Goal: Task Accomplishment & Management: Complete application form

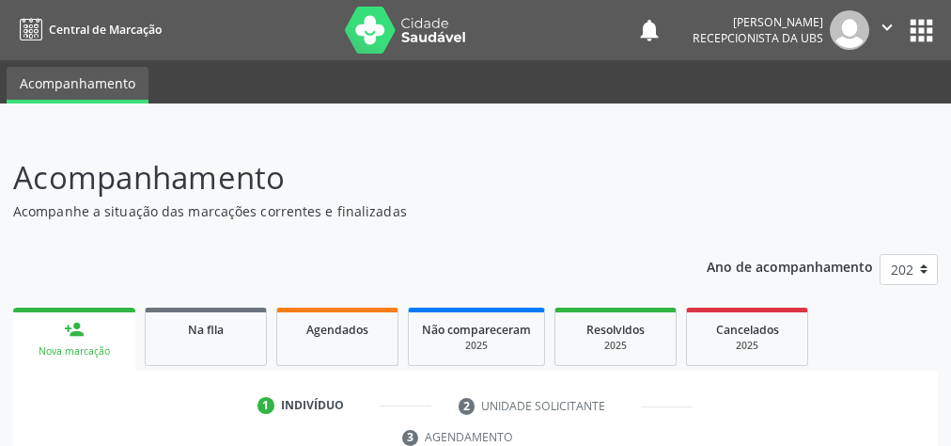
scroll to position [354, 0]
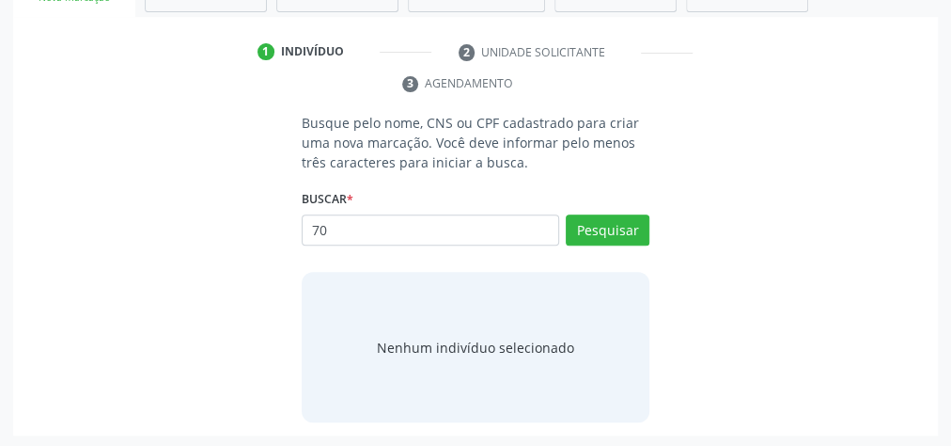
type input "7"
type input "18252377432"
click at [612, 226] on button "Pesquisar" at bounding box center [608, 230] width 84 height 32
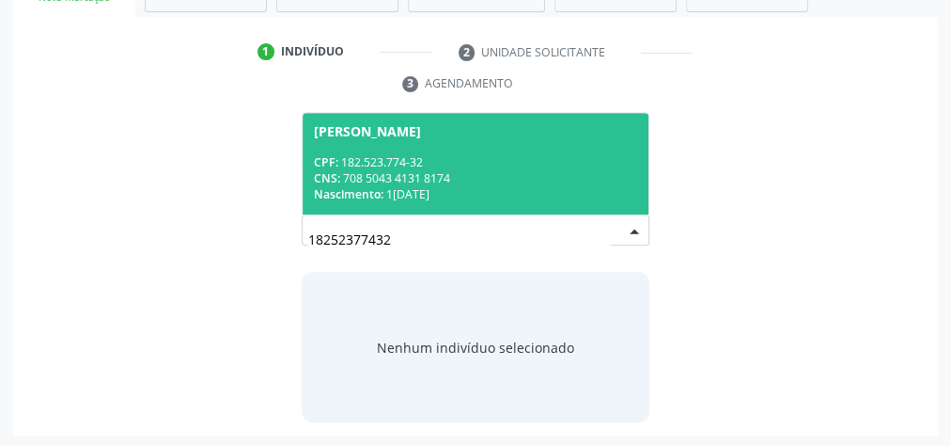
click at [520, 150] on span "[PERSON_NAME] CPF: 182.523.774-32 CNS: 708 5043 4131 8174 Nascimento: [DATE]" at bounding box center [476, 163] width 346 height 101
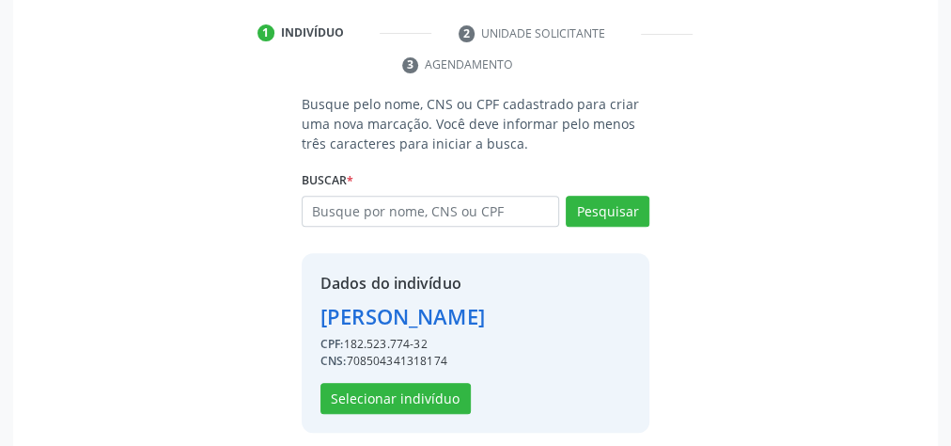
scroll to position [382, 0]
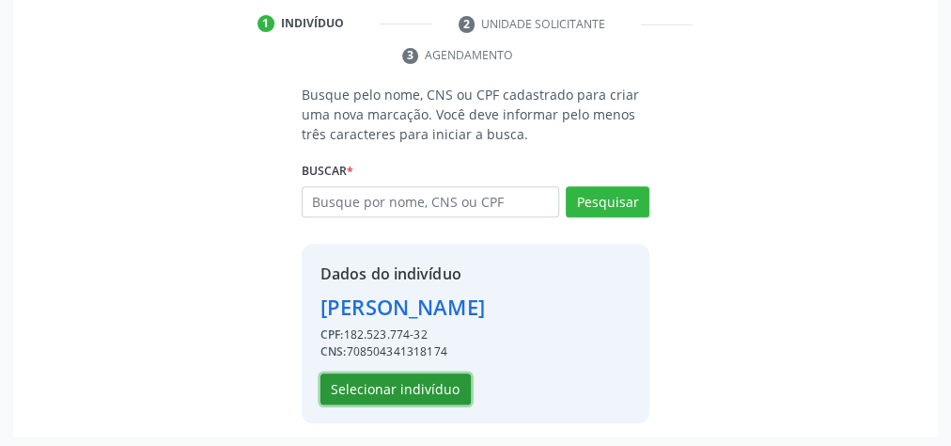
click at [421, 375] on button "Selecionar indivíduo" at bounding box center [396, 389] width 150 height 32
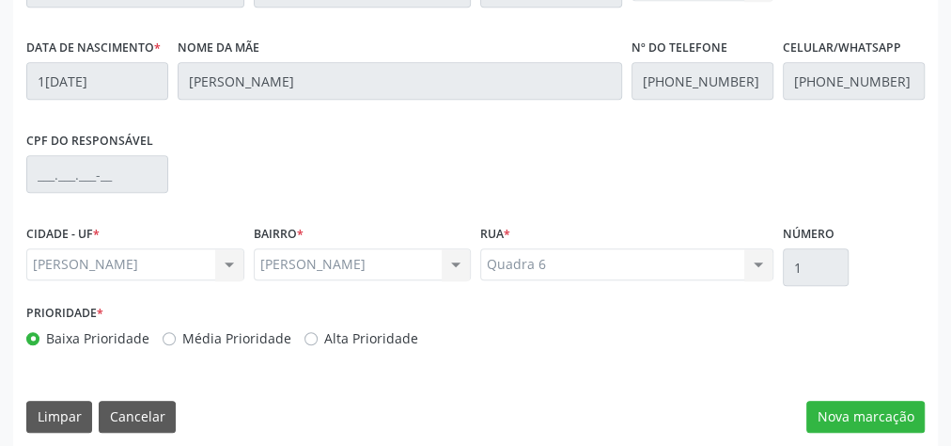
scroll to position [682, 0]
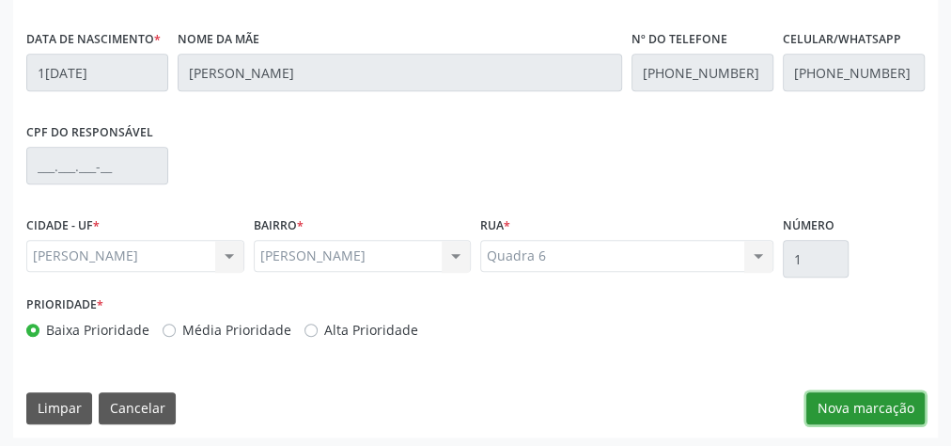
click at [865, 398] on button "Nova marcação" at bounding box center [866, 408] width 118 height 32
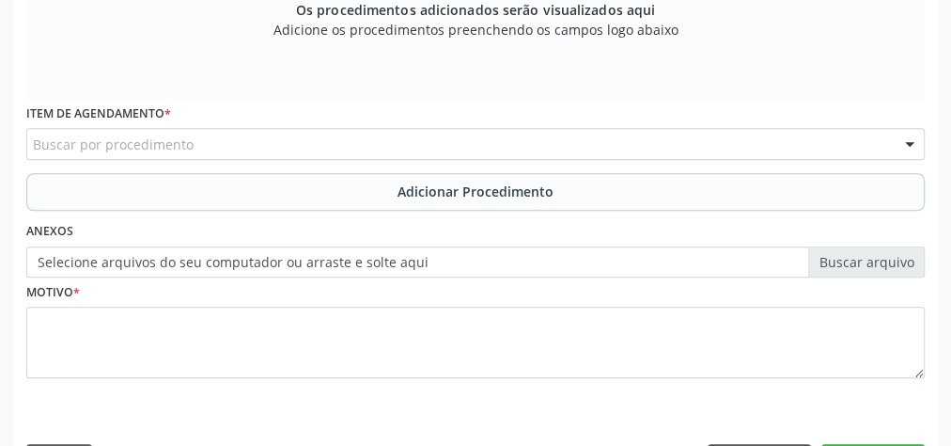
scroll to position [381, 0]
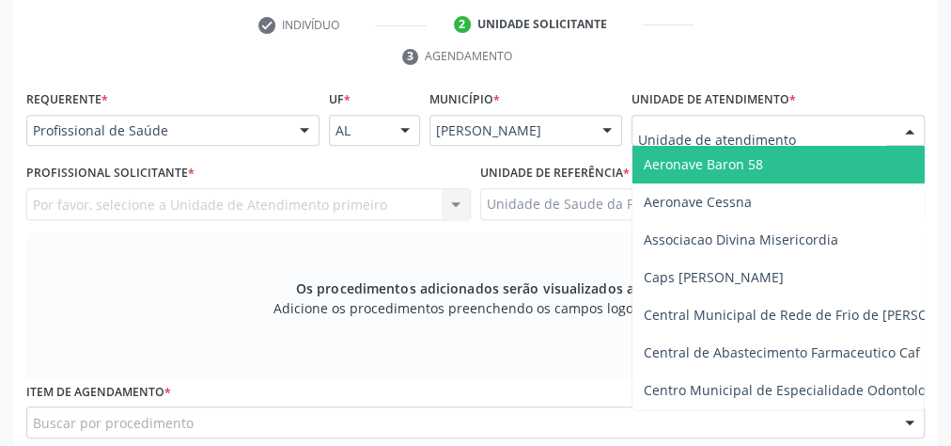
click at [889, 131] on div at bounding box center [778, 131] width 293 height 32
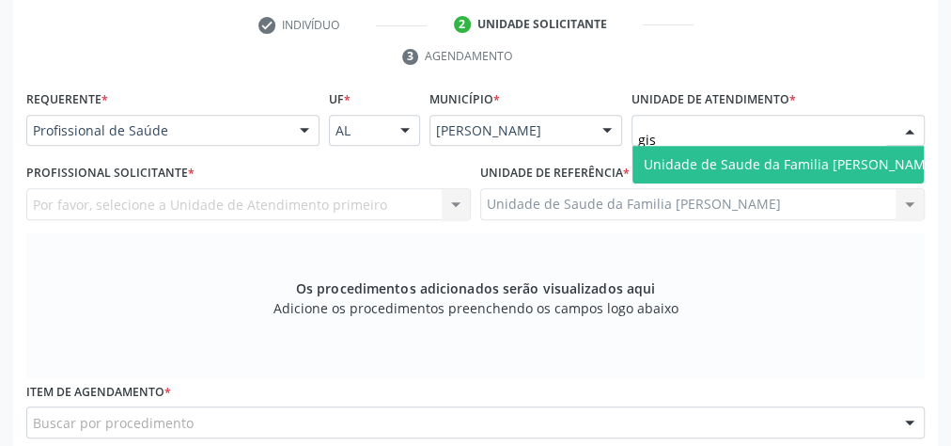
click at [821, 148] on span "Unidade de Saude da Familia [PERSON_NAME]" at bounding box center [791, 165] width 317 height 38
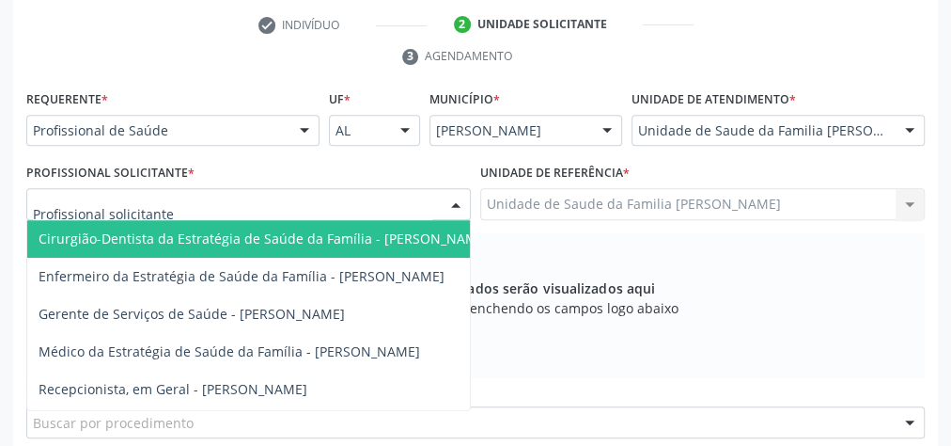
click at [451, 207] on div at bounding box center [456, 205] width 28 height 32
click at [905, 119] on div at bounding box center [910, 132] width 28 height 32
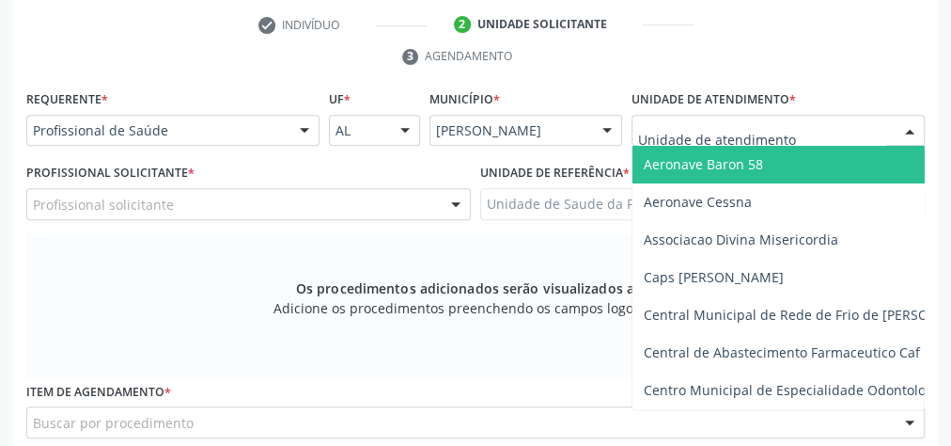
click at [854, 134] on input "text" at bounding box center [762, 140] width 248 height 38
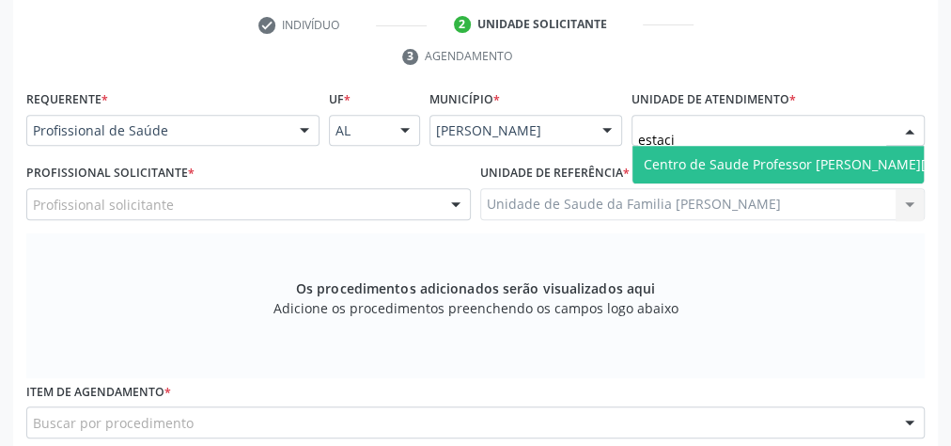
type input "estacio"
click at [835, 167] on span "Centro de Saude Professor [PERSON_NAME][GEOGRAPHIC_DATA]" at bounding box center [848, 164] width 409 height 18
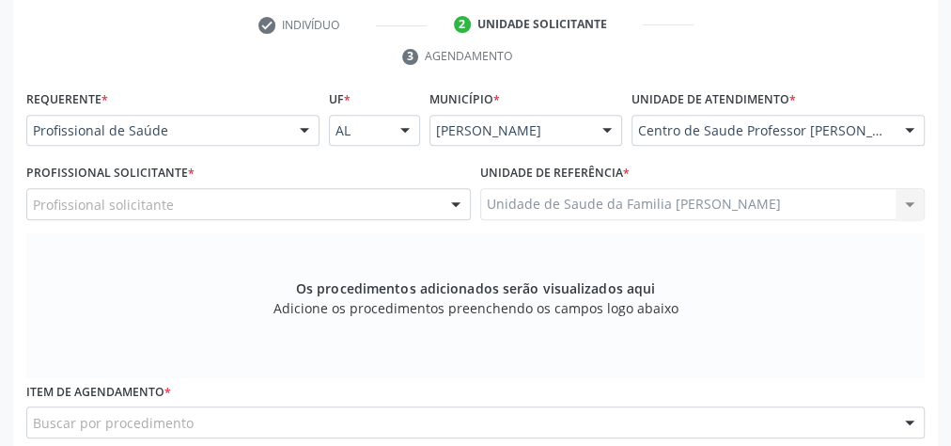
click at [451, 200] on div at bounding box center [456, 205] width 28 height 32
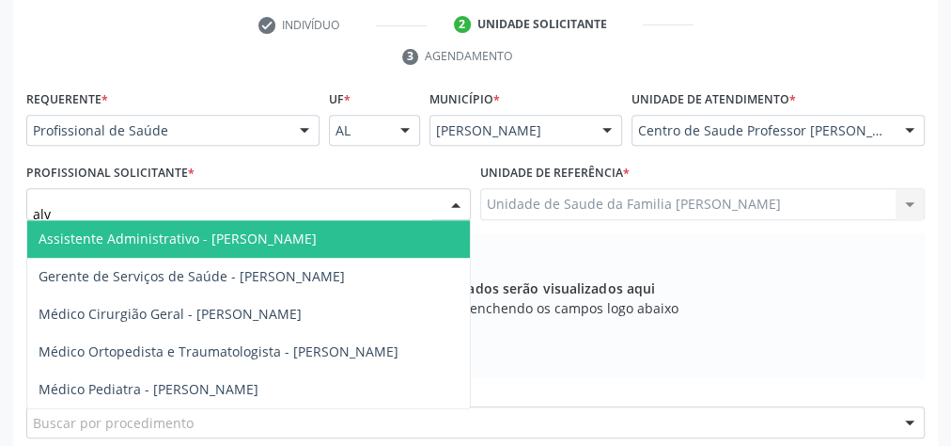
type input "alva"
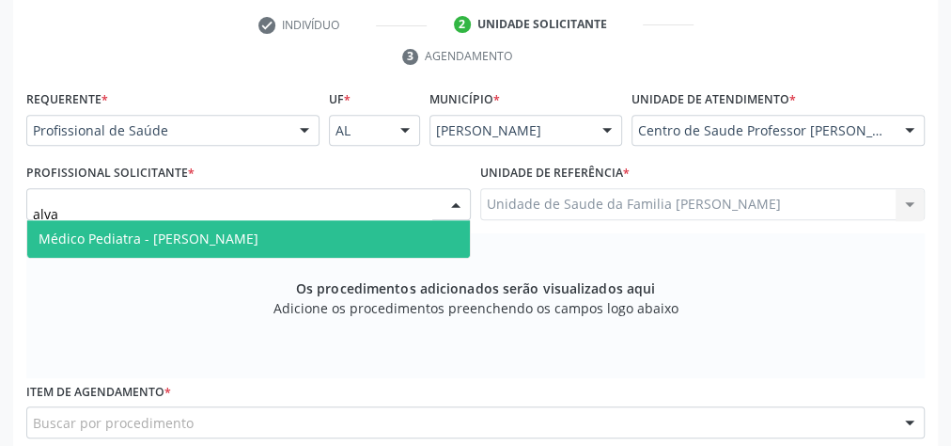
click at [298, 225] on span "Médico Pediatra - [PERSON_NAME]" at bounding box center [248, 239] width 443 height 38
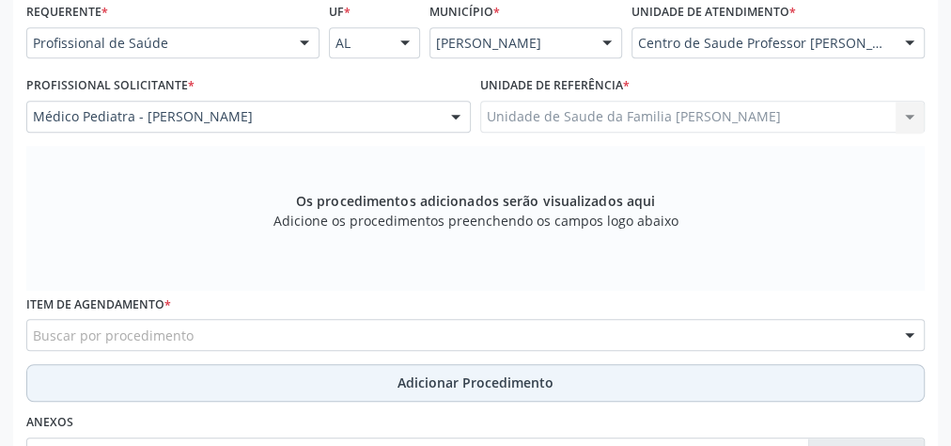
scroll to position [606, 0]
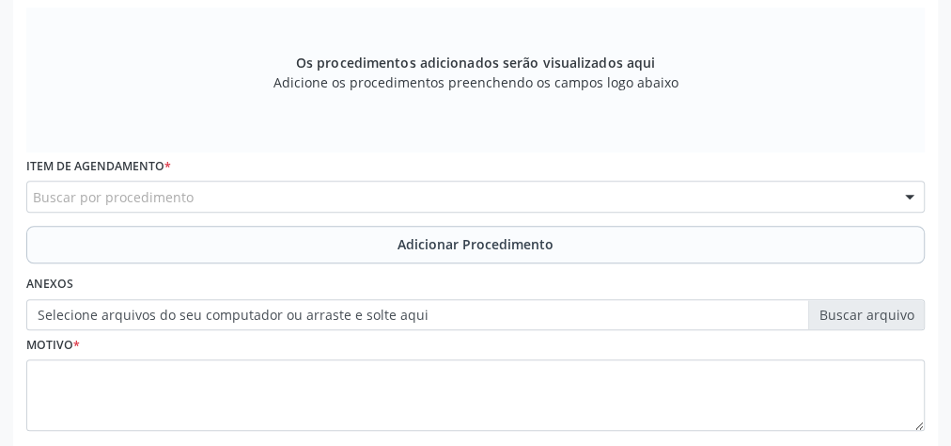
click at [338, 187] on div "Buscar por procedimento" at bounding box center [475, 197] width 899 height 32
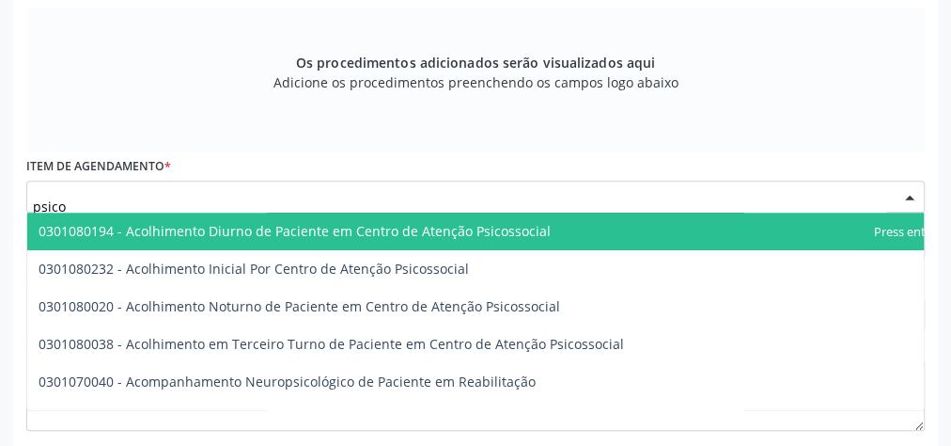
type input "psic"
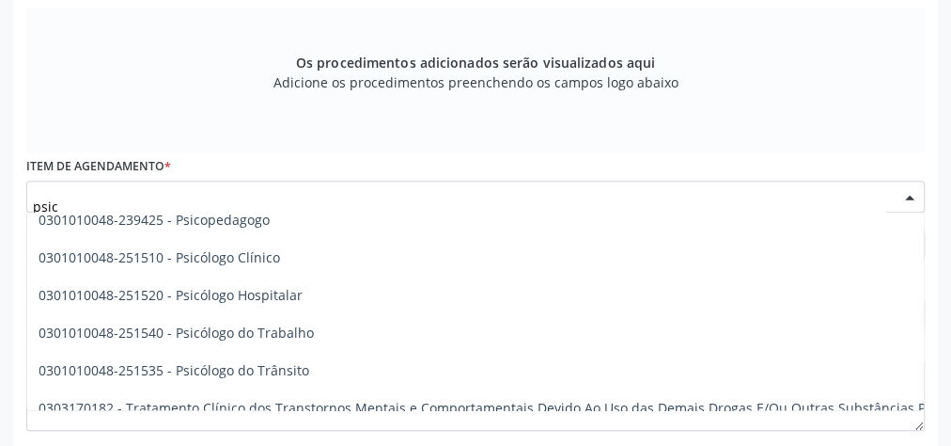
scroll to position [978, 0]
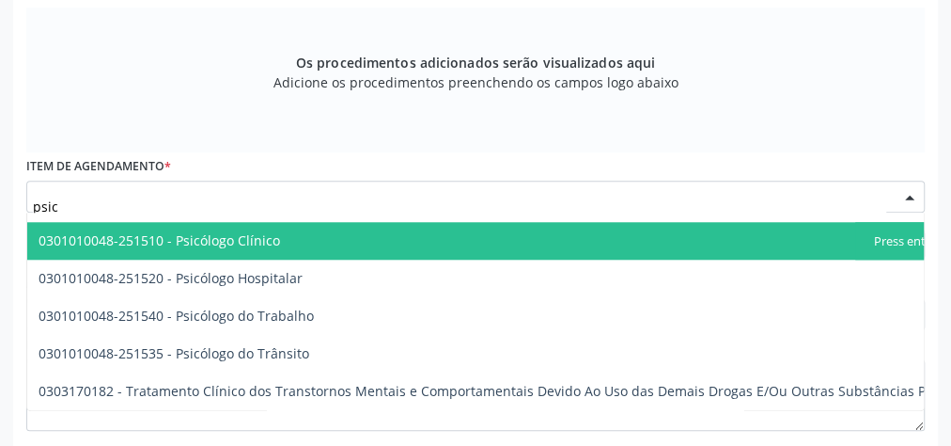
click at [263, 231] on span "0301010048-251510 - Psicólogo Clínico" at bounding box center [160, 240] width 242 height 18
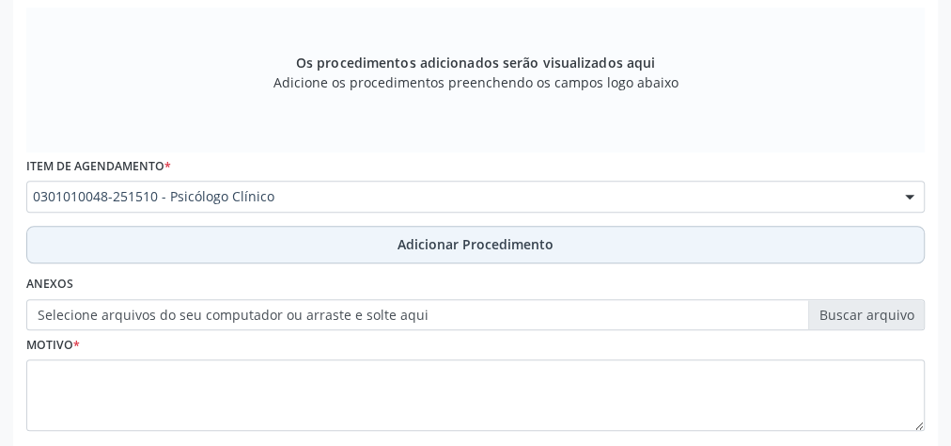
click at [476, 234] on span "Adicionar Procedimento" at bounding box center [476, 244] width 156 height 20
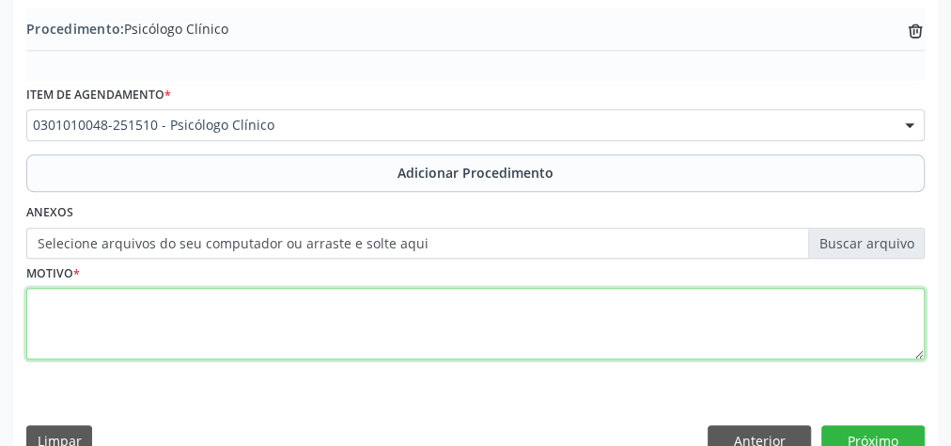
click at [421, 315] on textarea at bounding box center [475, 323] width 899 height 71
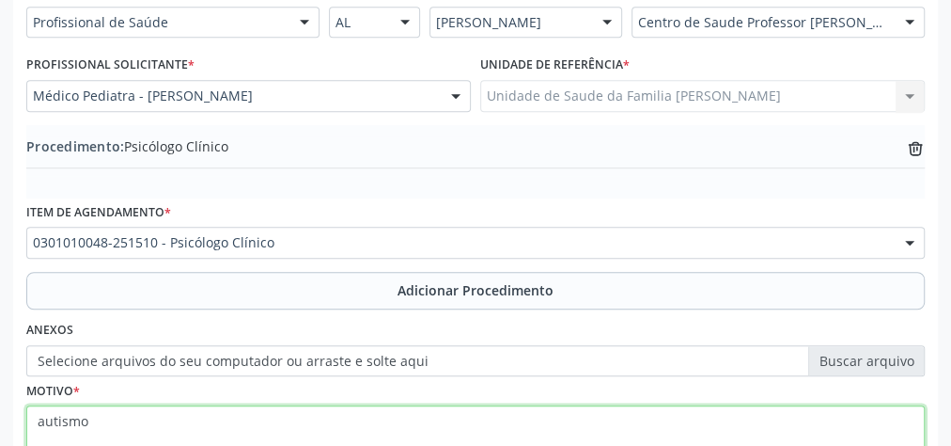
scroll to position [639, 0]
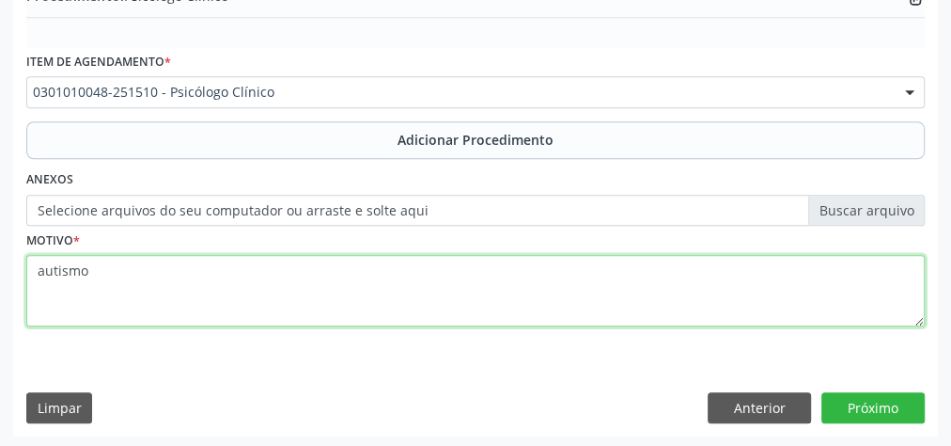
type textarea "autismo"
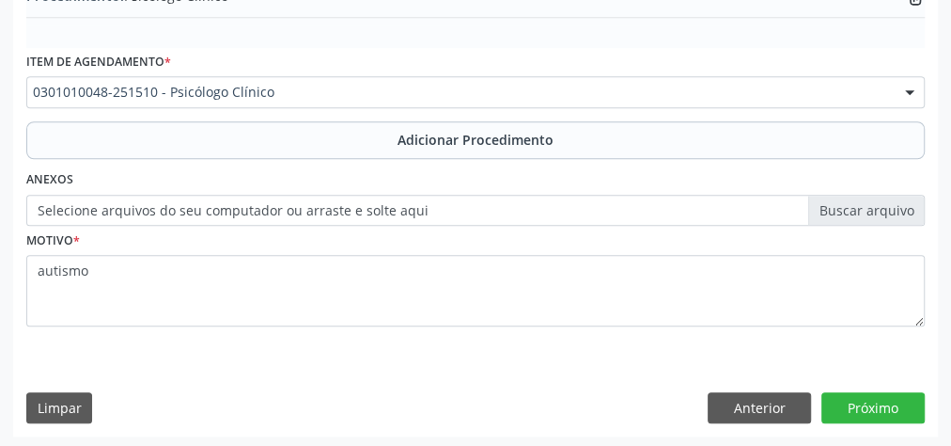
click at [876, 211] on label "Selecione arquivos do seu computador ou arraste e solte aqui" at bounding box center [475, 211] width 899 height 32
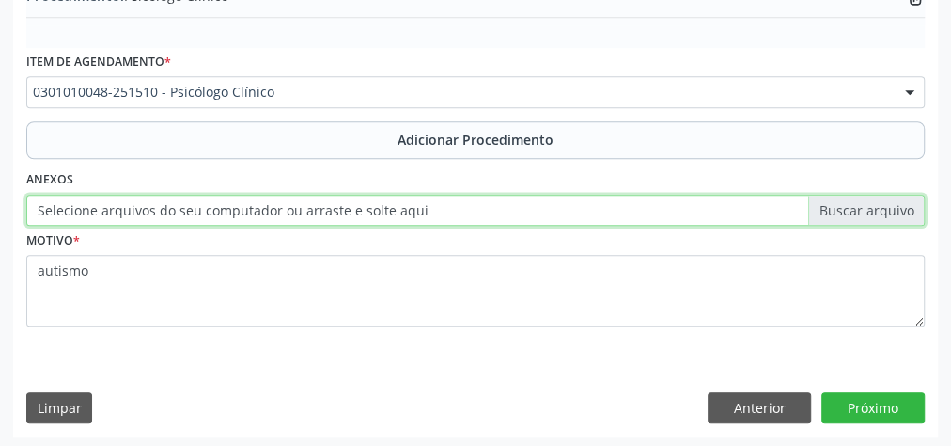
click at [876, 211] on input "Selecione arquivos do seu computador ou arraste e solte aqui" at bounding box center [475, 211] width 899 height 32
type input "C:\fakepath\psicologo.jpeg"
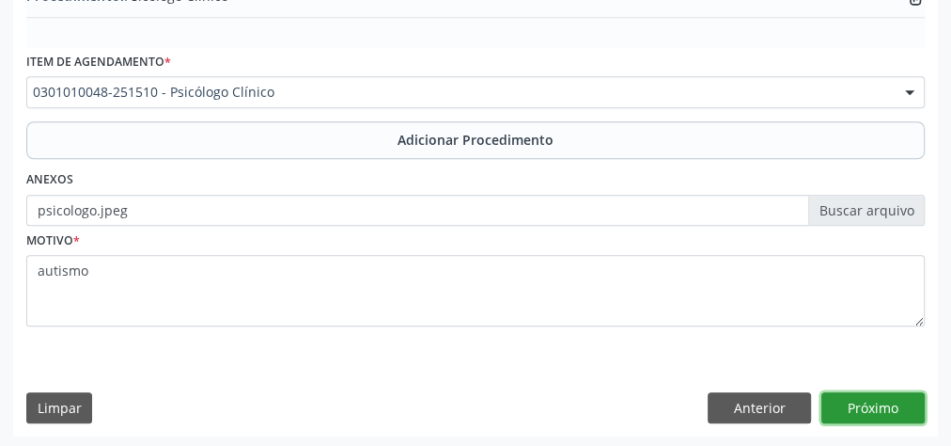
click at [871, 403] on button "Próximo" at bounding box center [873, 408] width 103 height 32
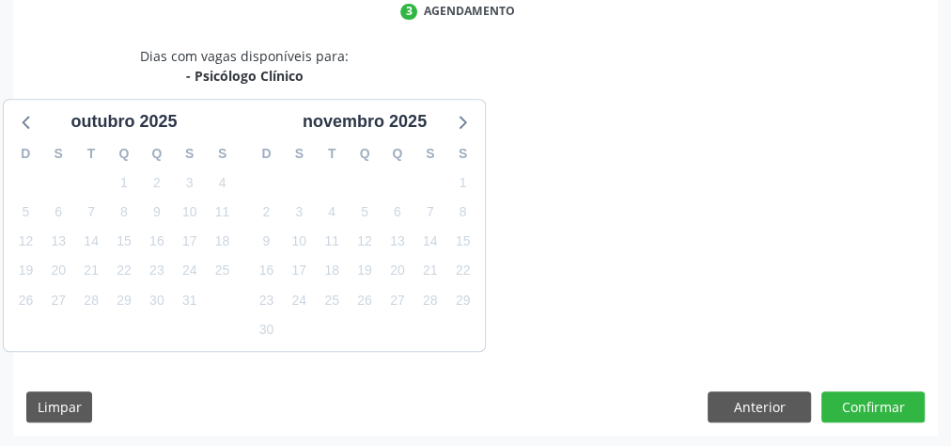
scroll to position [498, 0]
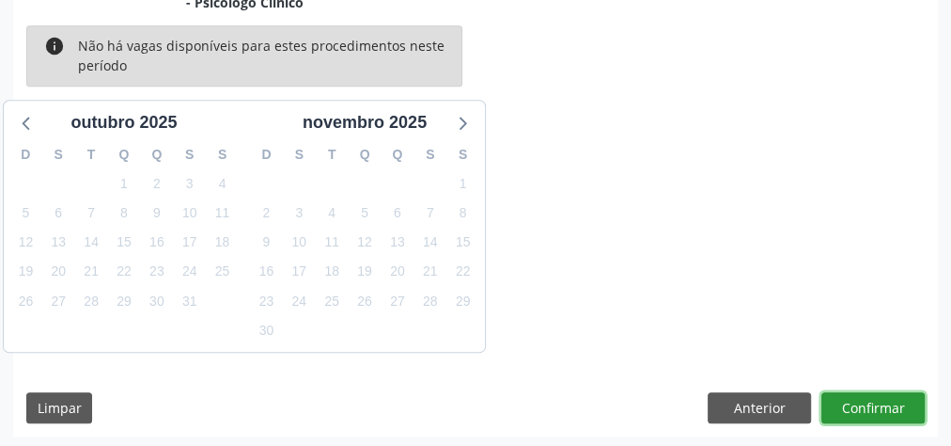
click at [871, 403] on button "Confirmar" at bounding box center [873, 408] width 103 height 32
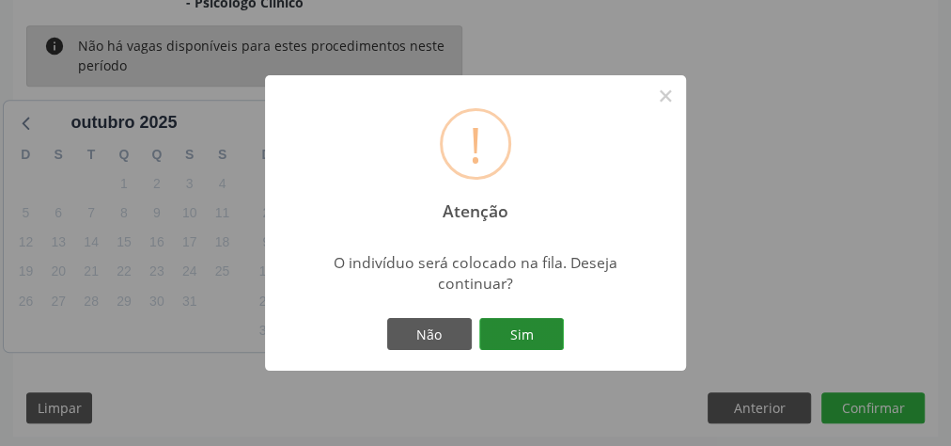
click at [554, 337] on button "Sim" at bounding box center [521, 334] width 85 height 32
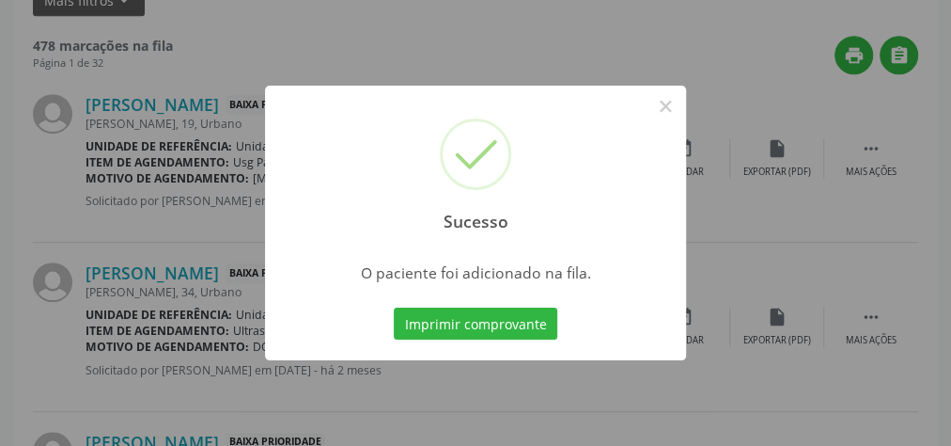
scroll to position [199, 0]
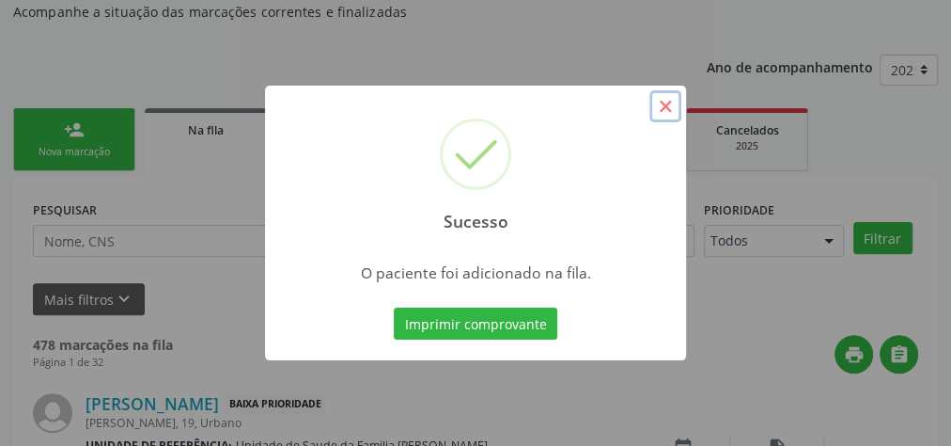
click at [662, 105] on button "×" at bounding box center [666, 106] width 32 height 32
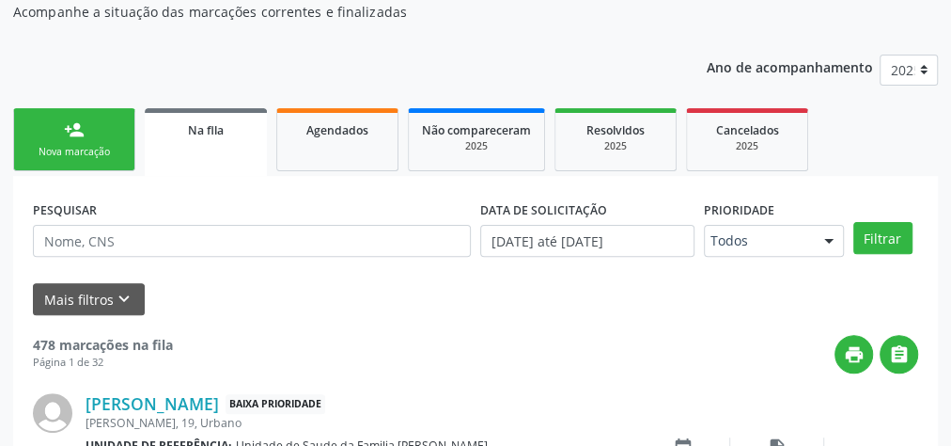
click at [93, 158] on div "Nova marcação" at bounding box center [74, 152] width 94 height 14
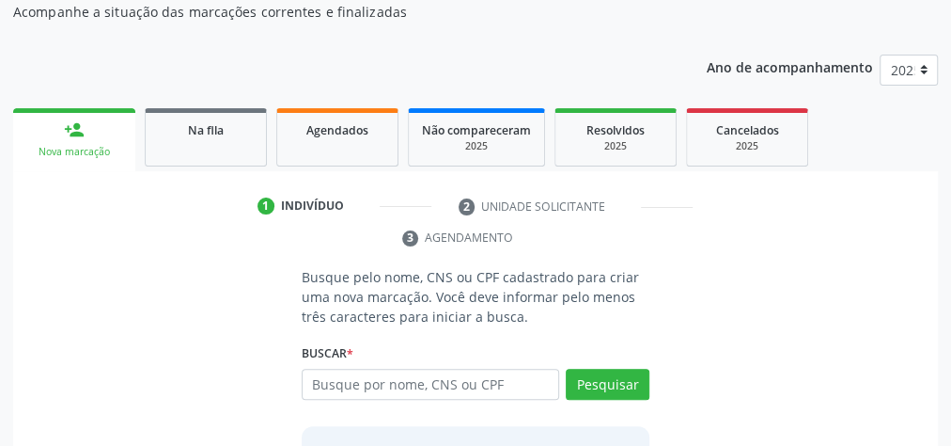
click at [0, 207] on div "Acompanhamento Acompanhe a situação das marcações correntes e finalizadas Relat…" at bounding box center [475, 266] width 951 height 672
click at [440, 390] on input "text" at bounding box center [431, 385] width 258 height 32
type input "7"
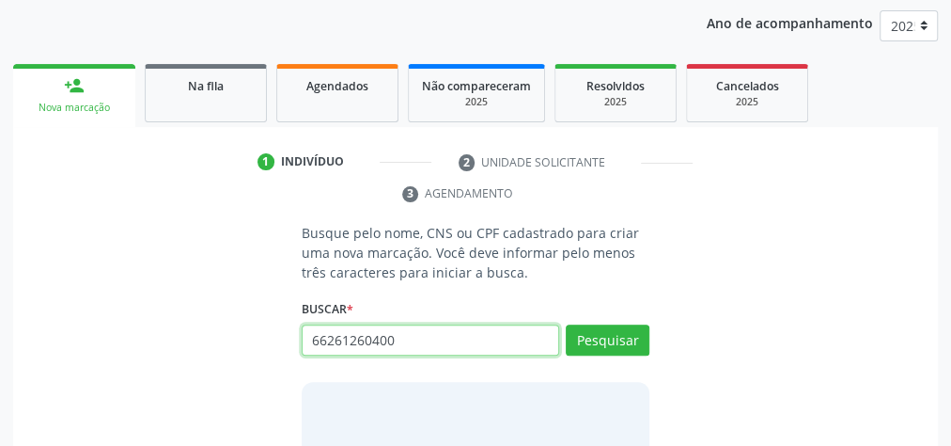
scroll to position [275, 0]
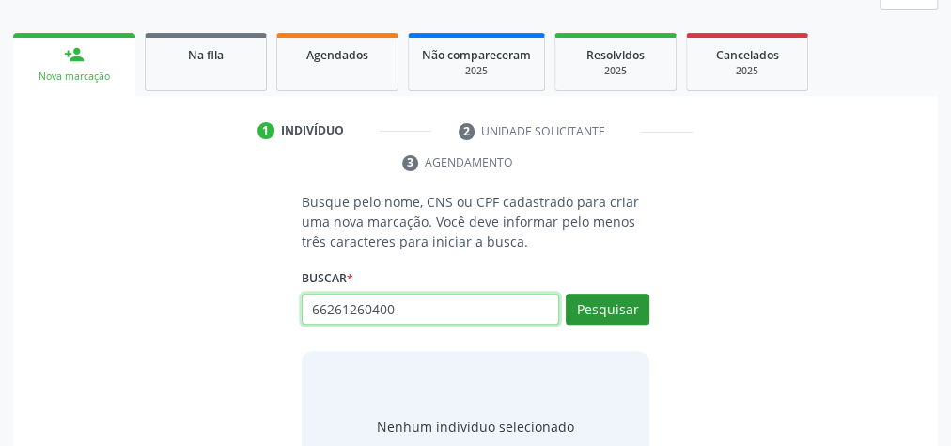
type input "66261260400"
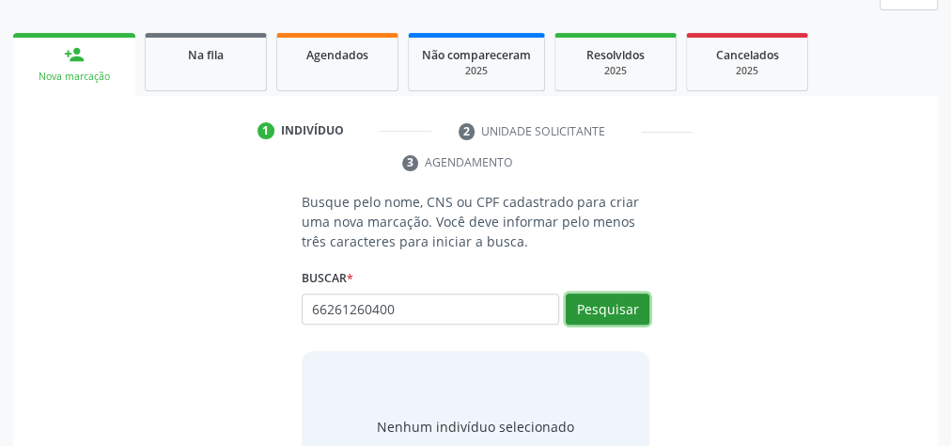
click at [614, 298] on button "Pesquisar" at bounding box center [608, 309] width 84 height 32
type input "66261260400"
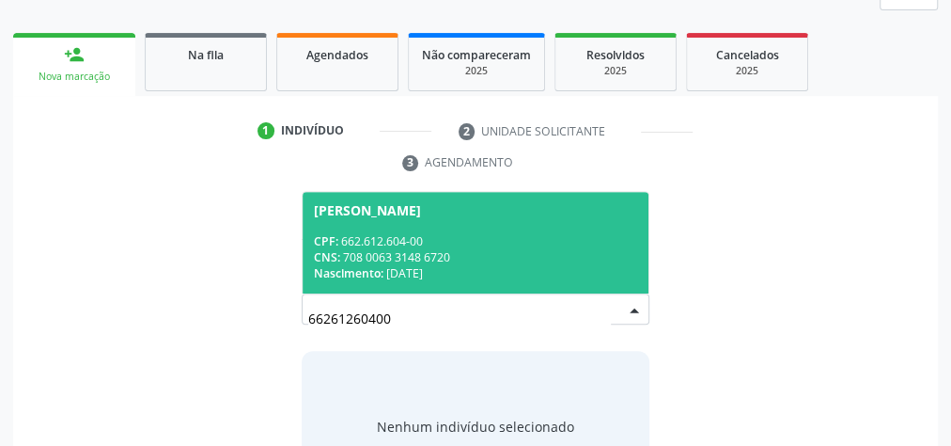
click at [573, 254] on div "CNS: 708 0063 3148 6720" at bounding box center [475, 257] width 323 height 16
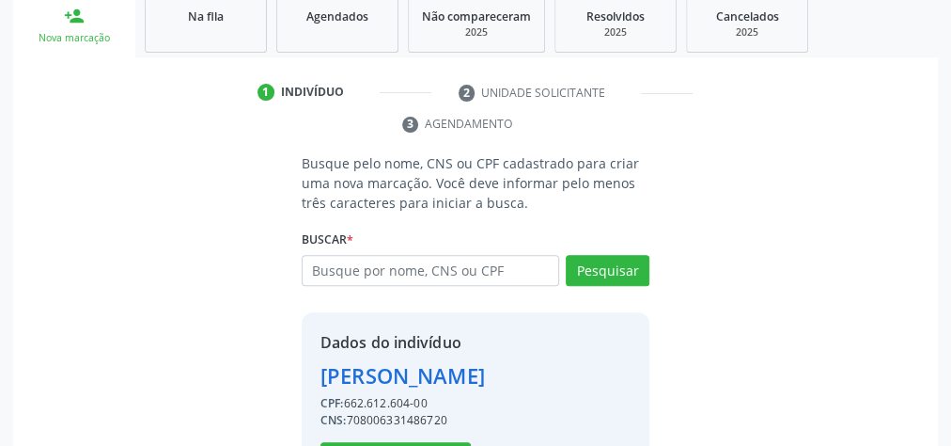
scroll to position [382, 0]
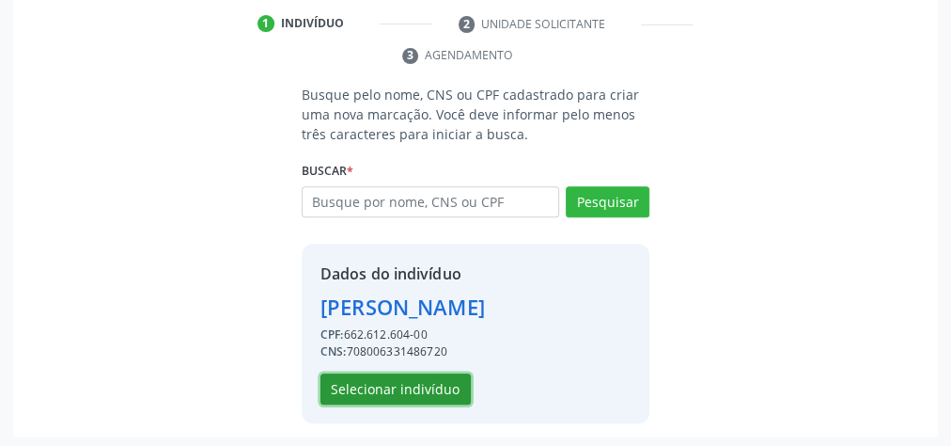
click at [438, 373] on button "Selecionar indivíduo" at bounding box center [396, 389] width 150 height 32
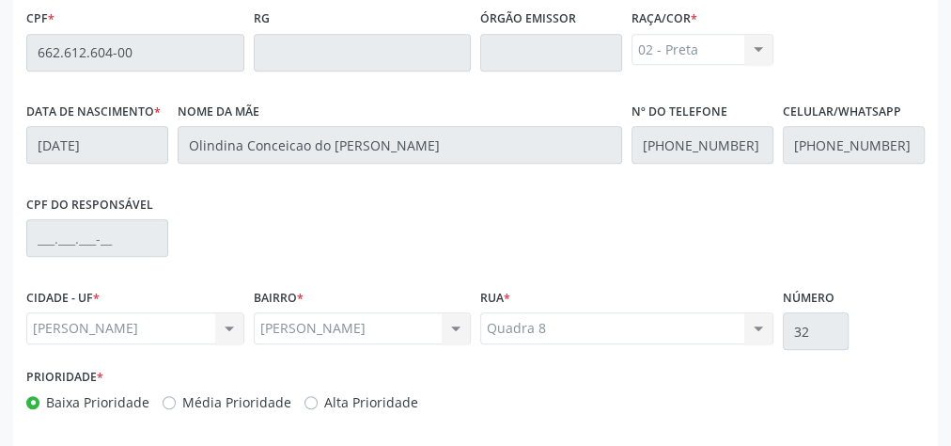
scroll to position [682, 0]
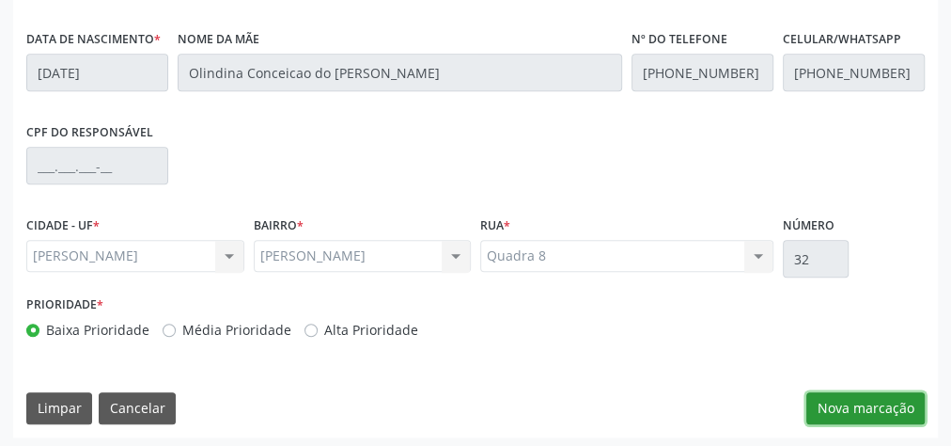
click at [878, 405] on button "Nova marcação" at bounding box center [866, 408] width 118 height 32
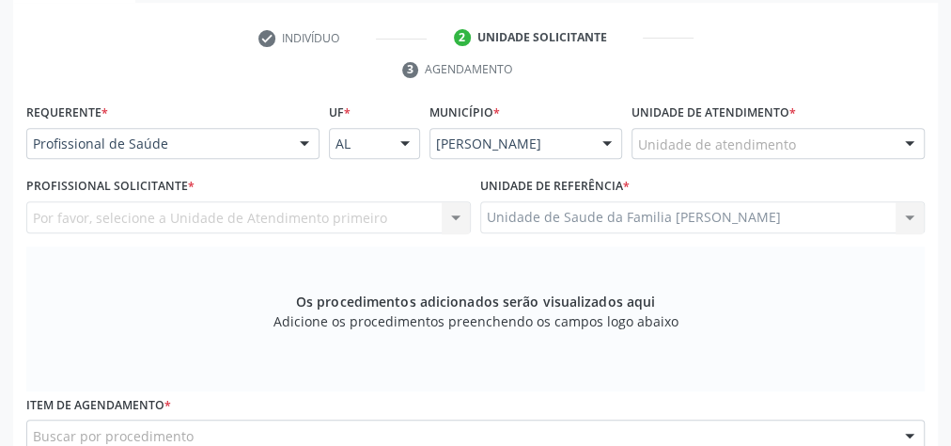
scroll to position [306, 0]
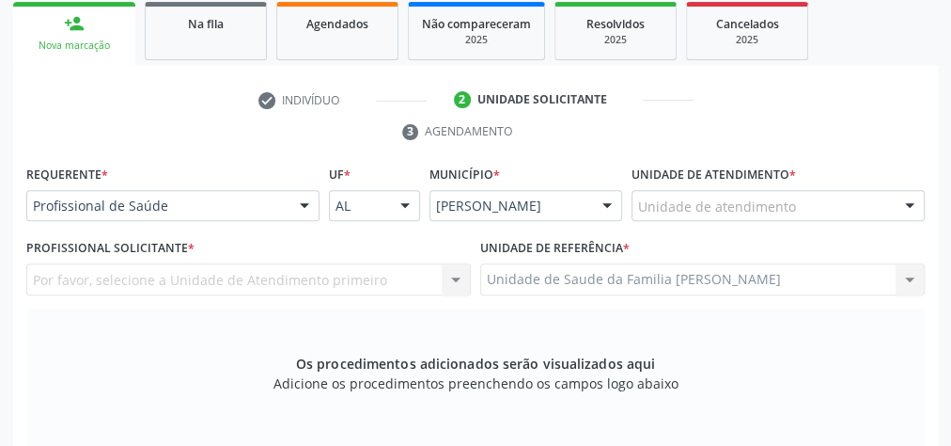
click at [825, 196] on div "Unidade de atendimento" at bounding box center [778, 206] width 293 height 32
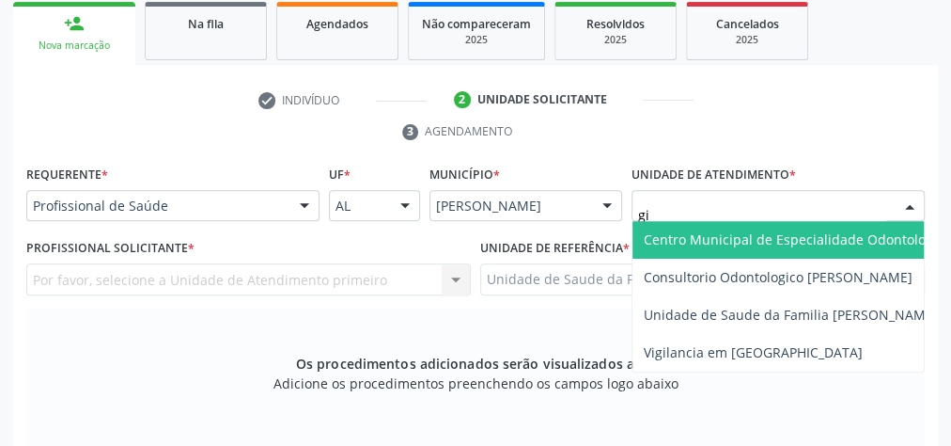
type input "gis"
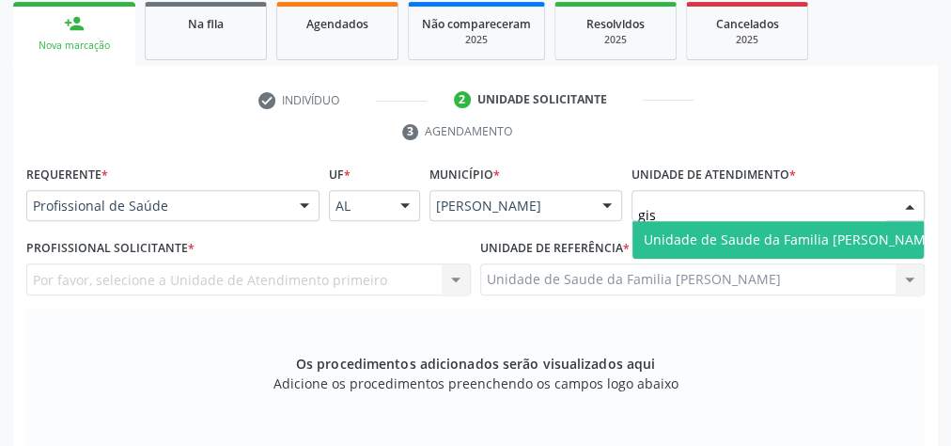
click at [782, 241] on span "Unidade de Saude da Familia [PERSON_NAME]" at bounding box center [791, 239] width 294 height 18
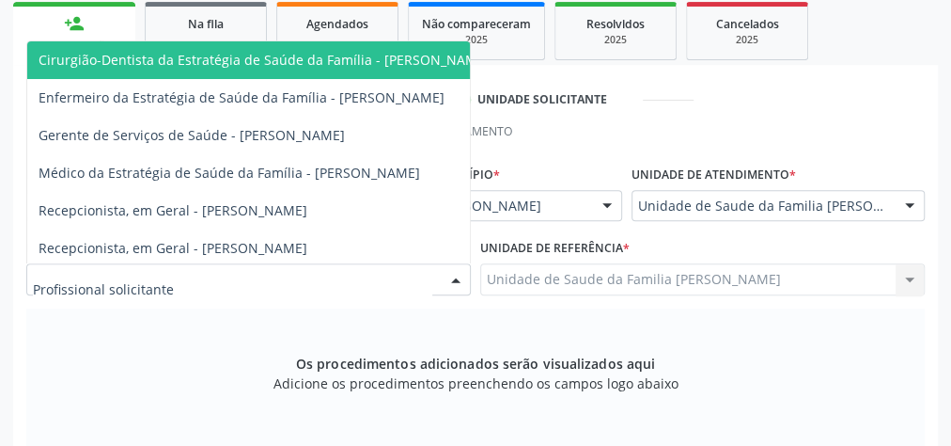
click at [453, 279] on div at bounding box center [456, 280] width 28 height 32
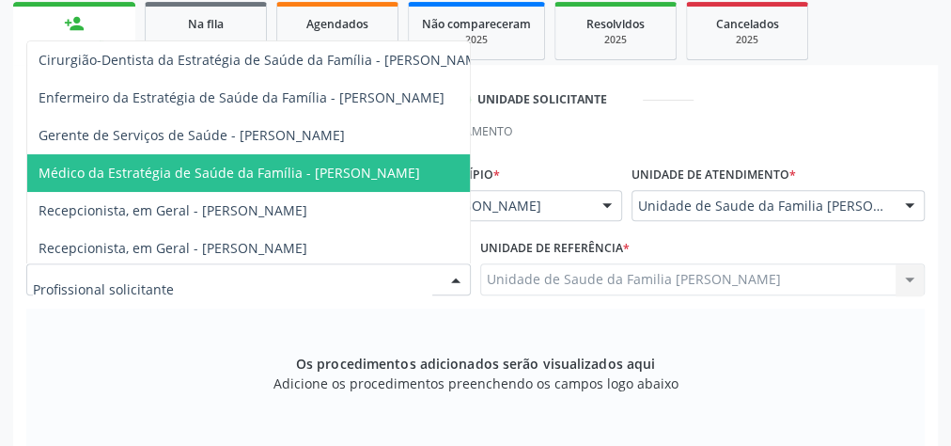
click at [342, 169] on span "Médico da Estratégia de Saúde da Família - [PERSON_NAME]" at bounding box center [230, 173] width 382 height 18
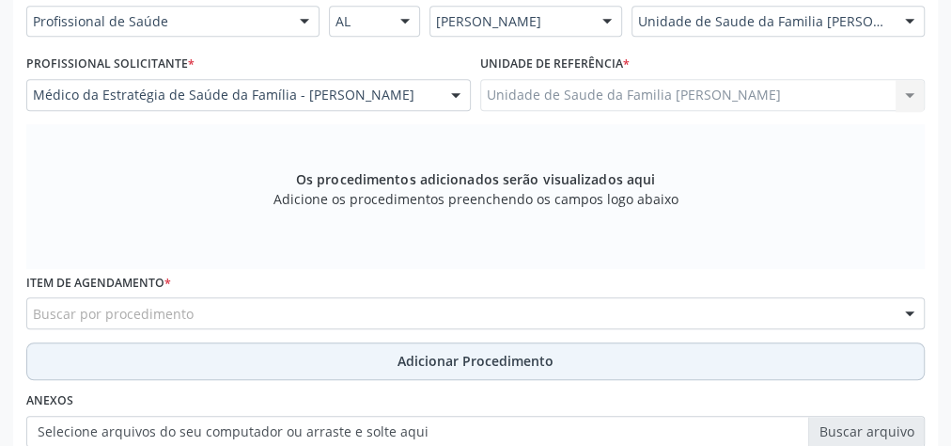
scroll to position [606, 0]
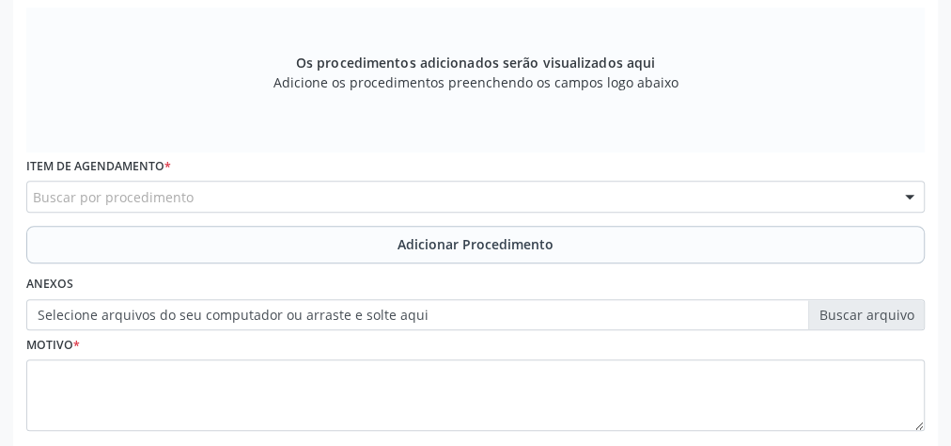
click at [440, 193] on div "Buscar por procedimento" at bounding box center [475, 197] width 899 height 32
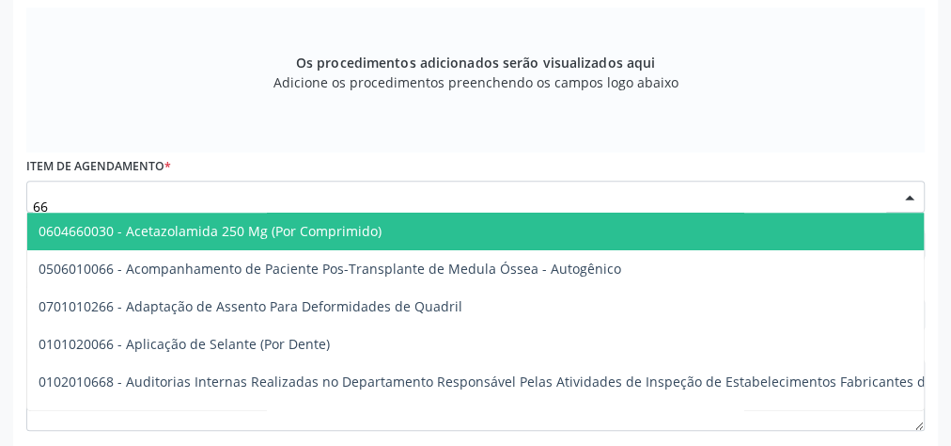
type input "6"
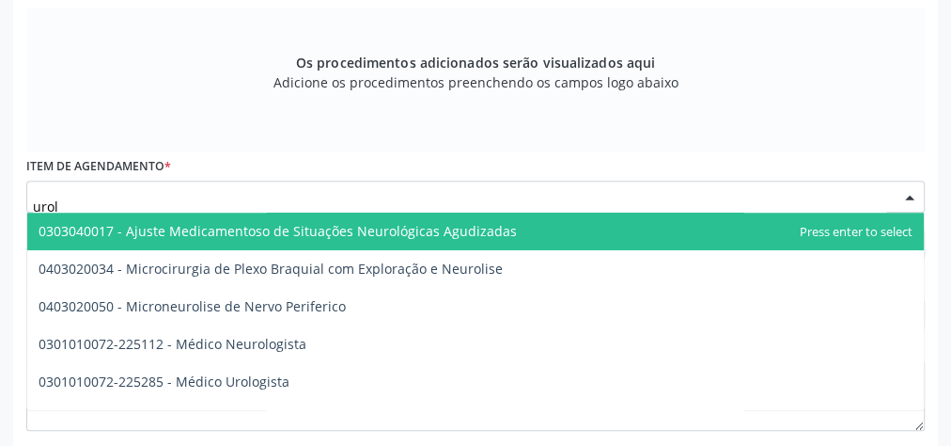
type input "urolo"
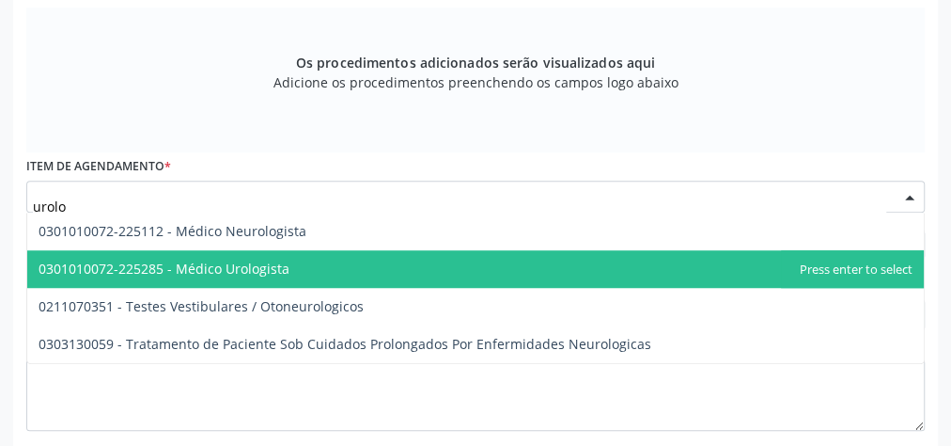
click at [247, 260] on span "0301010072-225285 - Médico Urologista" at bounding box center [164, 268] width 251 height 18
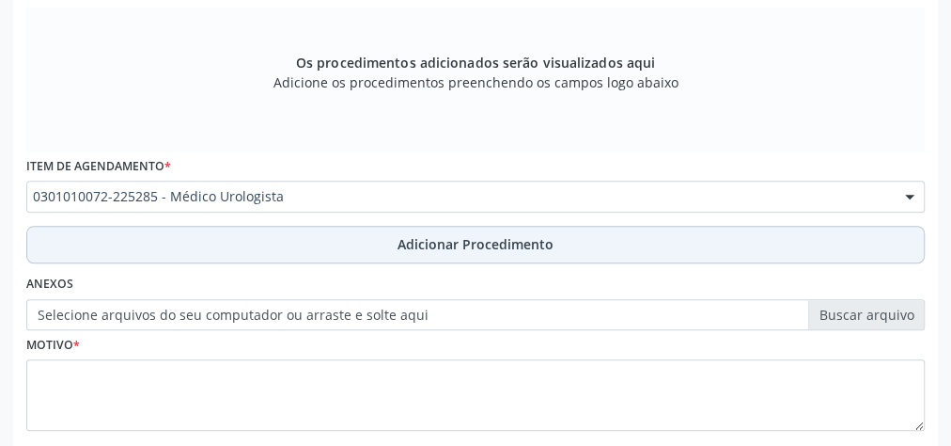
click at [472, 244] on span "Adicionar Procedimento" at bounding box center [476, 244] width 156 height 20
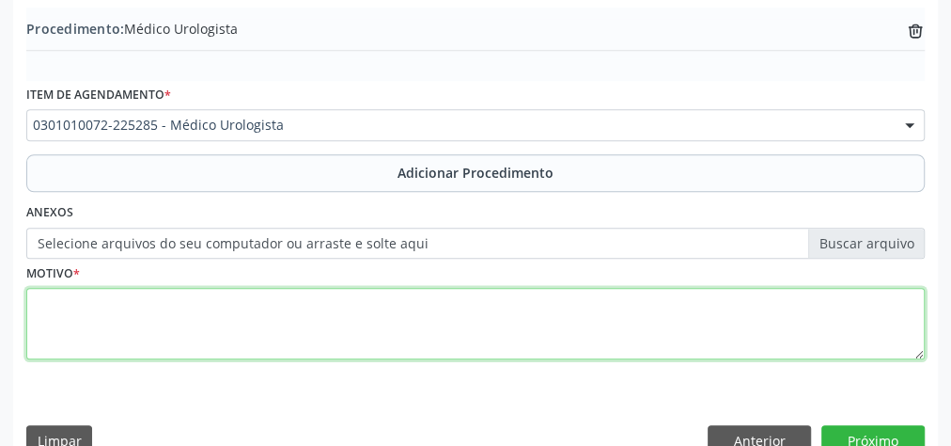
click at [421, 322] on textarea at bounding box center [475, 323] width 899 height 71
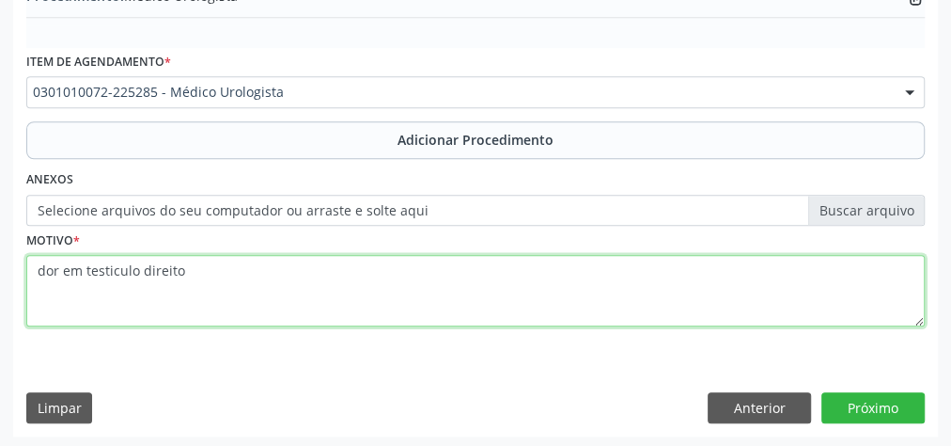
type textarea "dor em testiculo direito"
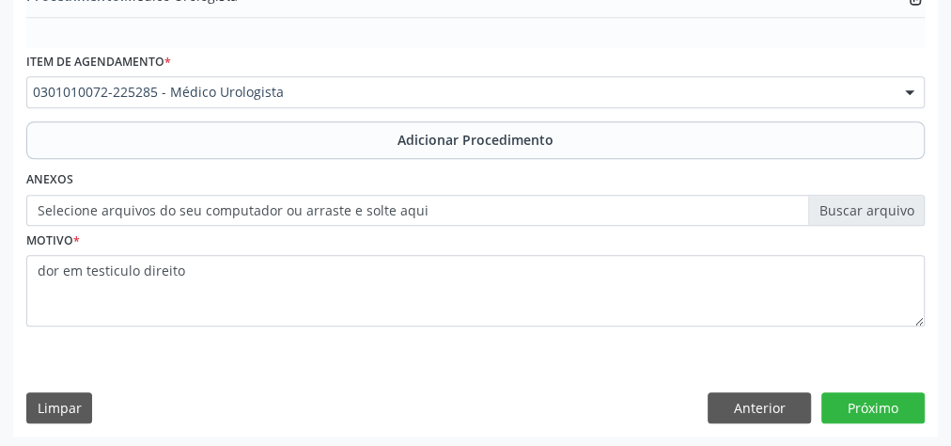
click at [883, 206] on label "Selecione arquivos do seu computador ou arraste e solte aqui" at bounding box center [475, 211] width 899 height 32
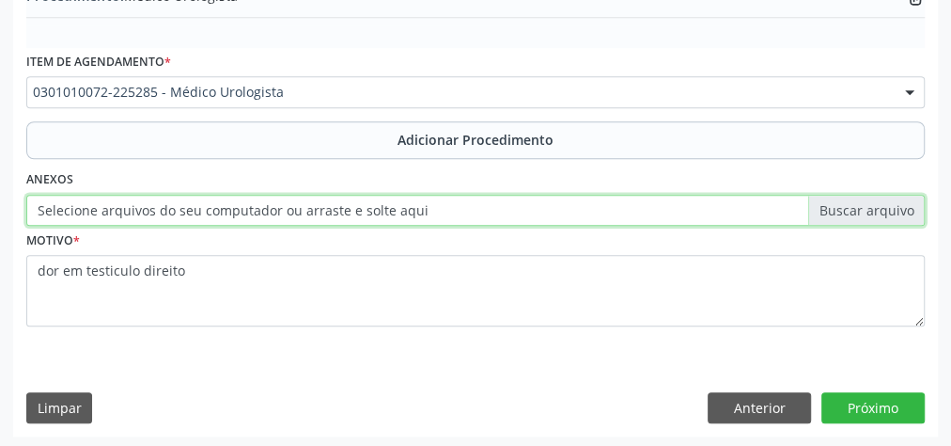
click at [883, 206] on input "Selecione arquivos do seu computador ou arraste e solte aqui" at bounding box center [475, 211] width 899 height 32
type input "C:\fakepath\urologia.jpeg"
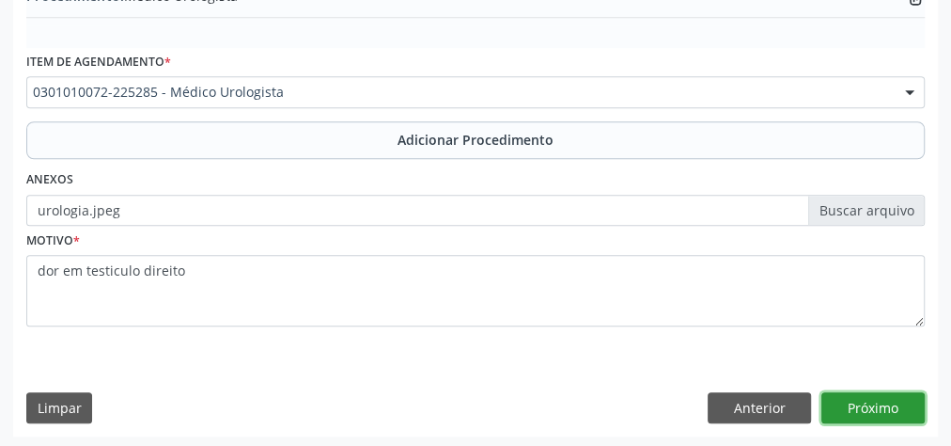
click at [876, 398] on button "Próximo" at bounding box center [873, 408] width 103 height 32
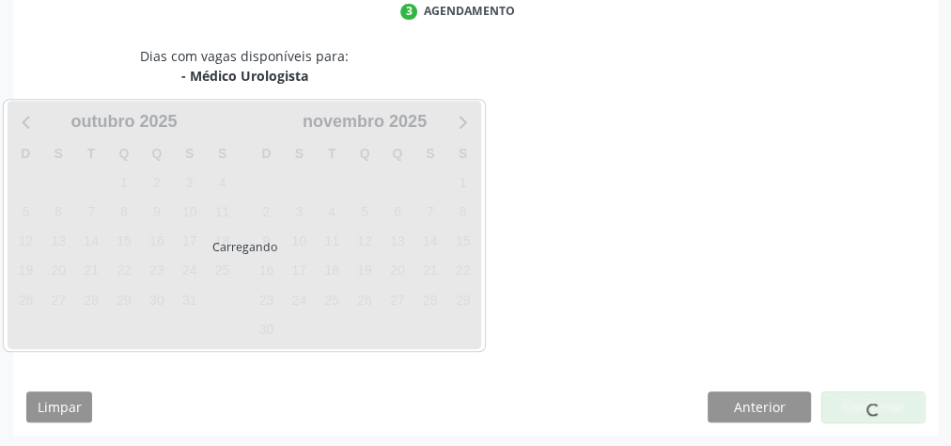
scroll to position [498, 0]
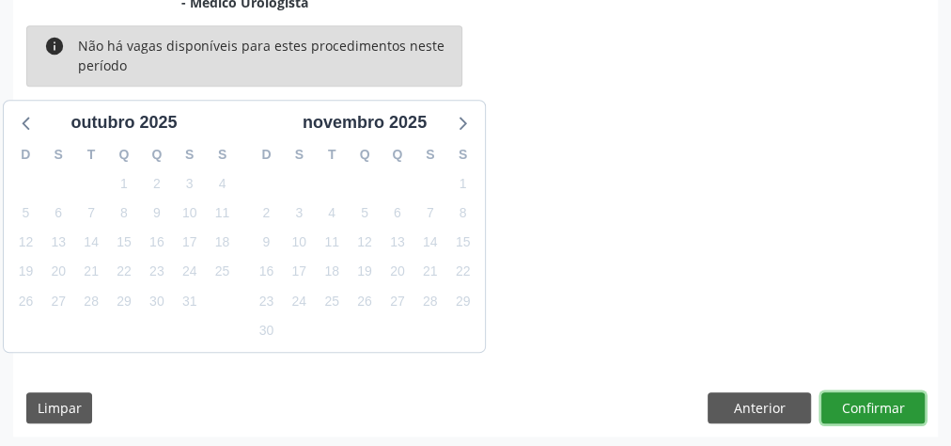
click at [876, 398] on button "Confirmar" at bounding box center [873, 408] width 103 height 32
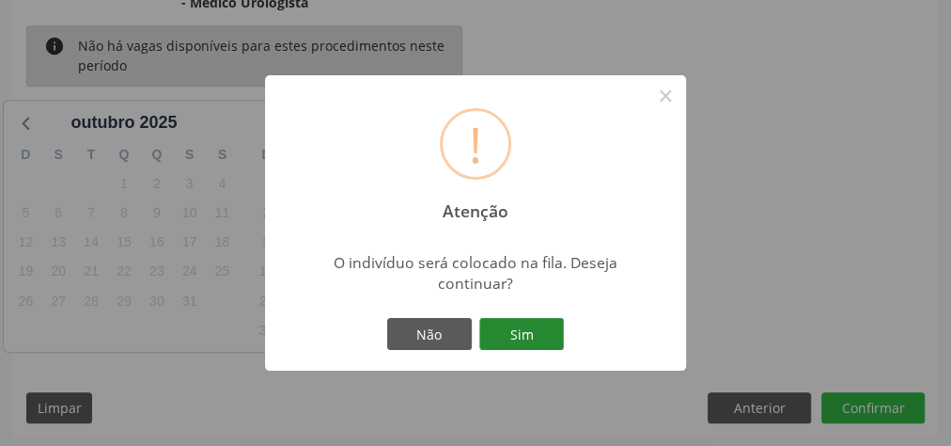
click at [526, 340] on button "Sim" at bounding box center [521, 334] width 85 height 32
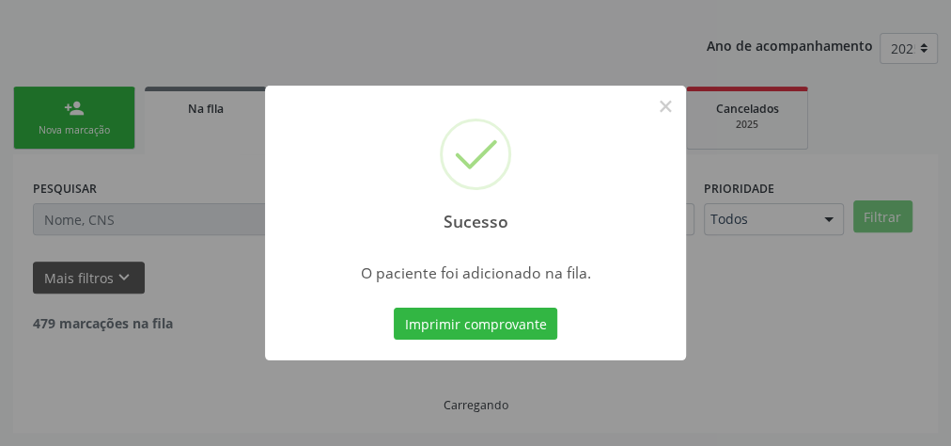
scroll to position [199, 0]
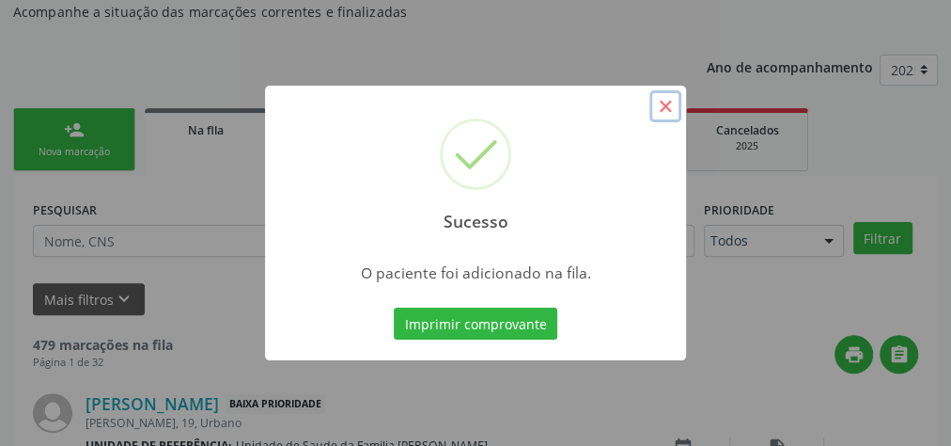
click at [668, 112] on button "×" at bounding box center [666, 106] width 32 height 32
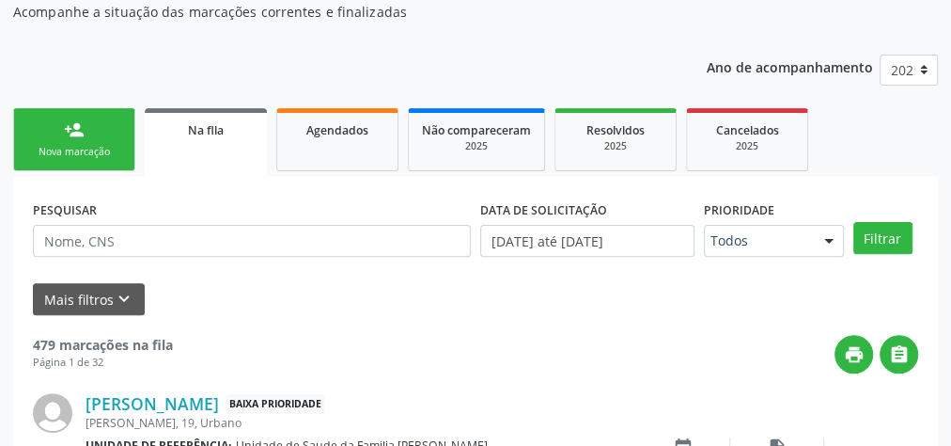
click at [92, 134] on link "person_add Nova marcação" at bounding box center [74, 139] width 122 height 63
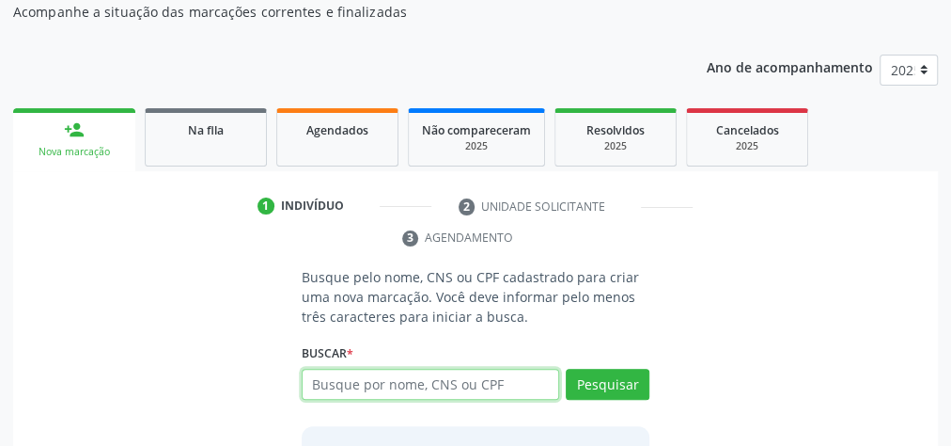
click at [496, 393] on input "text" at bounding box center [431, 385] width 258 height 32
type input "66261260400"
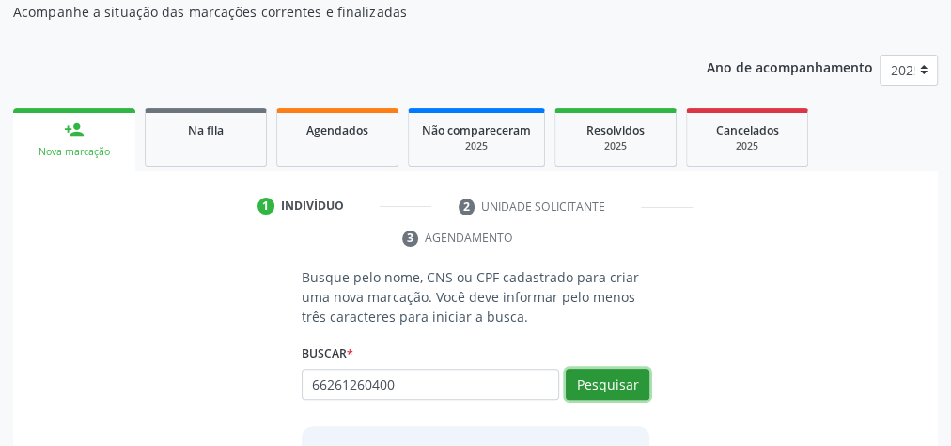
click at [613, 378] on button "Pesquisar" at bounding box center [608, 385] width 84 height 32
type input "66261260400"
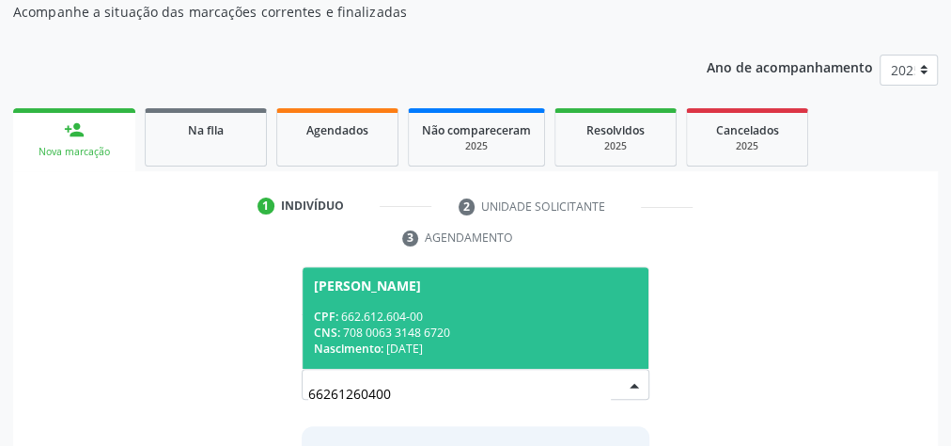
click at [524, 325] on div "CNS: 708 0063 3148 6720" at bounding box center [475, 332] width 323 height 16
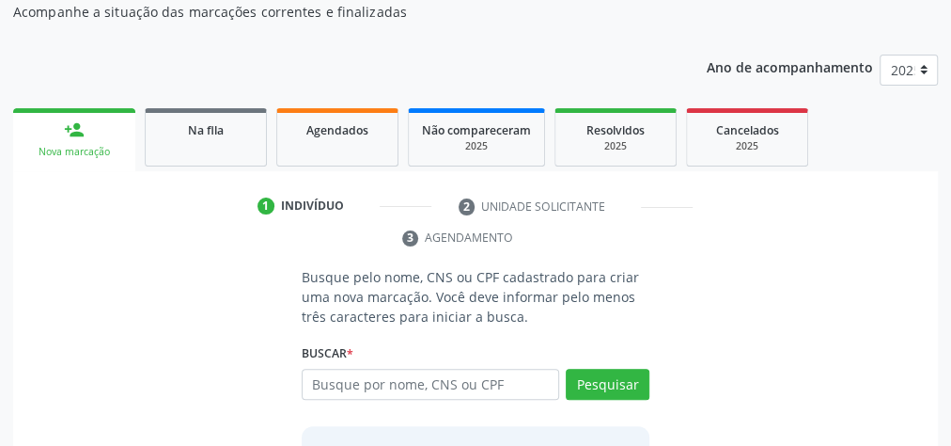
scroll to position [350, 0]
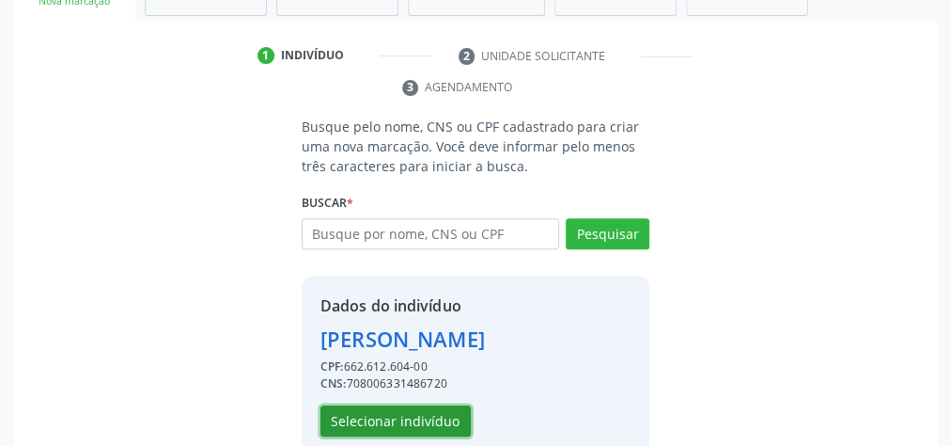
click at [386, 411] on button "Selecionar indivíduo" at bounding box center [396, 421] width 150 height 32
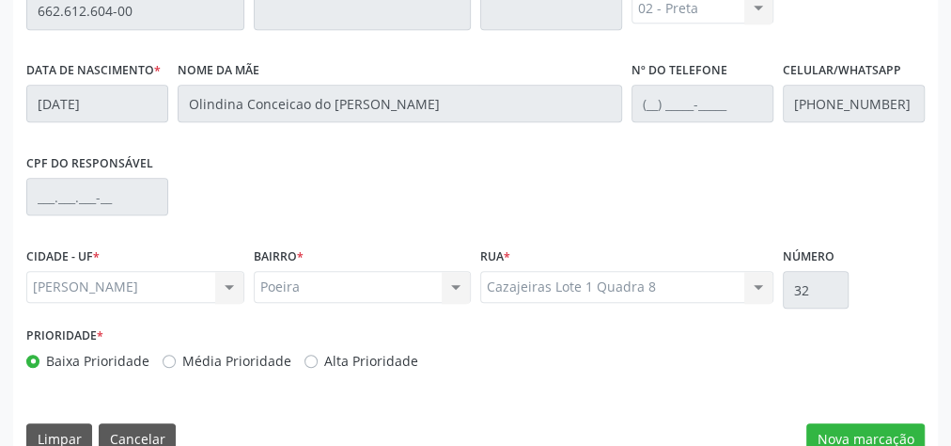
scroll to position [682, 0]
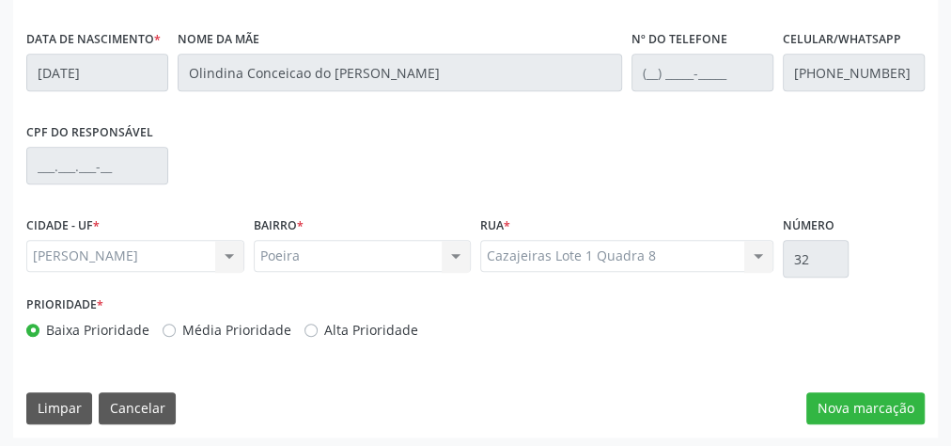
click at [464, 259] on div "Poeira Poeira Nenhum resultado encontrado para: " " Não há nenhuma opção para s…" at bounding box center [363, 256] width 218 height 32
click at [886, 399] on button "Nova marcação" at bounding box center [866, 408] width 118 height 32
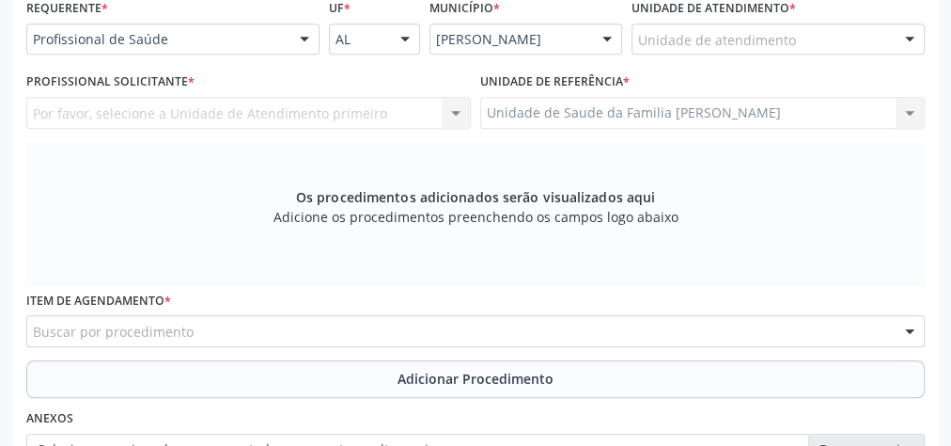
scroll to position [306, 0]
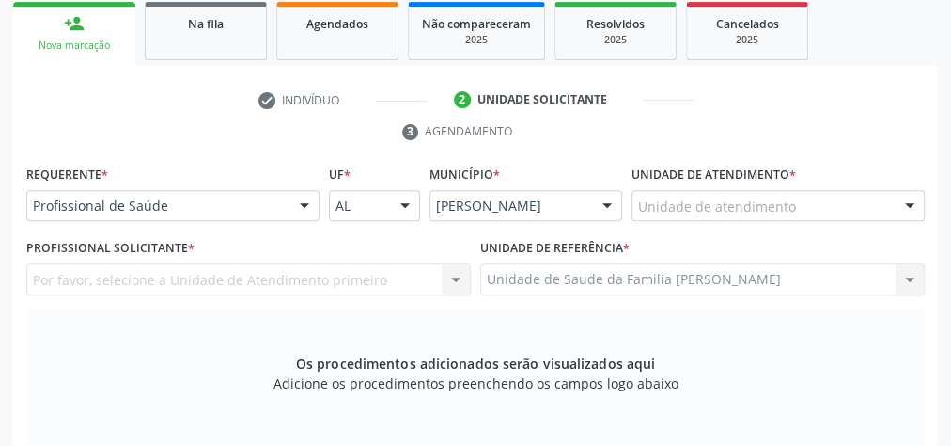
click at [896, 181] on div "Unidade de atendimento * Unidade de atendimento Aeronave Baron 58 Aeronave Cess…" at bounding box center [778, 191] width 293 height 60
click at [904, 196] on div at bounding box center [910, 207] width 28 height 32
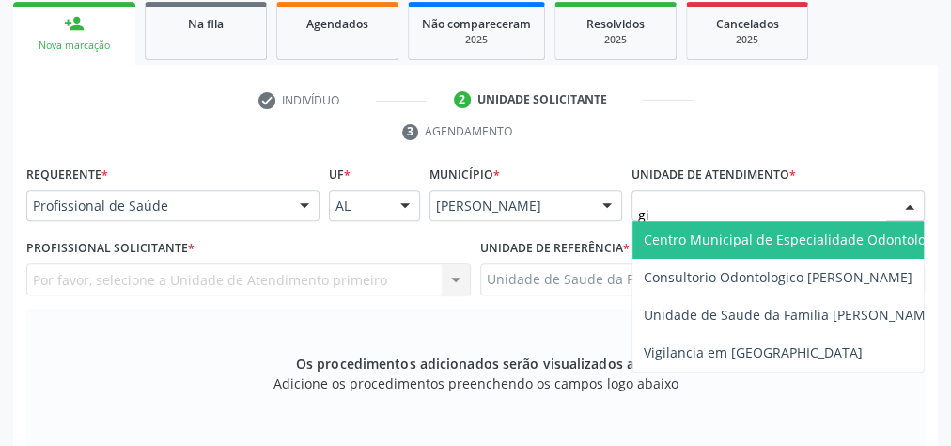
type input "gis"
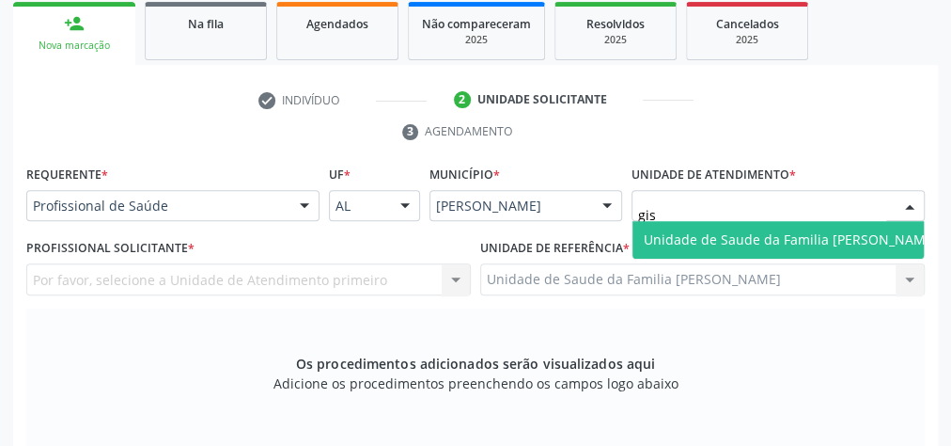
click at [809, 238] on span "Unidade de Saude da Familia [PERSON_NAME]" at bounding box center [791, 239] width 294 height 18
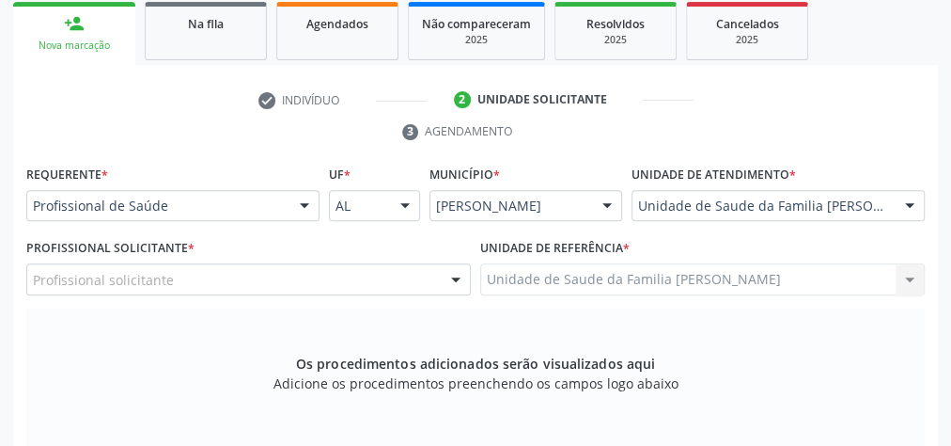
click at [452, 275] on div at bounding box center [456, 280] width 28 height 32
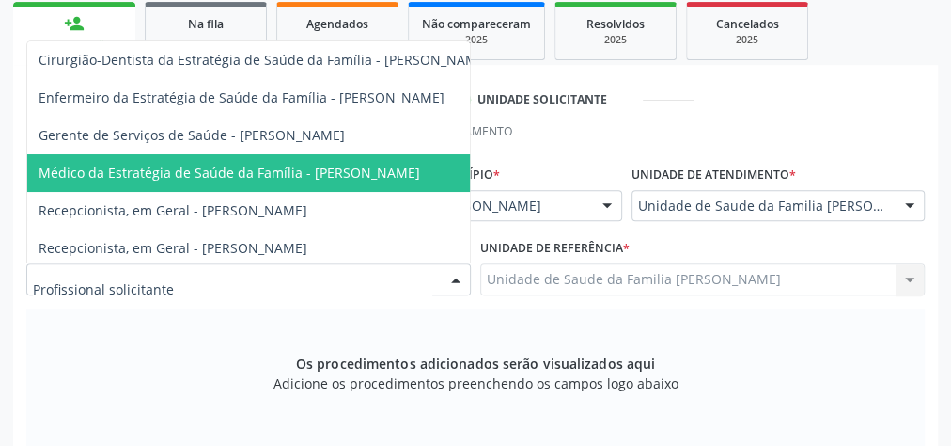
click at [377, 176] on span "Médico da Estratégia de Saúde da Família - [PERSON_NAME]" at bounding box center [230, 173] width 382 height 18
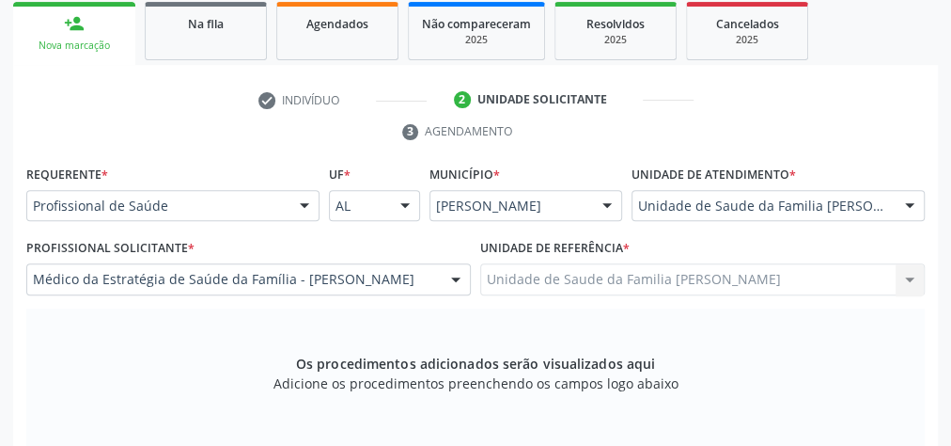
scroll to position [606, 0]
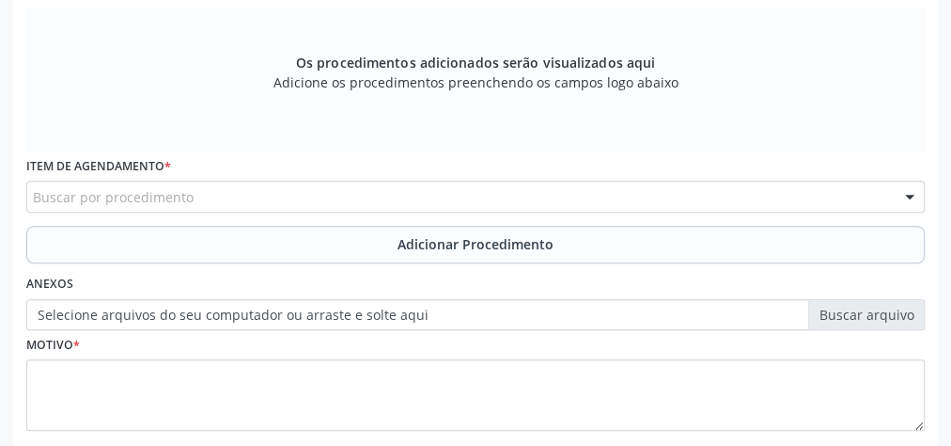
click at [425, 188] on div "Buscar por procedimento" at bounding box center [475, 197] width 899 height 32
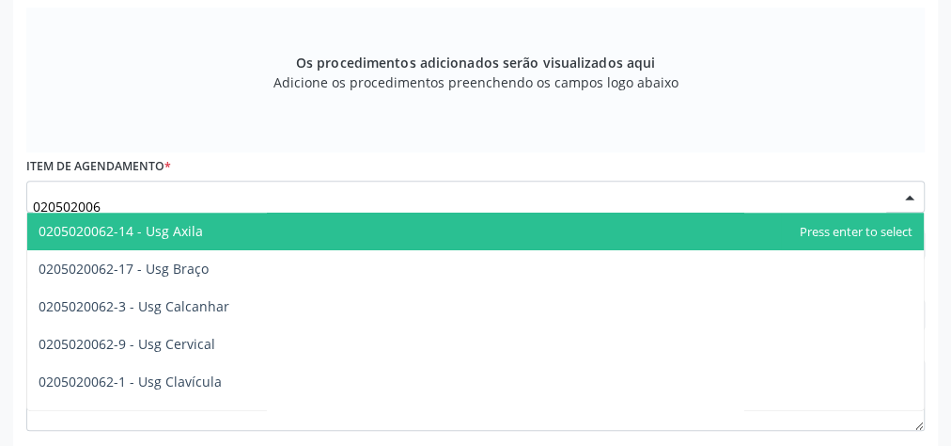
type input "0205020062"
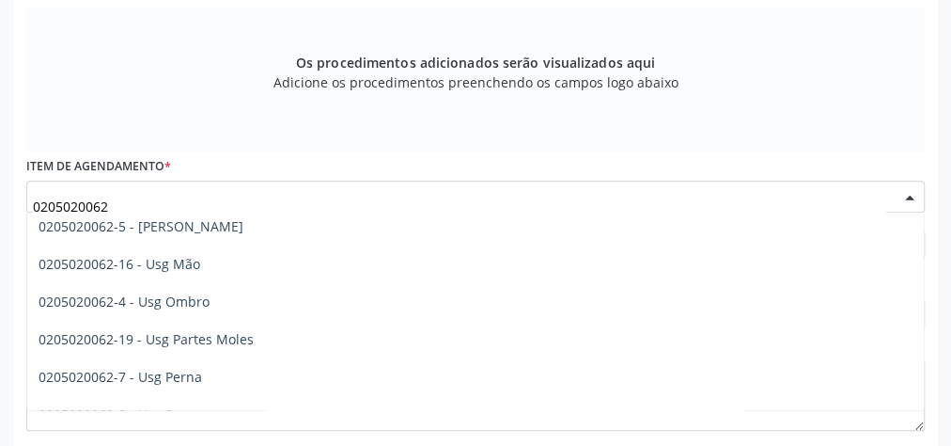
scroll to position [301, 0]
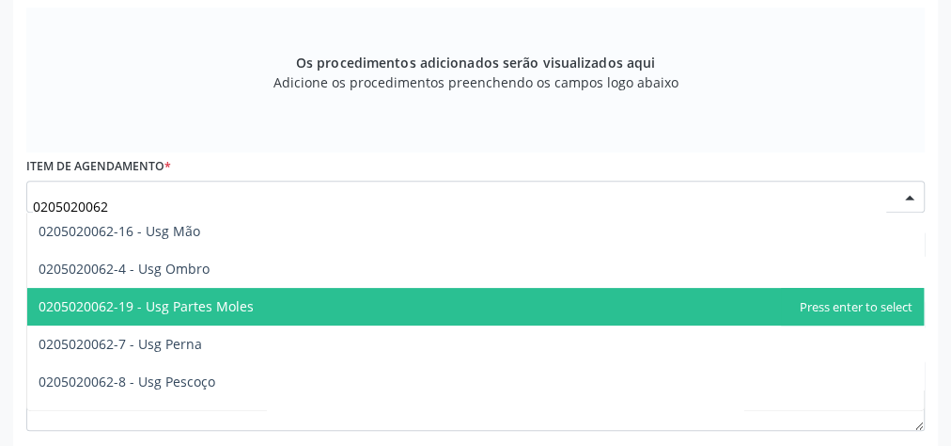
click at [263, 308] on span "0205020062-19 - Usg Partes Moles" at bounding box center [475, 307] width 897 height 38
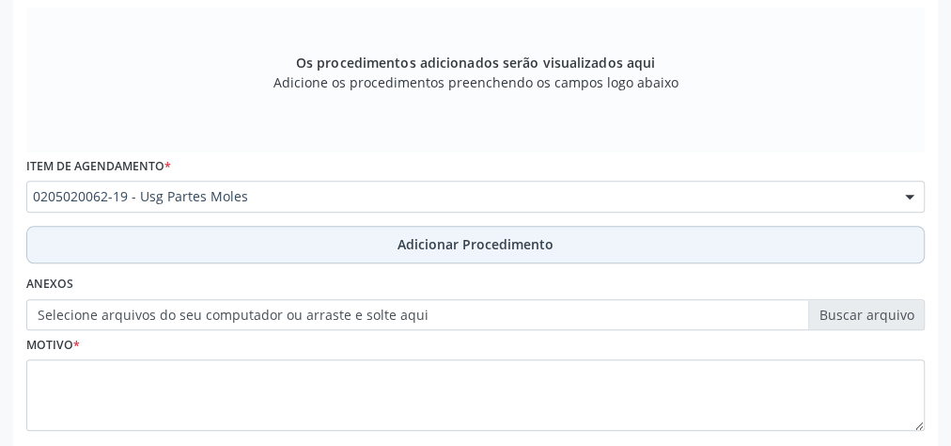
click at [460, 246] on span "Adicionar Procedimento" at bounding box center [476, 244] width 156 height 20
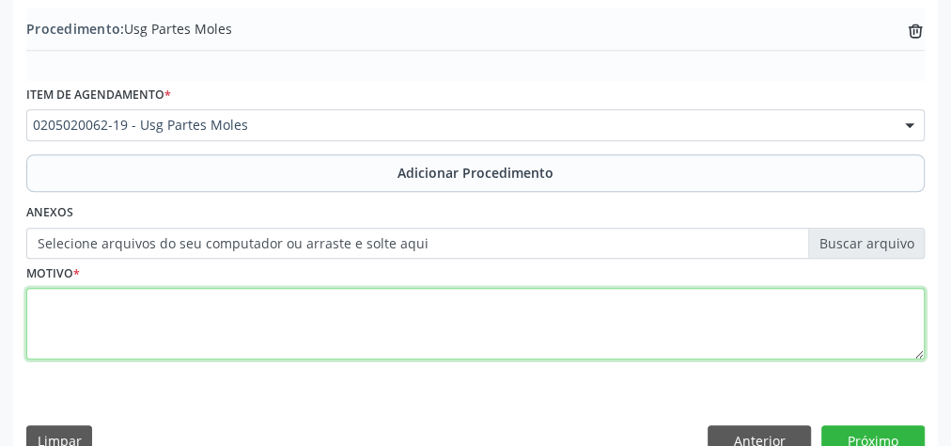
click at [460, 337] on textarea at bounding box center [475, 323] width 899 height 71
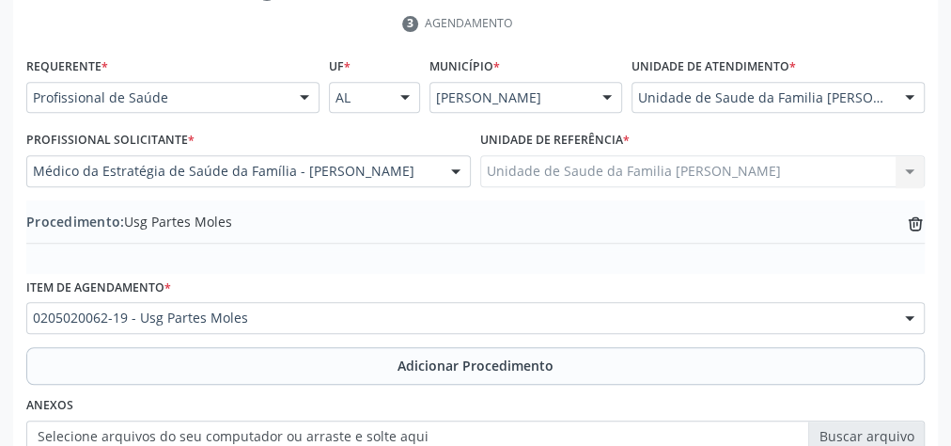
scroll to position [489, 0]
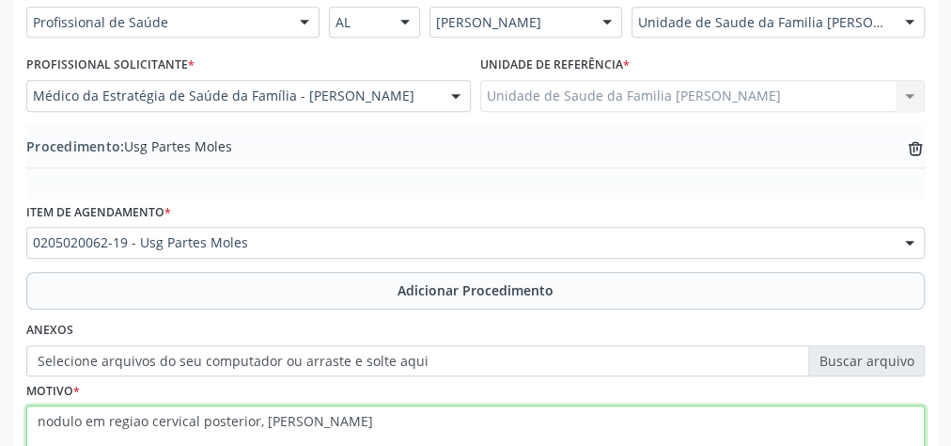
type textarea "nodulo em regiao cervical posterior, [PERSON_NAME]"
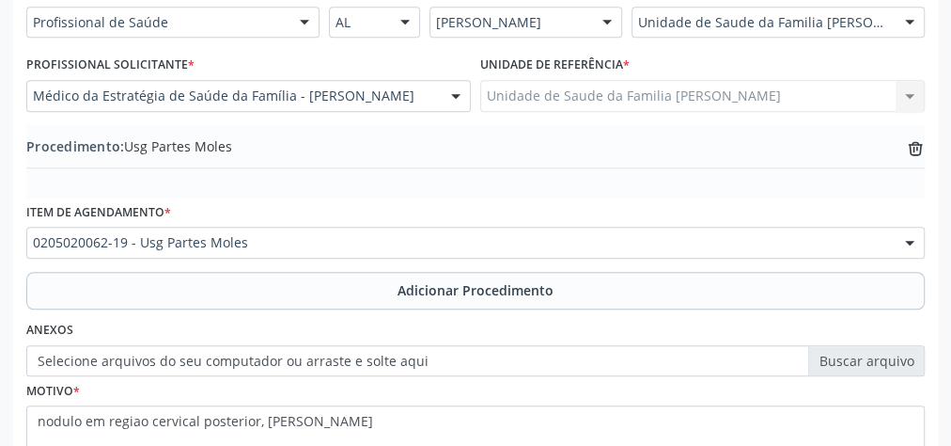
click at [881, 355] on label "Selecione arquivos do seu computador ou arraste e solte aqui" at bounding box center [475, 361] width 899 height 32
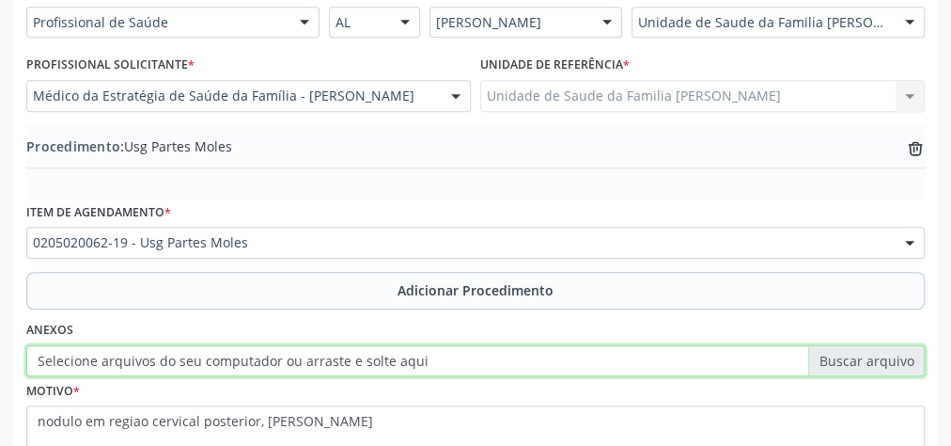
click at [881, 355] on input "Selecione arquivos do seu computador ou arraste e solte aqui" at bounding box center [475, 361] width 899 height 32
type input "C:\fakepath\partes moles.jpeg"
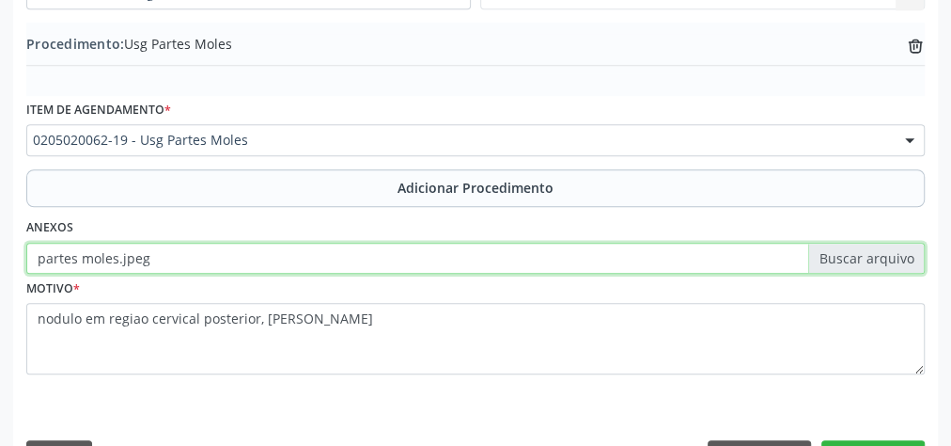
scroll to position [639, 0]
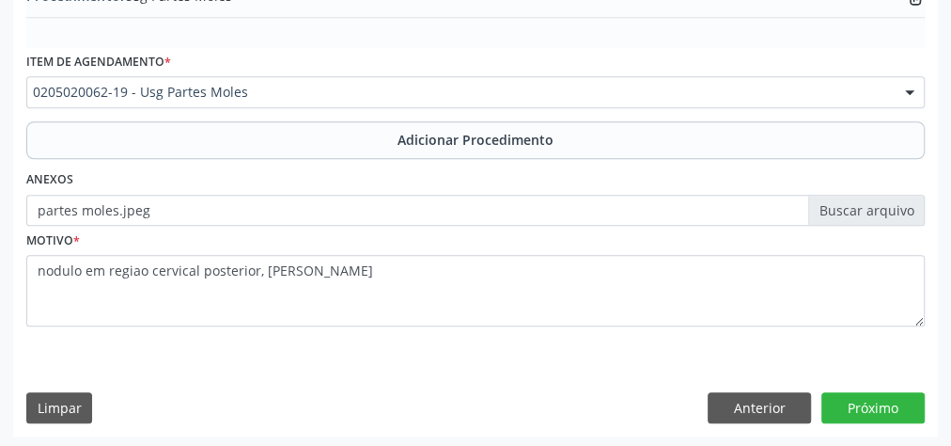
click at [872, 379] on div "Requerente * Profissional de Saúde Profissional de Saúde Paciente Nenhum result…" at bounding box center [475, 131] width 925 height 609
click at [878, 410] on button "Próximo" at bounding box center [873, 408] width 103 height 32
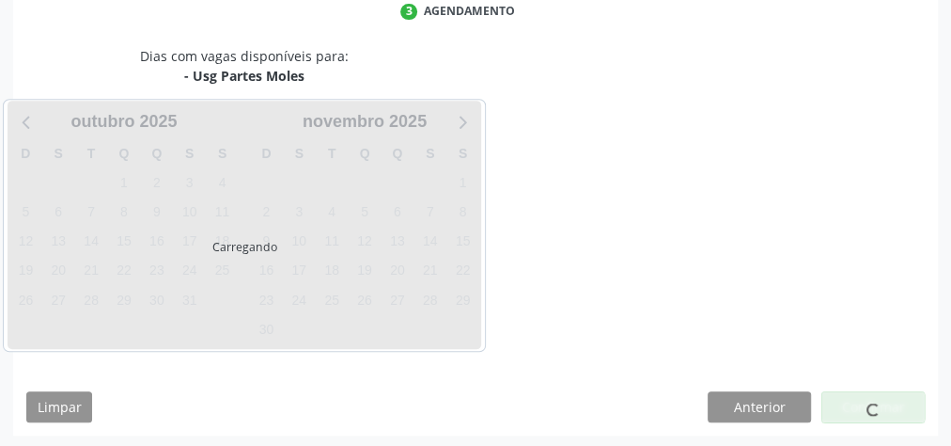
scroll to position [498, 0]
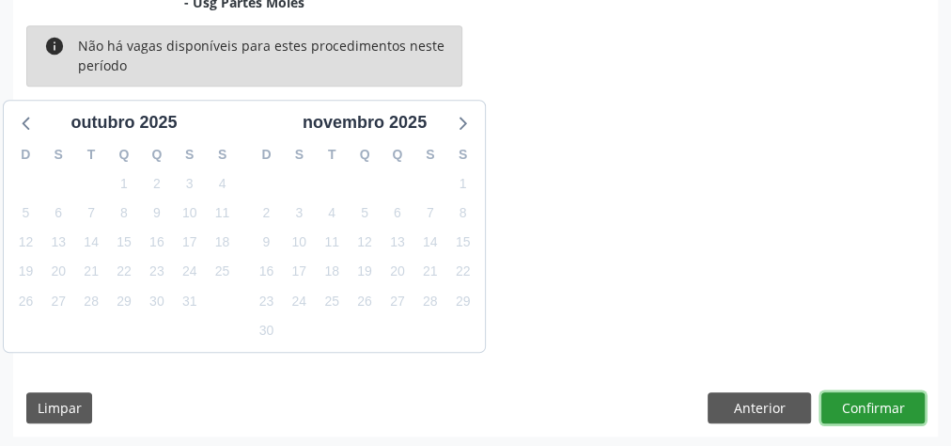
click at [878, 410] on button "Confirmar" at bounding box center [873, 408] width 103 height 32
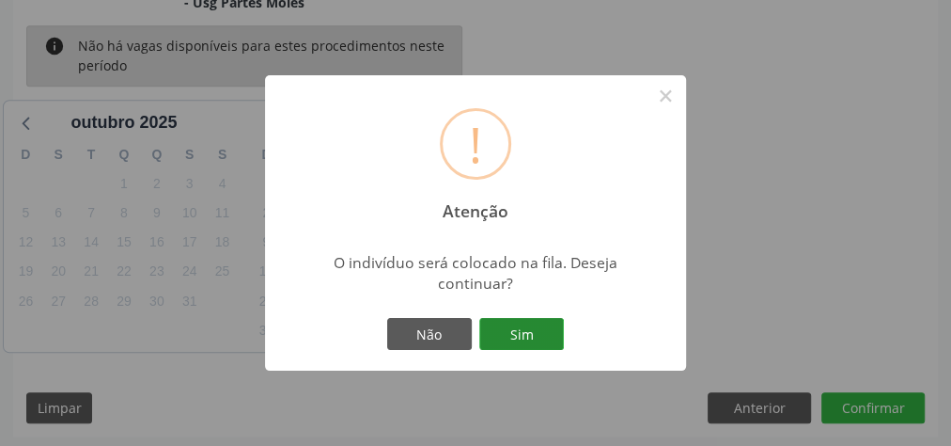
click at [547, 339] on button "Sim" at bounding box center [521, 334] width 85 height 32
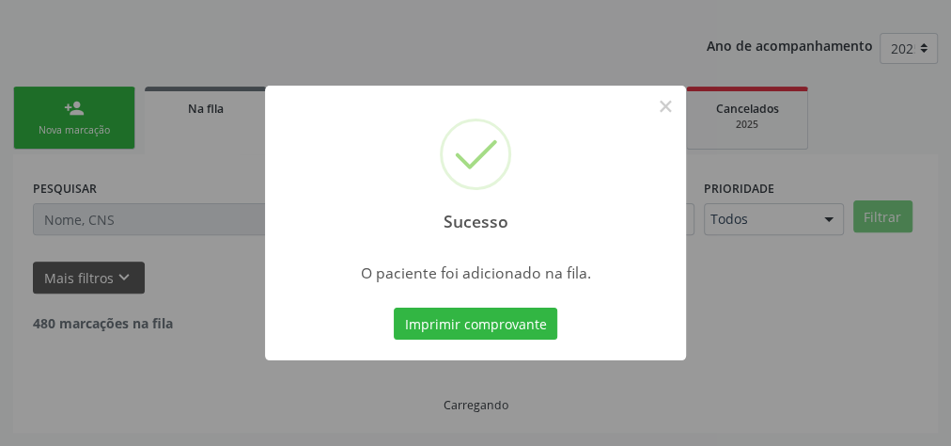
scroll to position [199, 0]
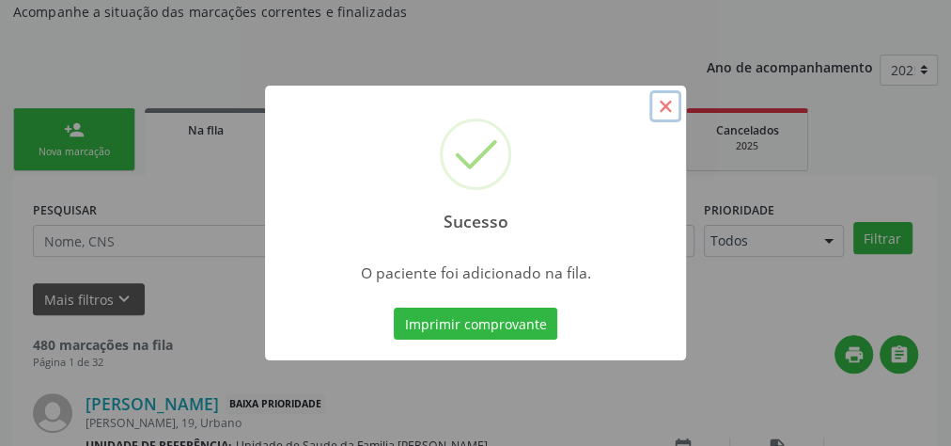
click at [670, 118] on button "×" at bounding box center [666, 106] width 32 height 32
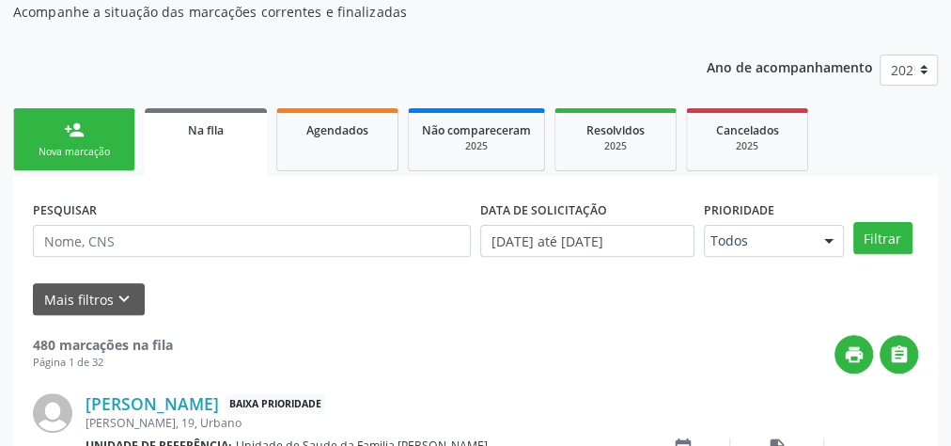
click at [87, 145] on div "Nova marcação" at bounding box center [74, 152] width 94 height 14
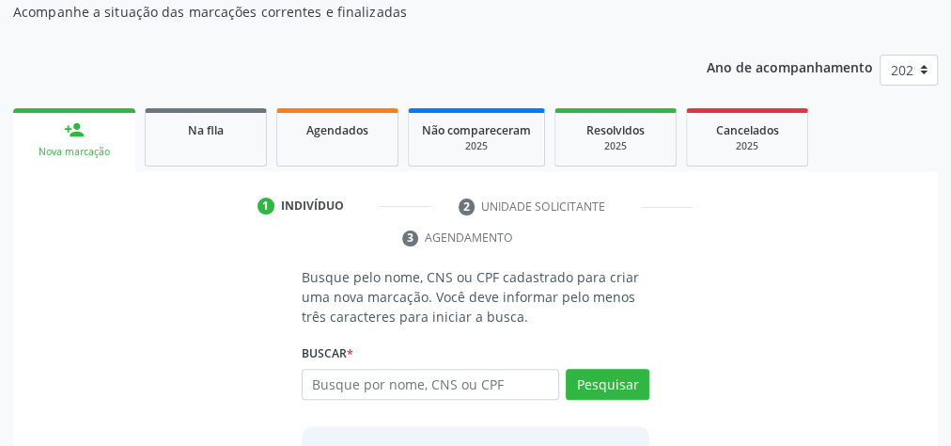
scroll to position [198, 0]
click at [344, 145] on link "Agendados" at bounding box center [337, 138] width 122 height 58
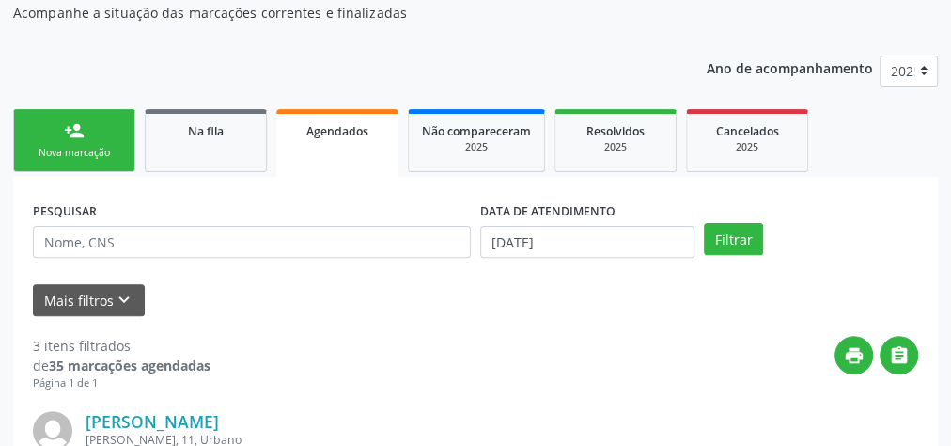
scroll to position [424, 0]
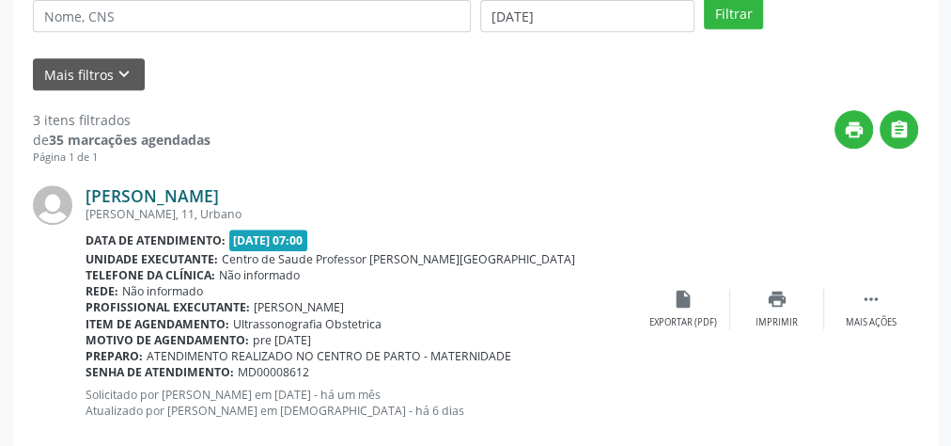
click at [219, 199] on link "[PERSON_NAME]" at bounding box center [153, 195] width 134 height 21
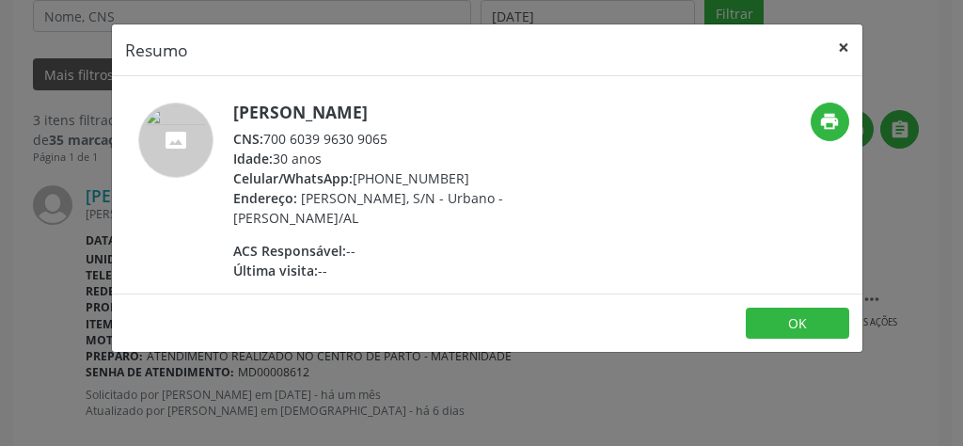
click at [847, 49] on button "×" at bounding box center [844, 47] width 38 height 46
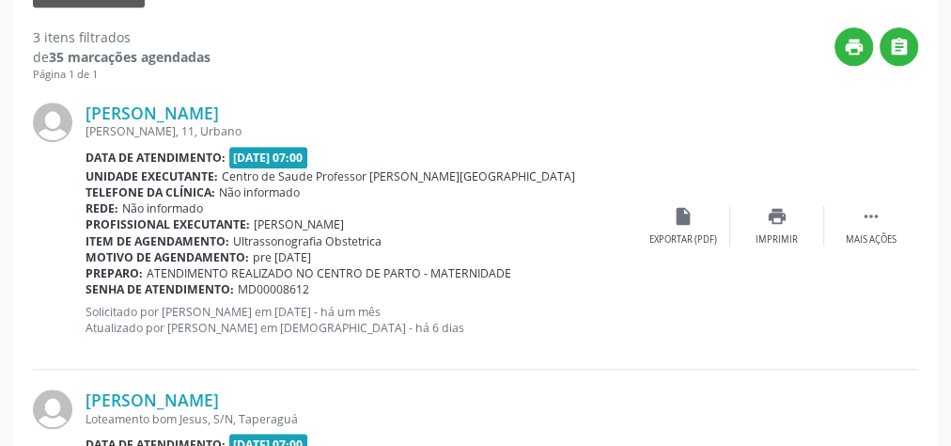
scroll to position [432, 0]
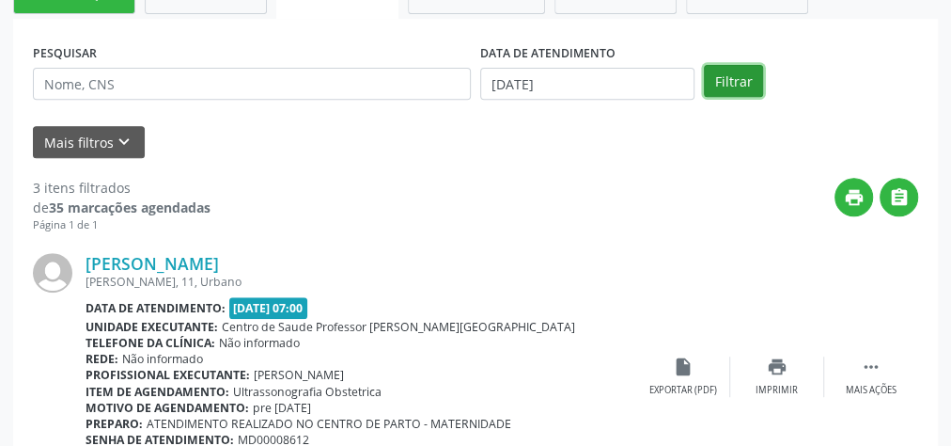
click at [733, 78] on button "Filtrar" at bounding box center [733, 81] width 59 height 32
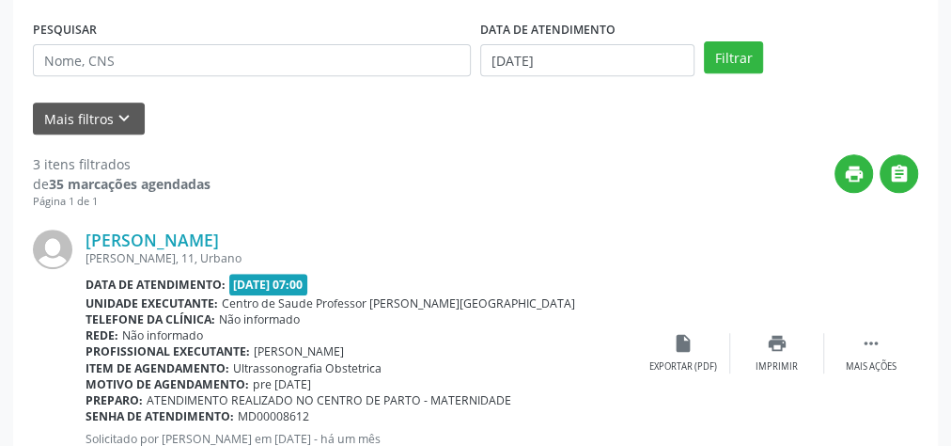
scroll to position [356, 0]
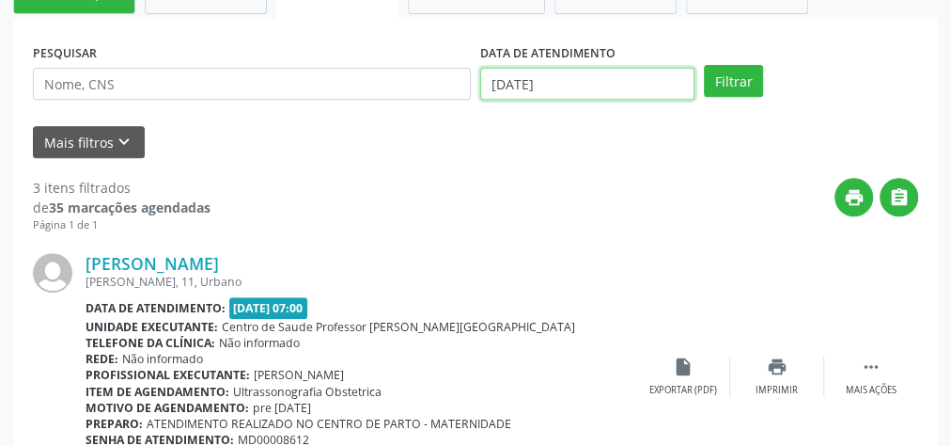
click at [504, 81] on input "[DATE]" at bounding box center [587, 84] width 214 height 32
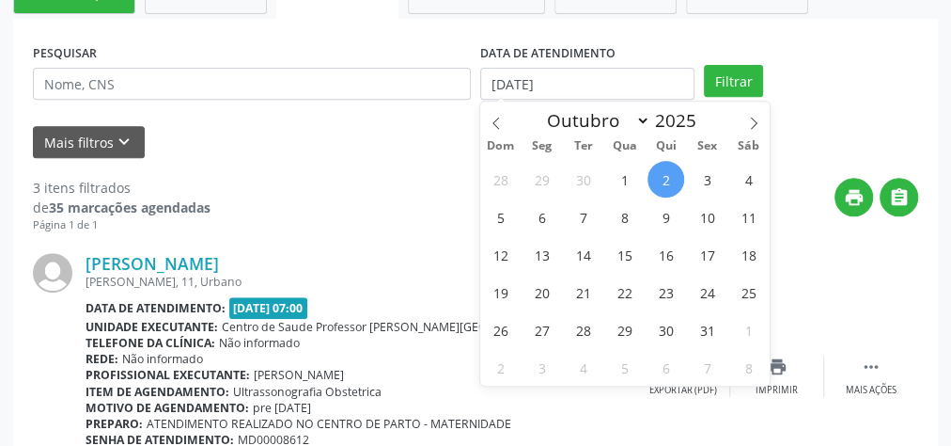
click at [670, 171] on span "2" at bounding box center [666, 179] width 37 height 37
type input "[DATE]"
click at [758, 80] on button "Filtrar" at bounding box center [733, 81] width 59 height 32
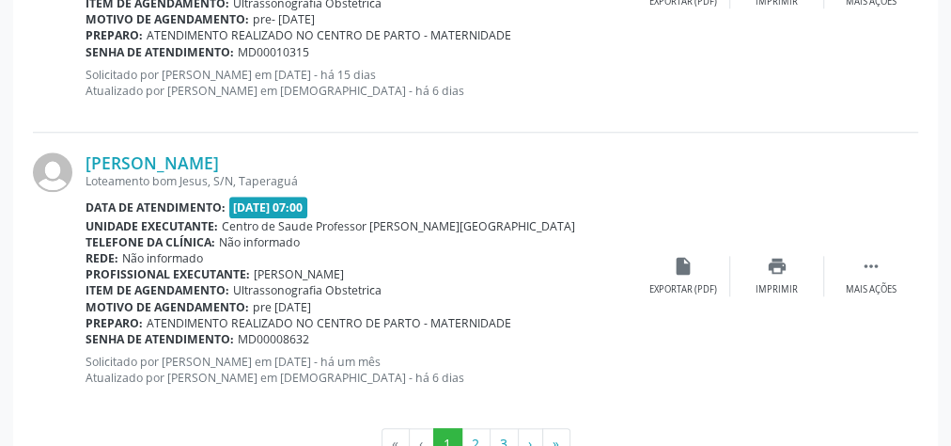
scroll to position [4509, 0]
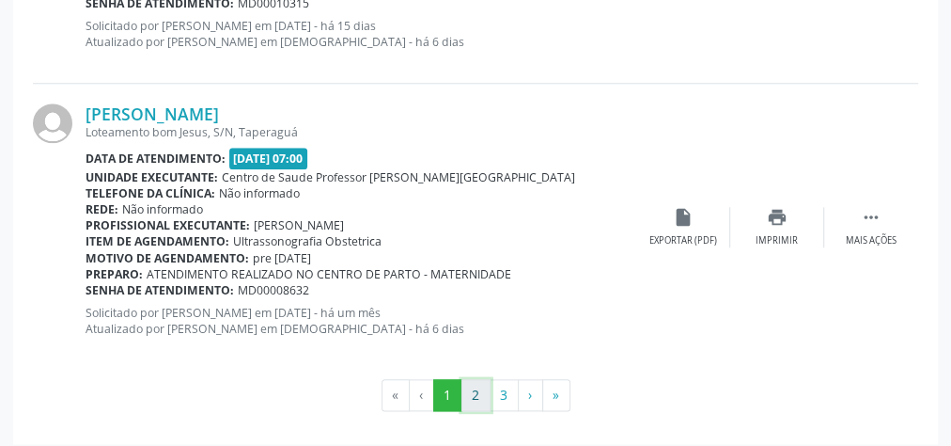
click at [476, 380] on button "2" at bounding box center [476, 395] width 29 height 32
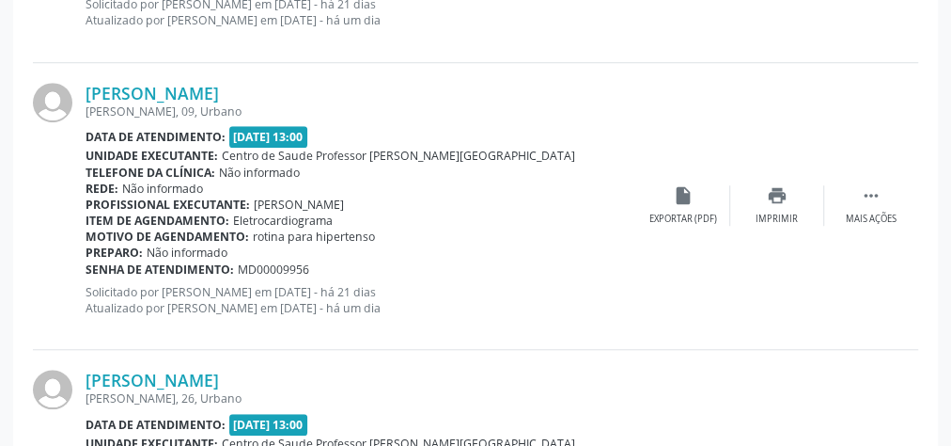
scroll to position [4208, 0]
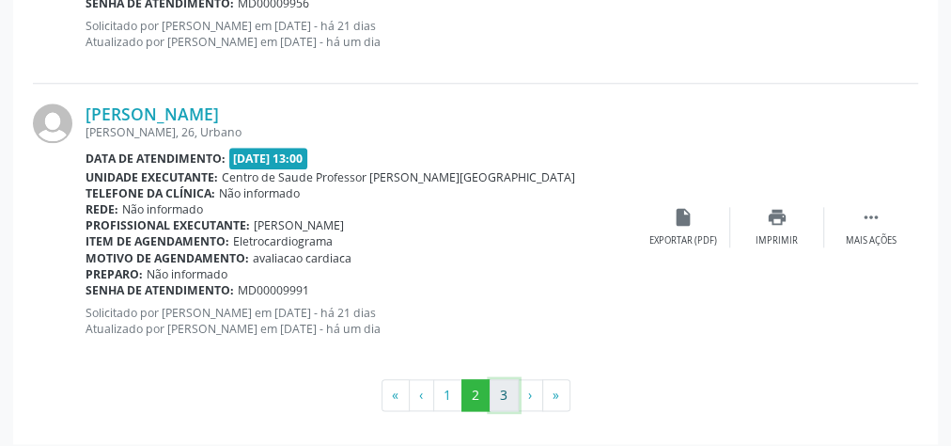
click at [506, 391] on button "3" at bounding box center [504, 395] width 29 height 32
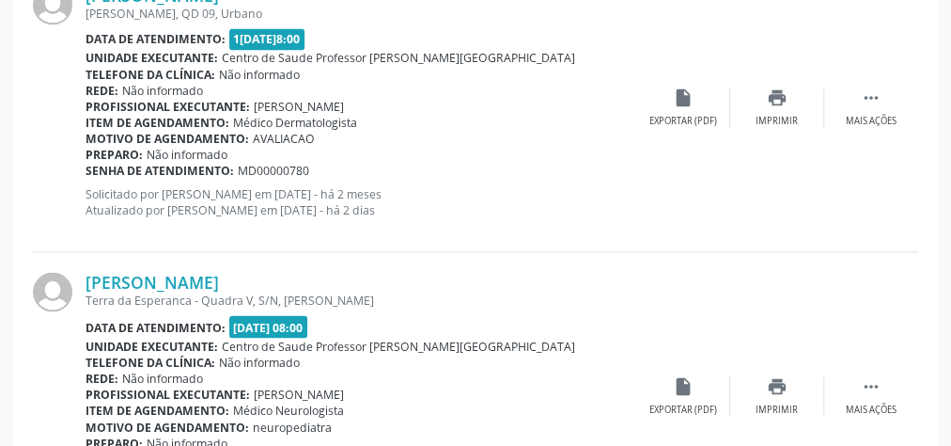
scroll to position [1643, 0]
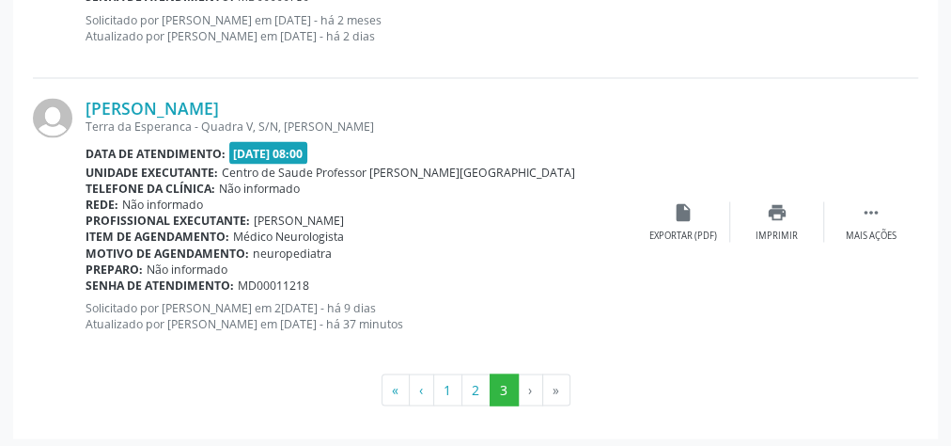
click at [528, 389] on li "›" at bounding box center [531, 389] width 24 height 32
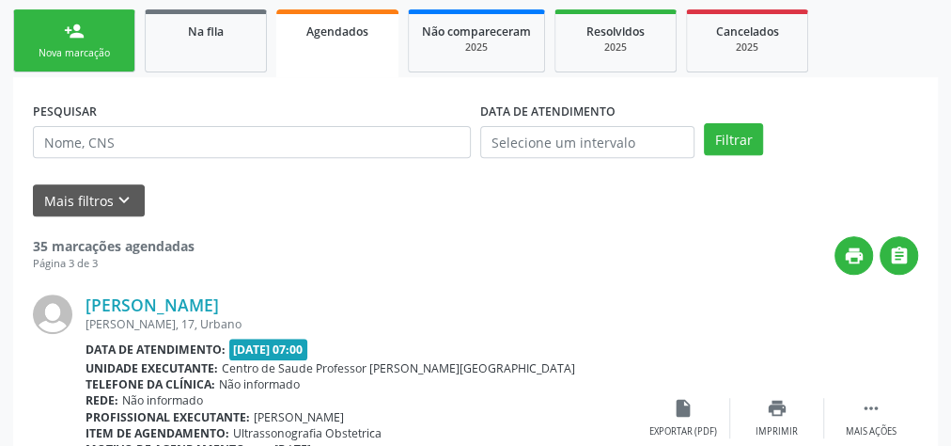
scroll to position [214, 0]
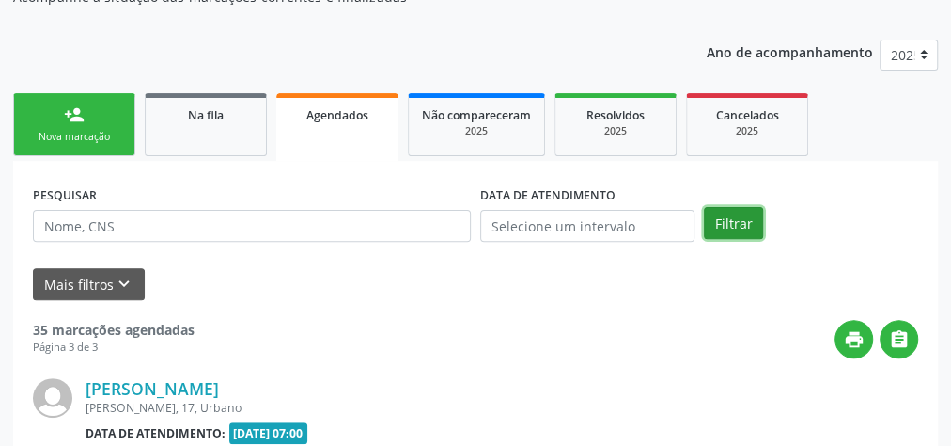
click at [724, 233] on button "Filtrar" at bounding box center [733, 223] width 59 height 32
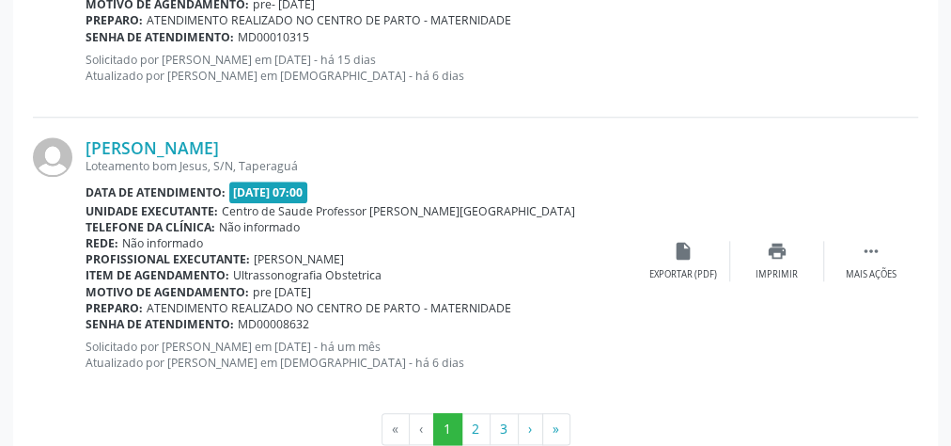
scroll to position [4509, 0]
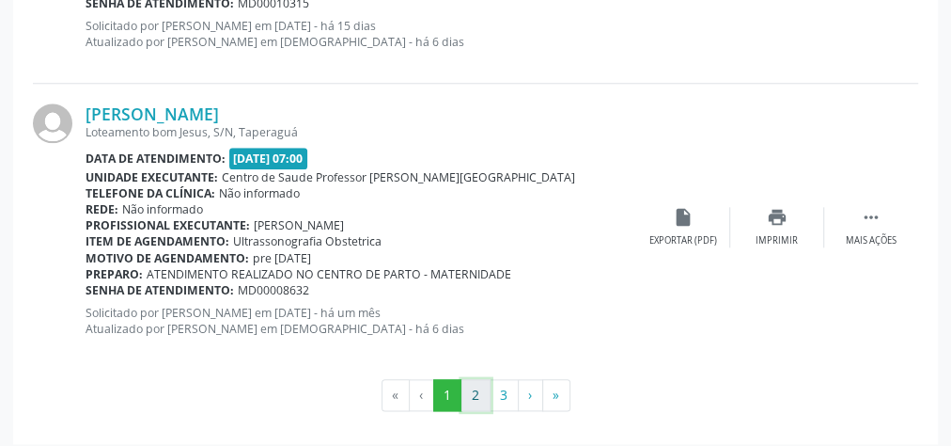
click at [470, 387] on button "2" at bounding box center [476, 395] width 29 height 32
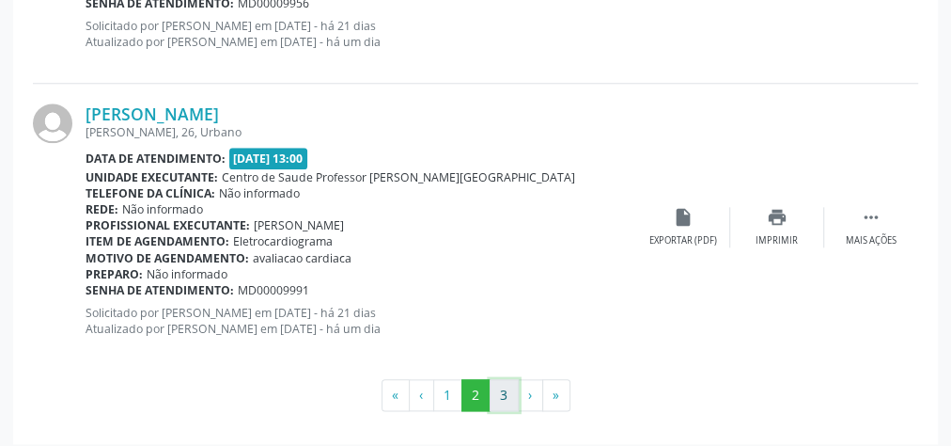
click at [510, 388] on button "3" at bounding box center [504, 395] width 29 height 32
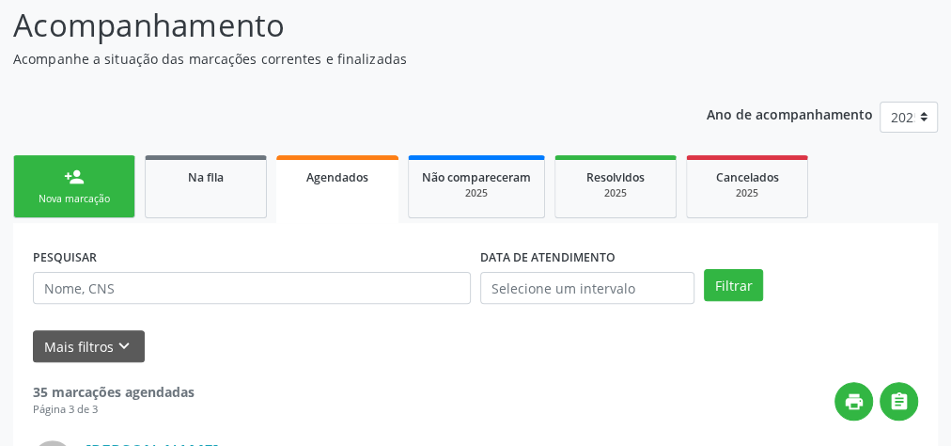
scroll to position [139, 0]
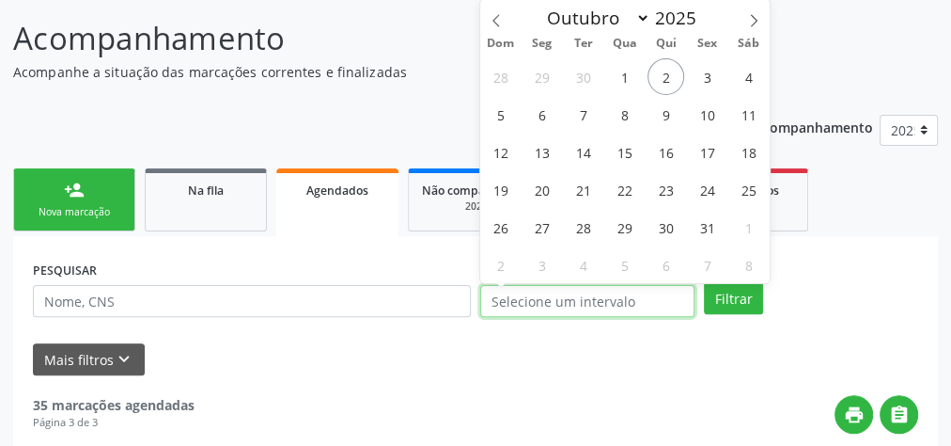
click at [525, 303] on input "text" at bounding box center [587, 301] width 214 height 32
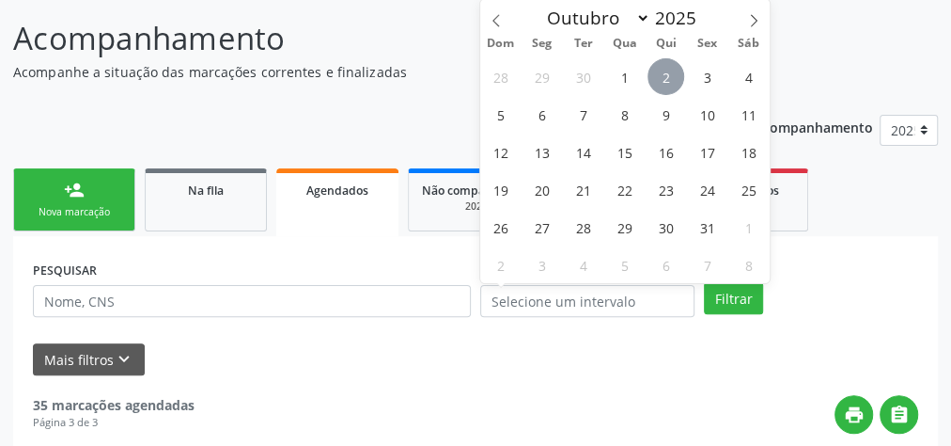
click at [665, 86] on span "2" at bounding box center [666, 76] width 37 height 37
type input "[DATE]"
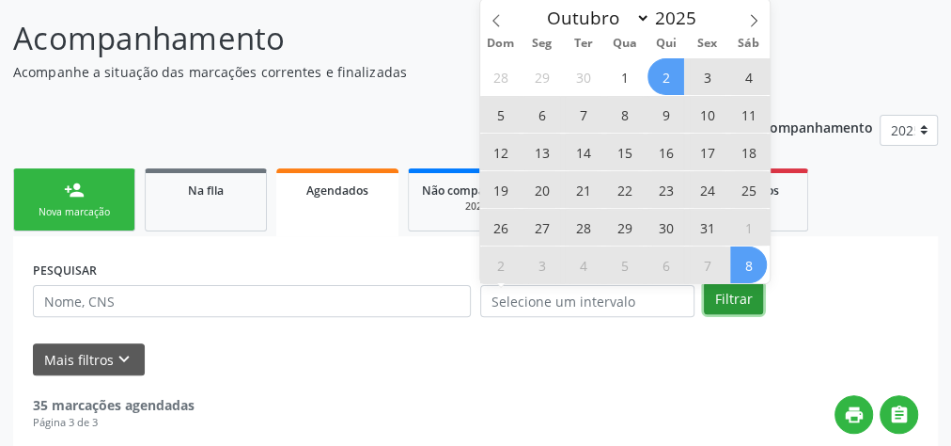
click at [749, 299] on button "Filtrar" at bounding box center [733, 298] width 59 height 32
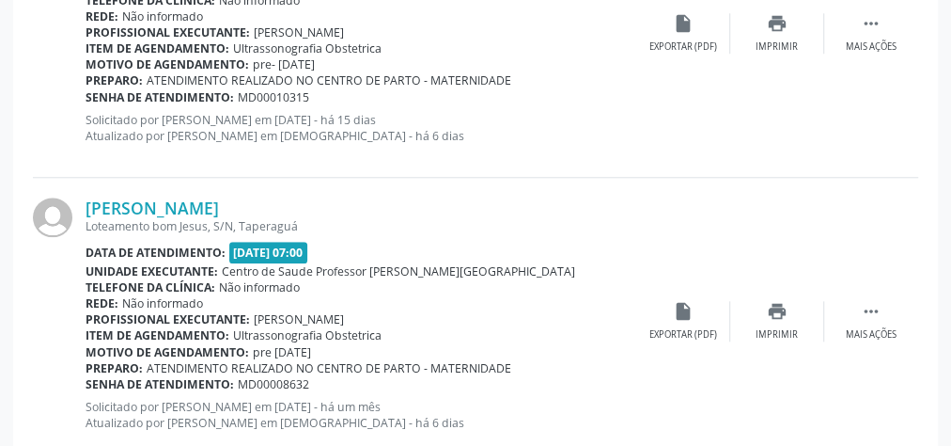
scroll to position [4509, 0]
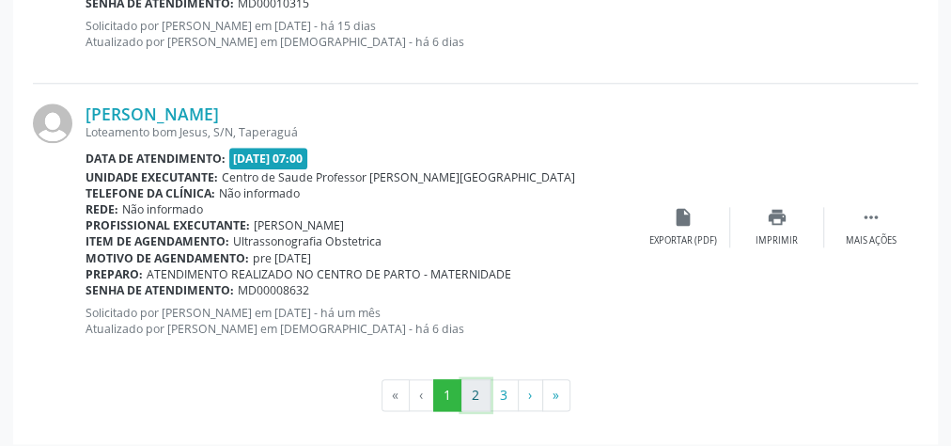
click at [475, 381] on button "2" at bounding box center [476, 395] width 29 height 32
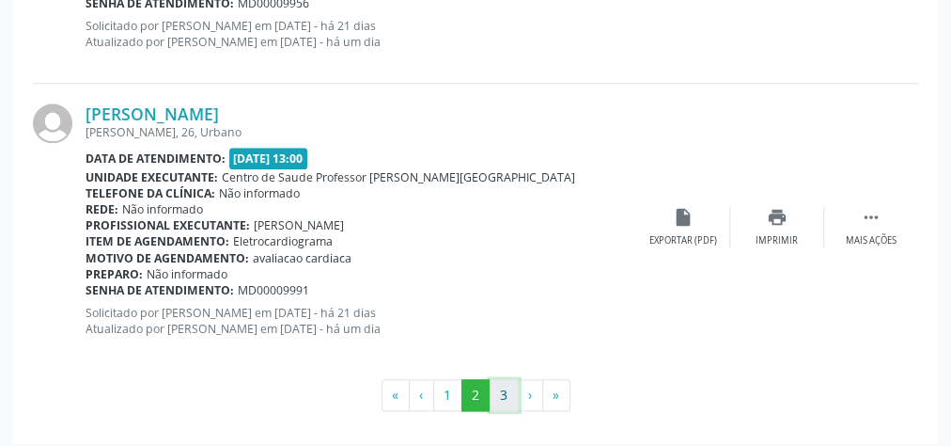
click at [511, 384] on button "3" at bounding box center [504, 395] width 29 height 32
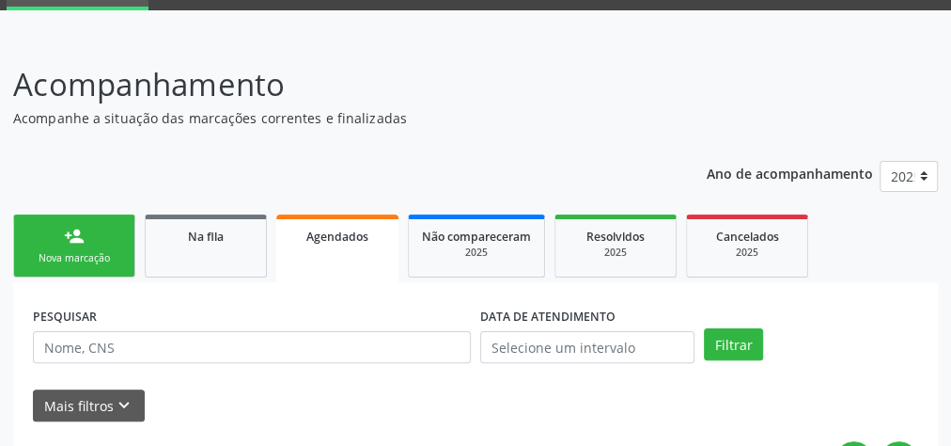
scroll to position [64, 0]
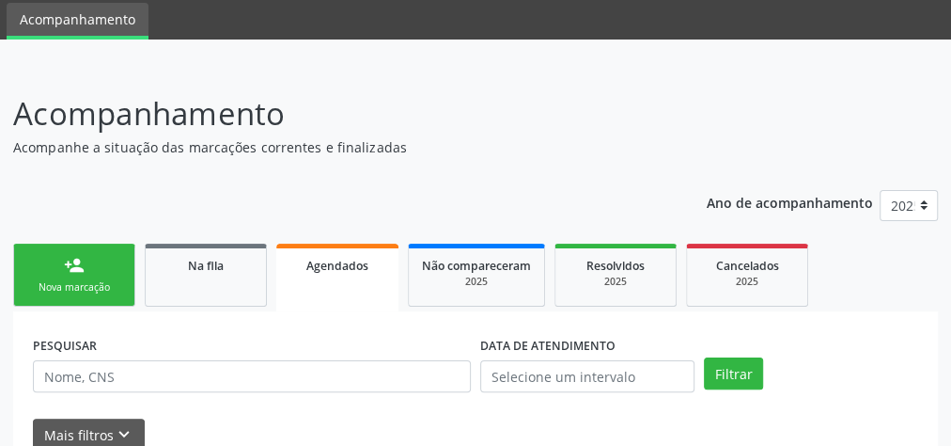
click at [357, 264] on span "Agendados" at bounding box center [337, 266] width 62 height 16
click at [81, 249] on link "person_add Nova marcação" at bounding box center [74, 275] width 122 height 63
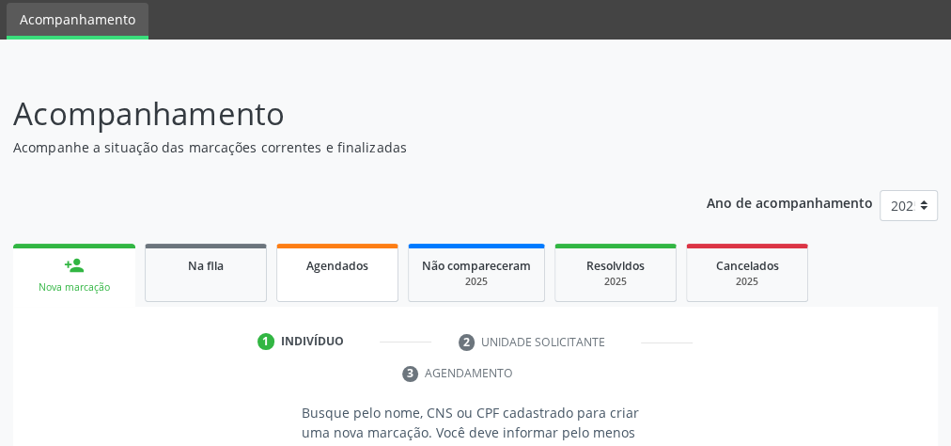
click at [352, 268] on span "Agendados" at bounding box center [337, 266] width 62 height 16
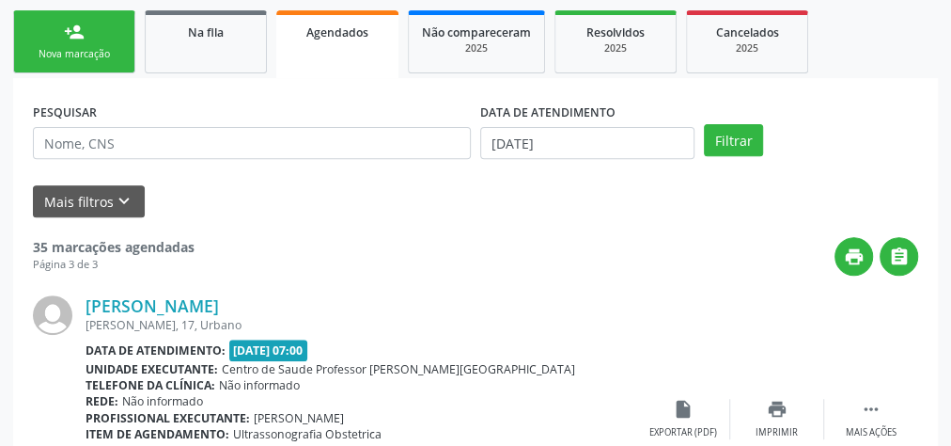
scroll to position [214, 0]
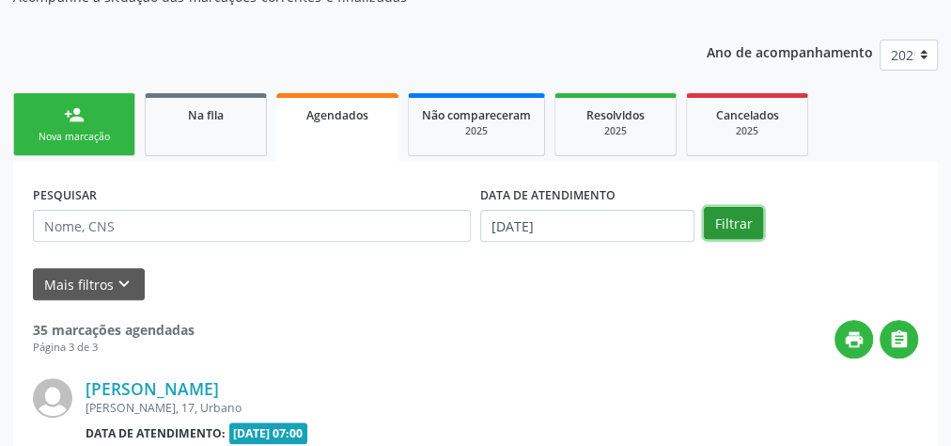
click at [727, 215] on button "Filtrar" at bounding box center [733, 223] width 59 height 32
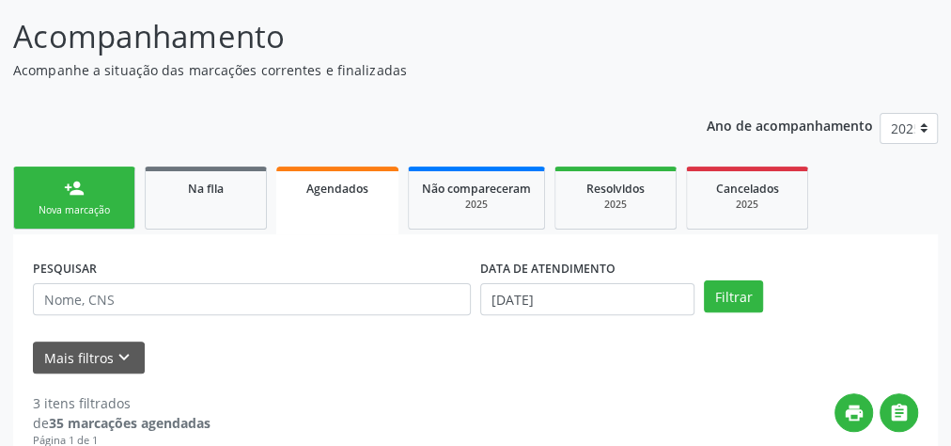
scroll to position [150, 0]
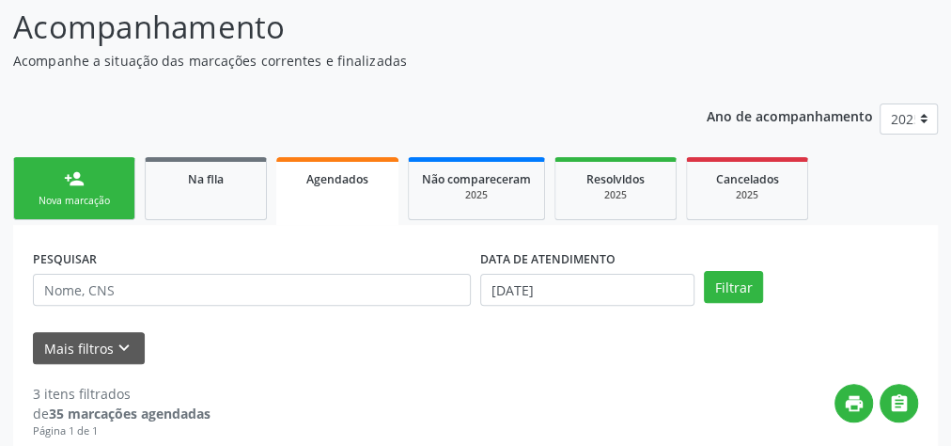
click at [105, 206] on div "Nova marcação" at bounding box center [74, 201] width 94 height 14
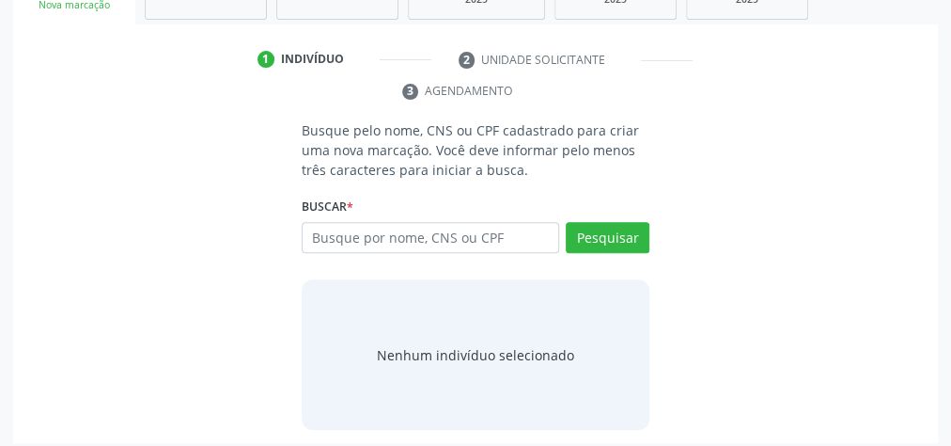
scroll to position [354, 0]
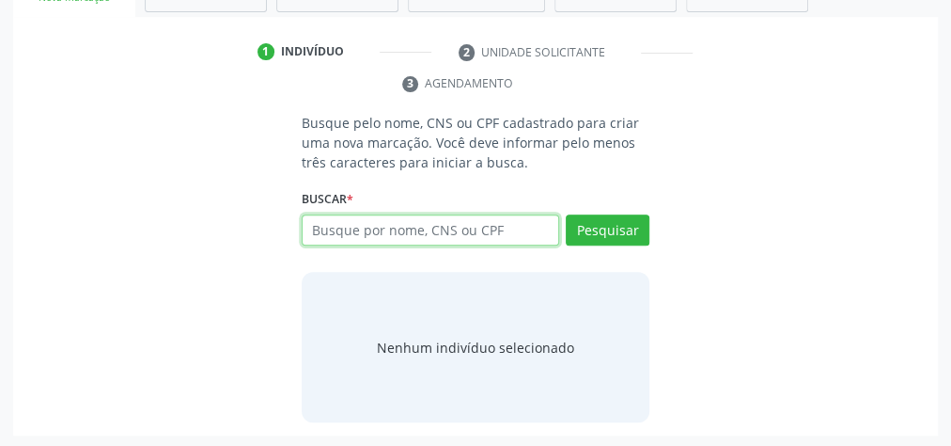
click at [460, 230] on input "text" at bounding box center [431, 230] width 258 height 32
click at [483, 228] on input "text" at bounding box center [431, 230] width 258 height 32
type input "10149688440"
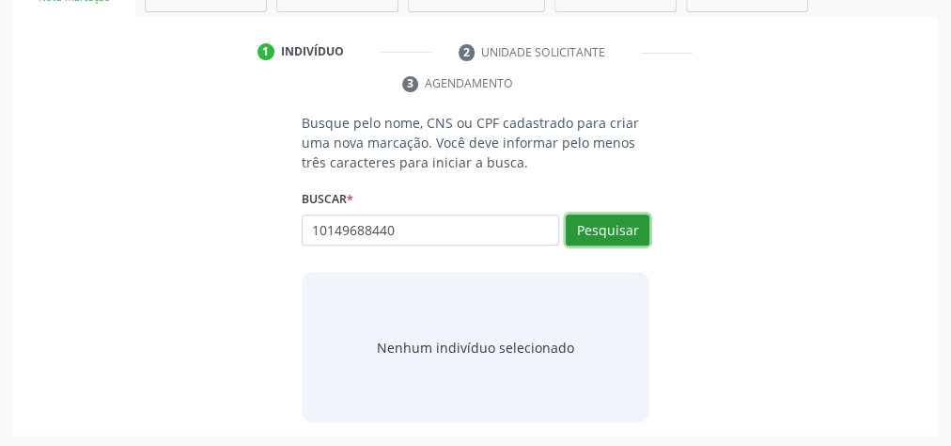
click at [576, 231] on button "Pesquisar" at bounding box center [608, 230] width 84 height 32
type input "10149688440"
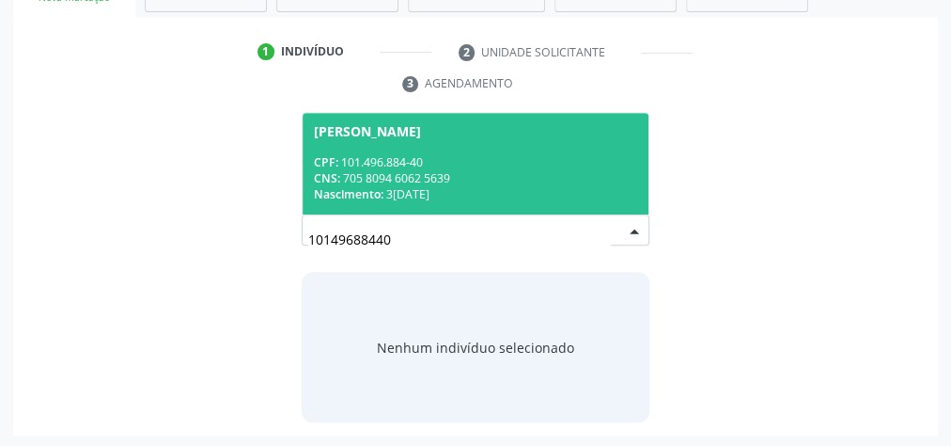
click at [421, 135] on div "[PERSON_NAME]" at bounding box center [367, 131] width 107 height 15
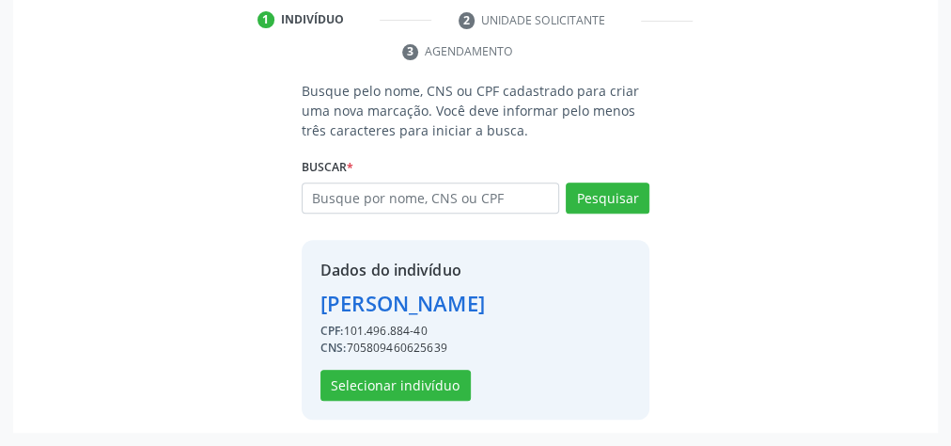
scroll to position [413, 0]
click at [432, 388] on button "Selecionar indivíduo" at bounding box center [396, 385] width 150 height 32
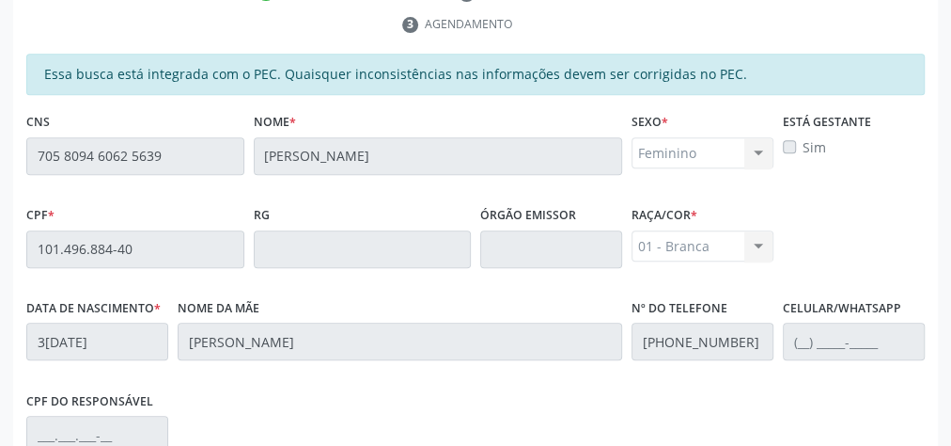
scroll to position [682, 0]
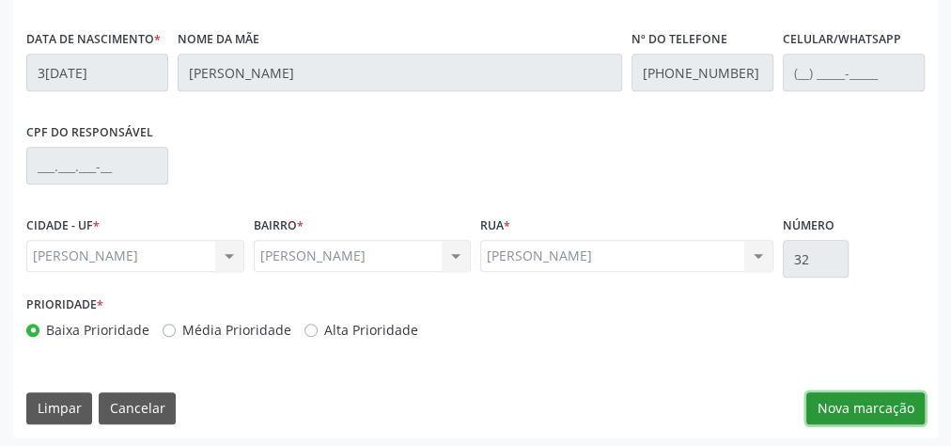
click at [872, 398] on button "Nova marcação" at bounding box center [866, 408] width 118 height 32
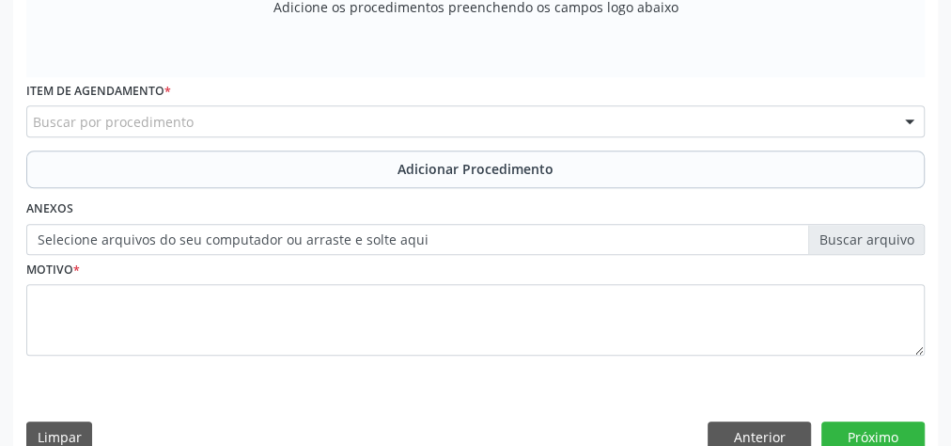
scroll to position [381, 0]
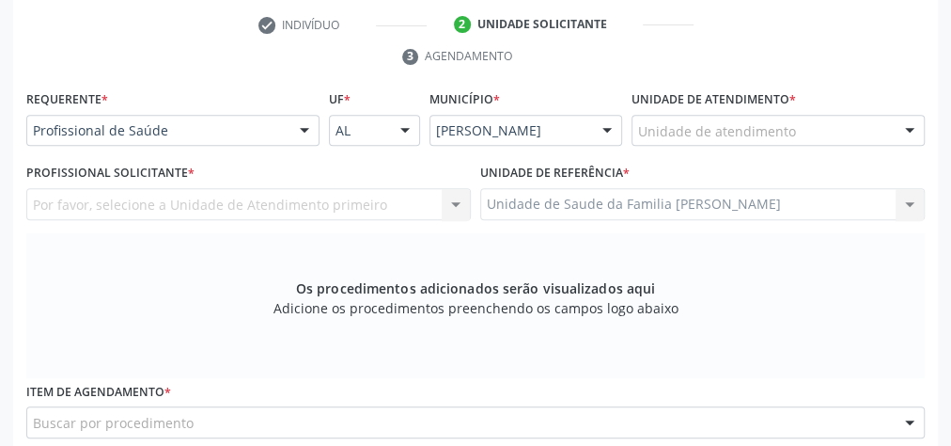
click at [762, 110] on label "Unidade de atendimento *" at bounding box center [714, 100] width 165 height 29
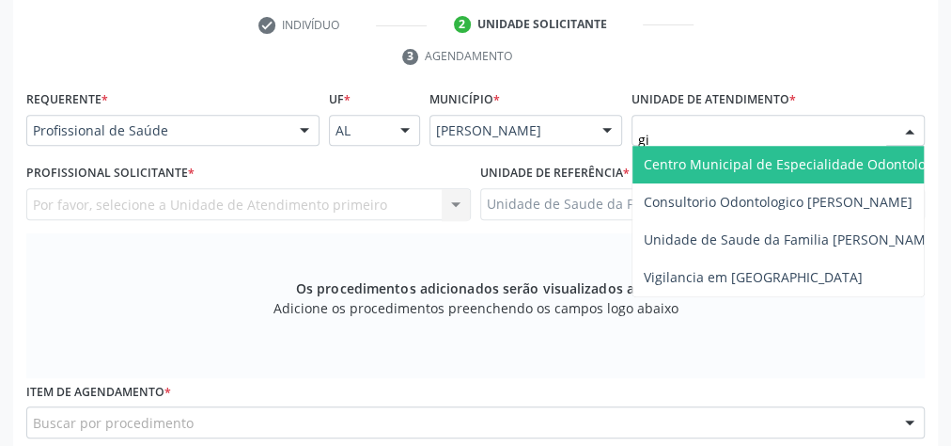
type input "gis"
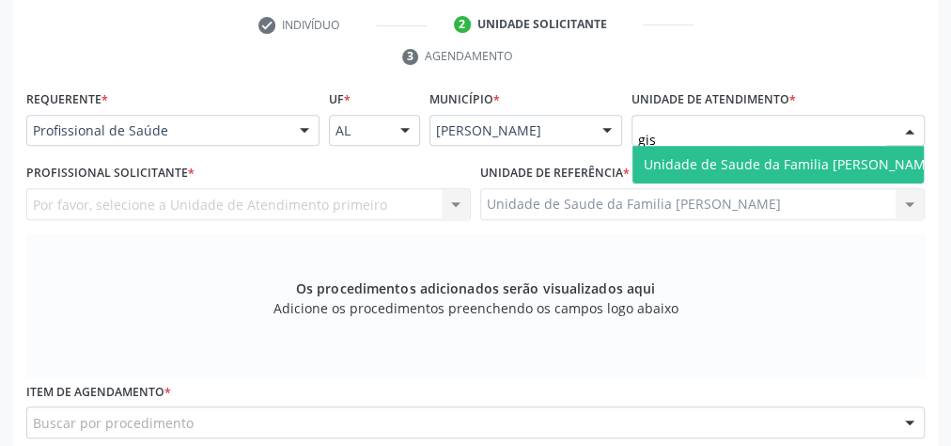
click at [748, 164] on span "Unidade de Saude da Familia [PERSON_NAME]" at bounding box center [791, 164] width 294 height 18
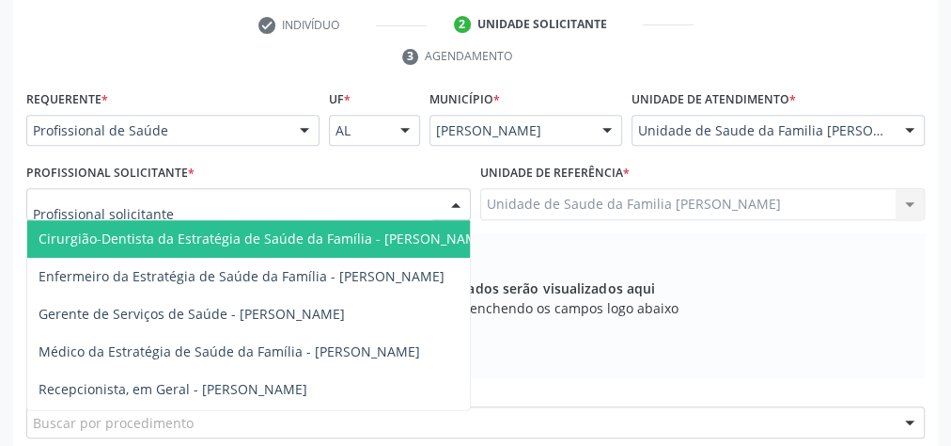
click at [450, 197] on div at bounding box center [456, 205] width 28 height 32
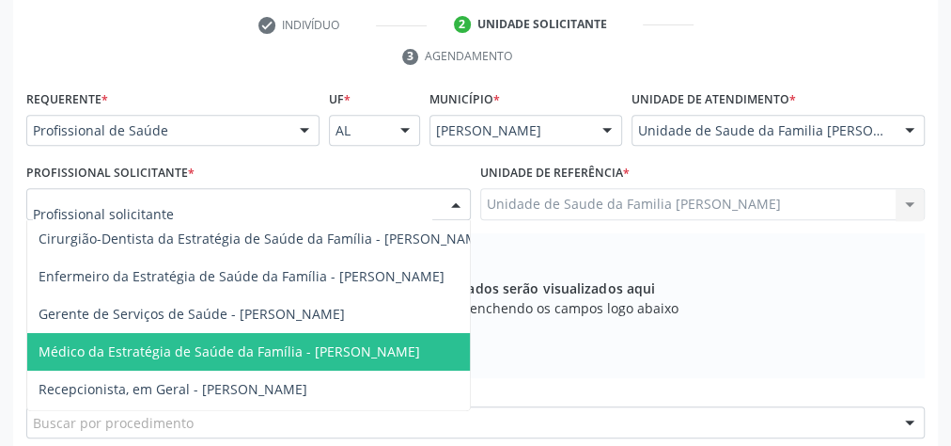
click at [383, 344] on span "Médico da Estratégia de Saúde da Família - [PERSON_NAME]" at bounding box center [230, 351] width 382 height 18
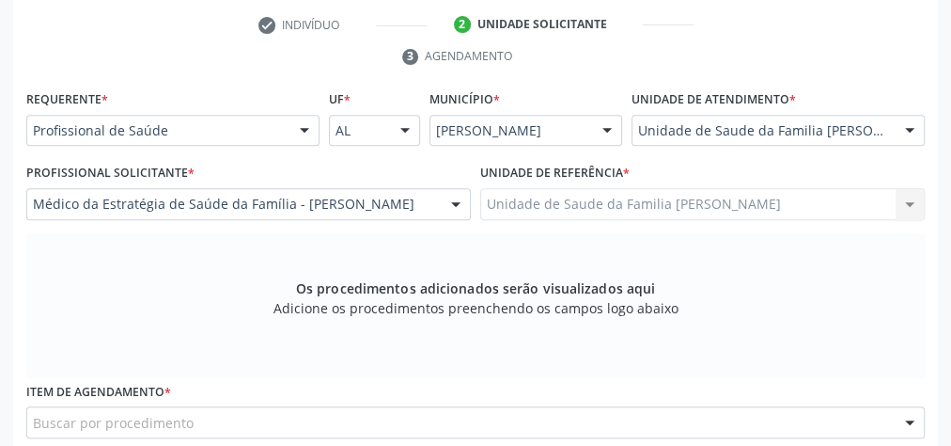
scroll to position [606, 0]
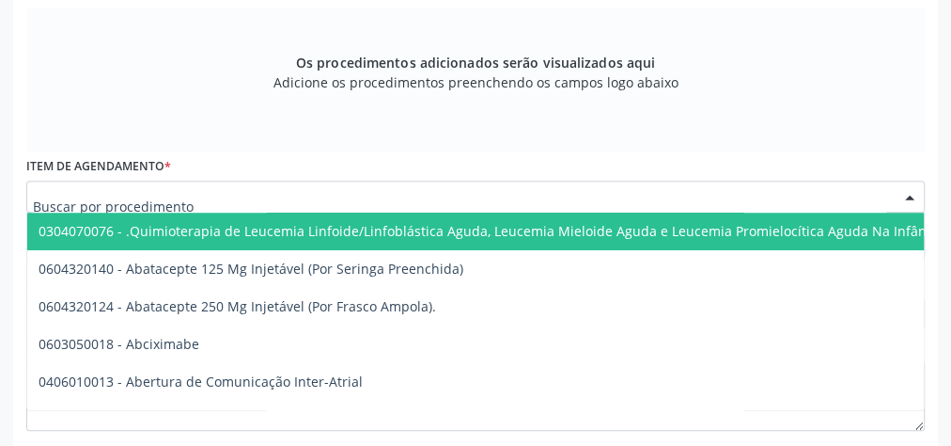
click at [421, 193] on div at bounding box center [475, 197] width 899 height 32
click at [223, 196] on input "text" at bounding box center [460, 206] width 854 height 38
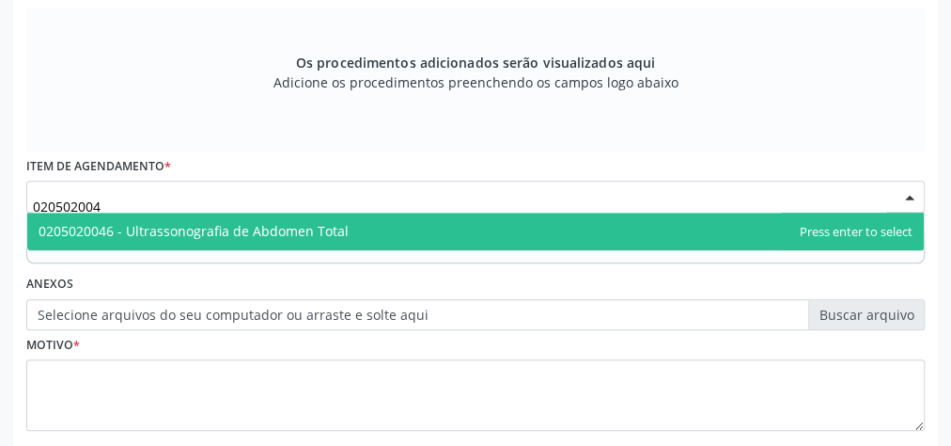
type input "0205020046"
click at [225, 231] on span "0205020046 - Ultrassonografia de Abdomen Total" at bounding box center [194, 231] width 310 height 18
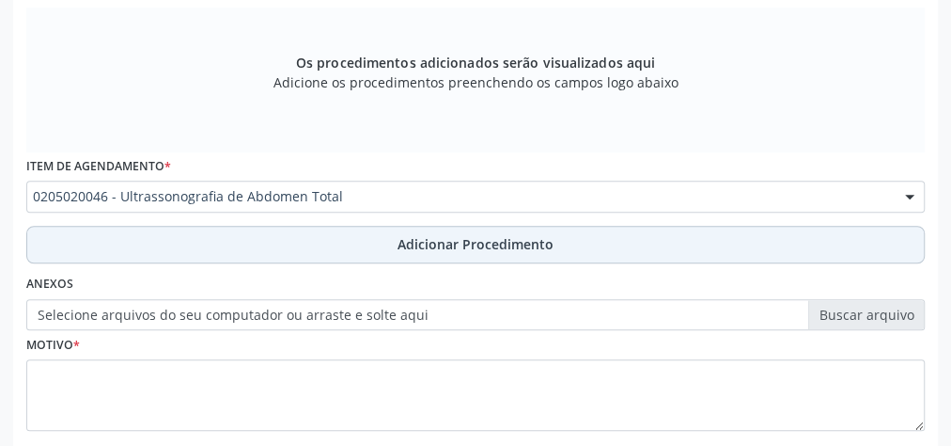
click at [471, 239] on span "Adicionar Procedimento" at bounding box center [476, 244] width 156 height 20
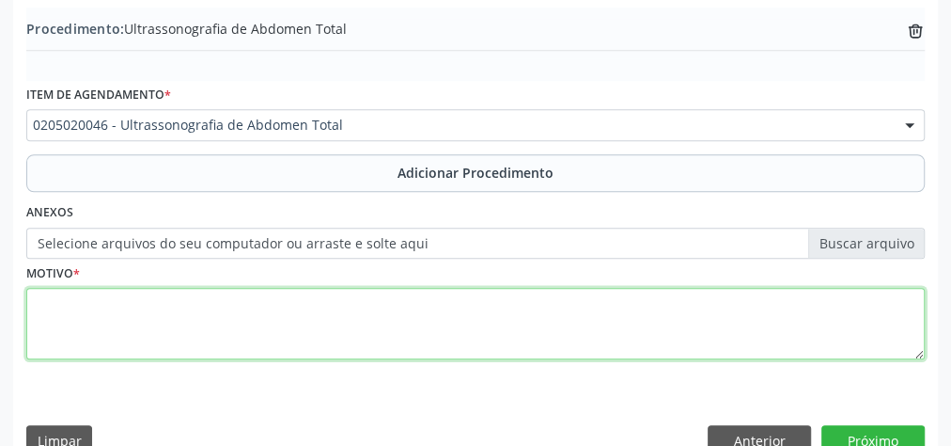
click at [458, 339] on textarea at bounding box center [475, 323] width 899 height 71
type textarea "dor abdominal, aumento do volume abdominal."
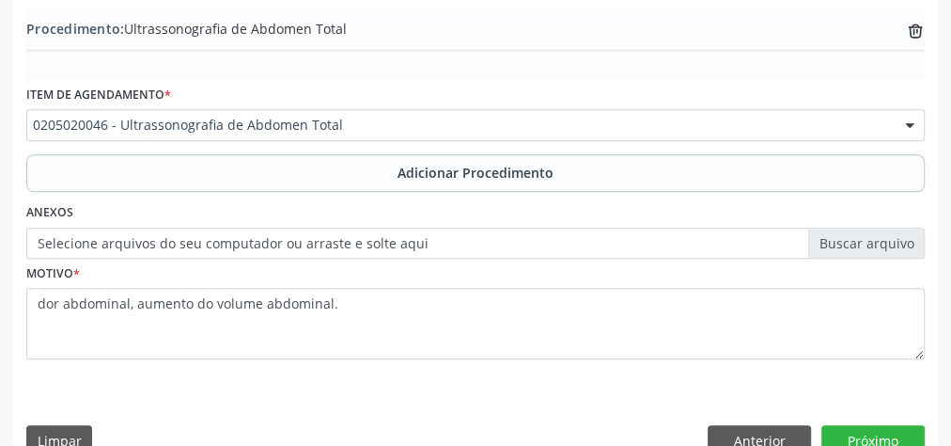
click at [855, 236] on label "Selecione arquivos do seu computador ou arraste e solte aqui" at bounding box center [475, 244] width 899 height 32
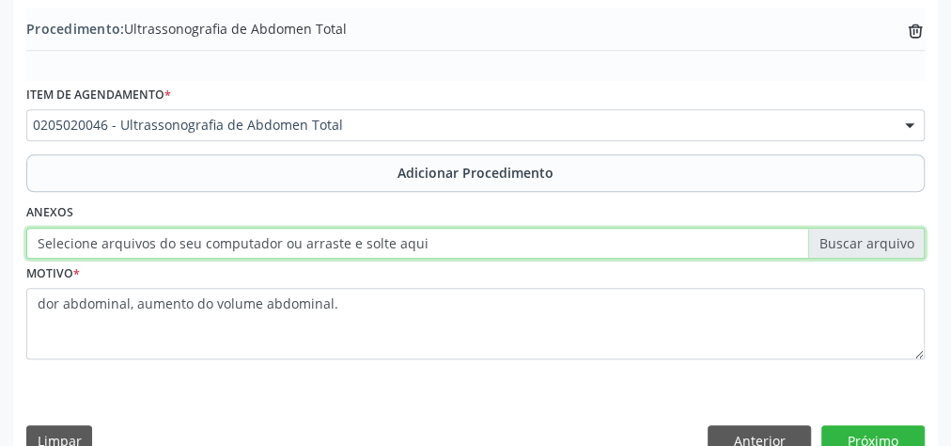
click at [855, 236] on input "Selecione arquivos do seu computador ou arraste e solte aqui" at bounding box center [475, 244] width 899 height 32
type input "C:\fakepath\abd total.jpeg"
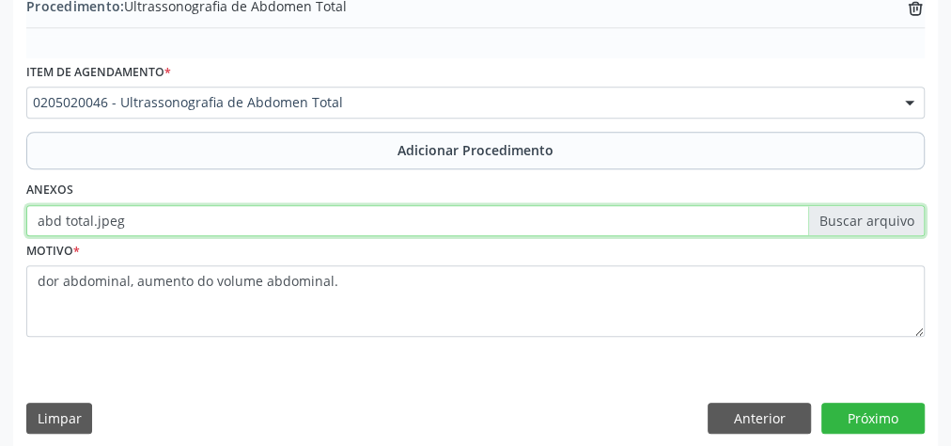
scroll to position [639, 0]
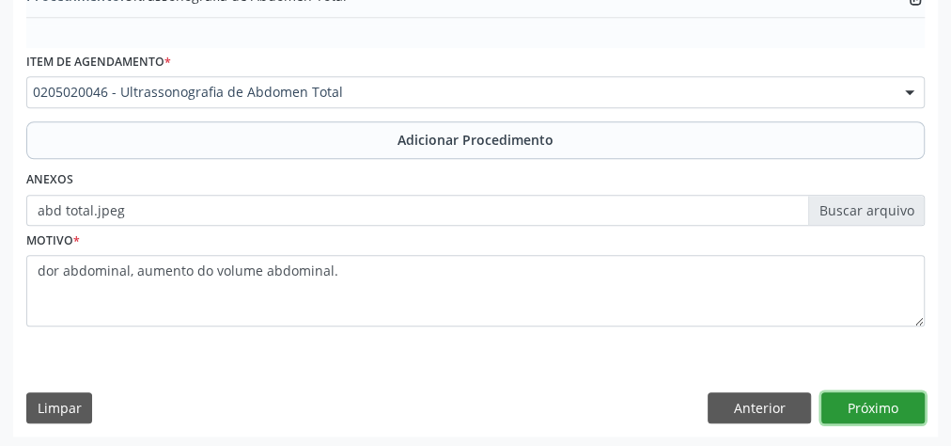
click at [841, 408] on button "Próximo" at bounding box center [873, 408] width 103 height 32
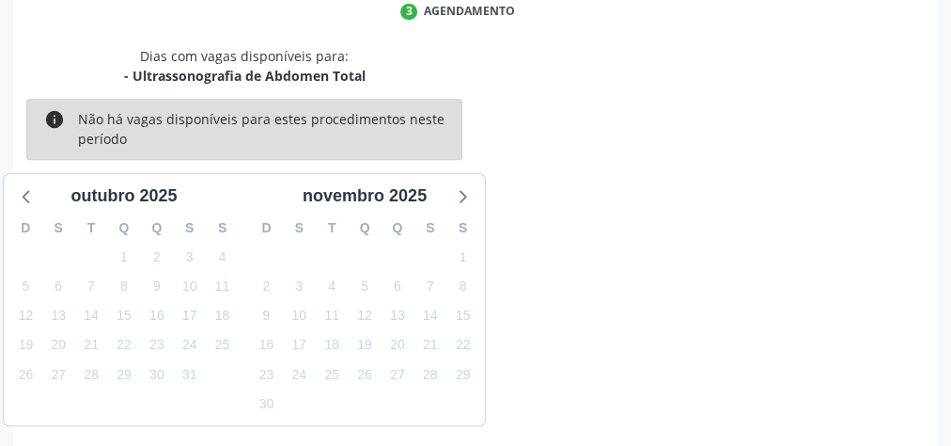
scroll to position [498, 0]
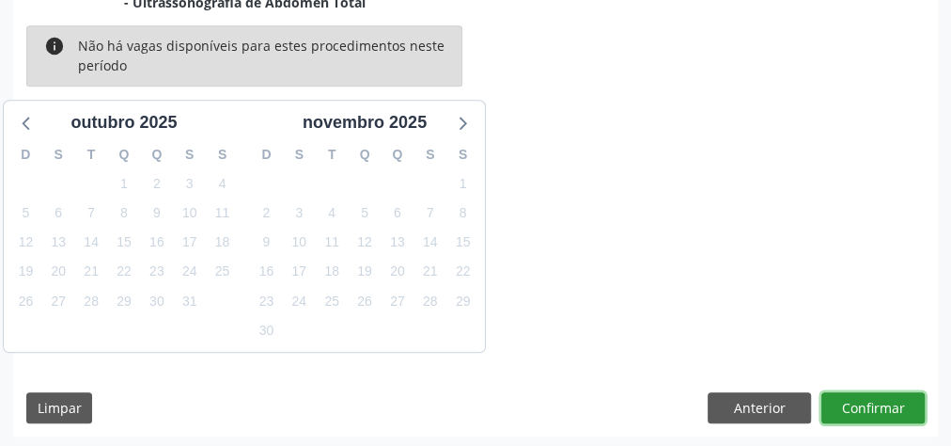
click at [841, 408] on button "Confirmar" at bounding box center [873, 408] width 103 height 32
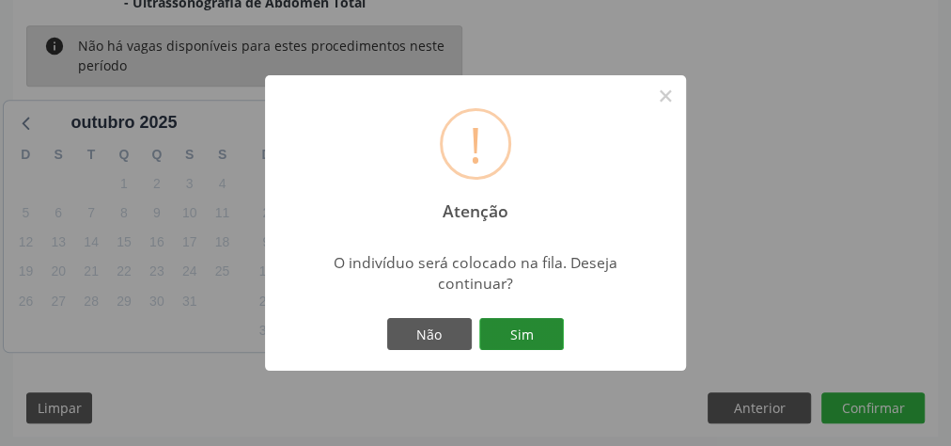
click at [521, 338] on button "Sim" at bounding box center [521, 334] width 85 height 32
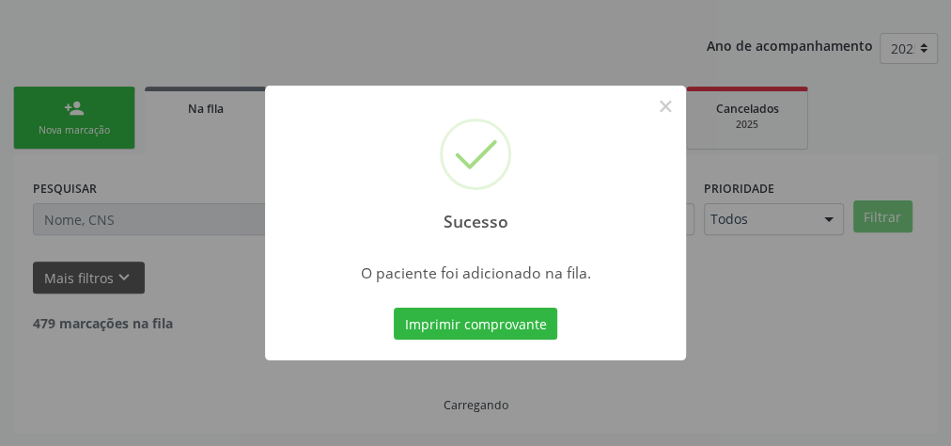
scroll to position [199, 0]
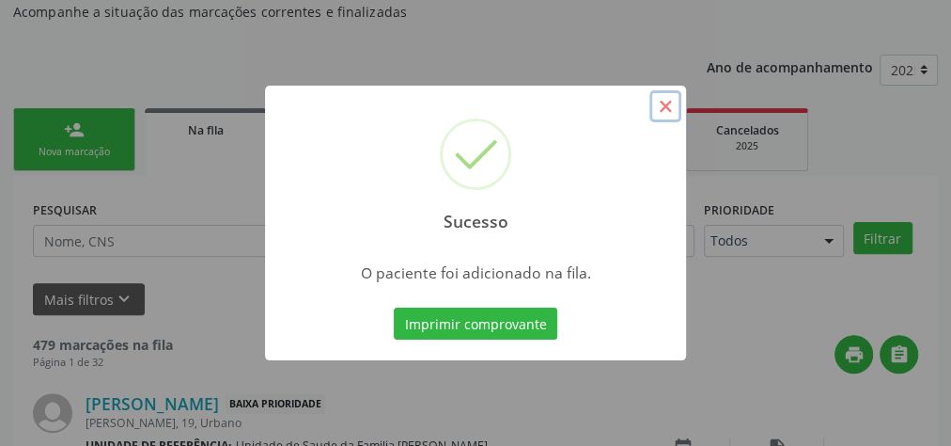
click at [675, 111] on button "×" at bounding box center [666, 106] width 32 height 32
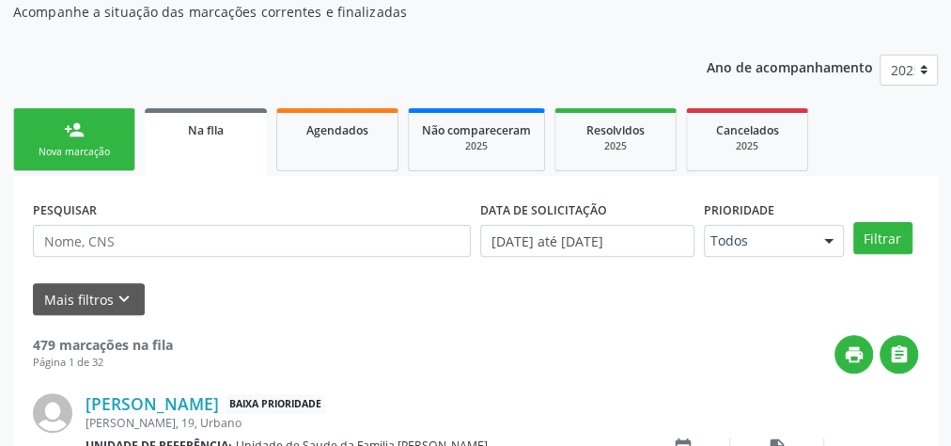
click at [72, 143] on link "person_add Nova marcação" at bounding box center [74, 139] width 122 height 63
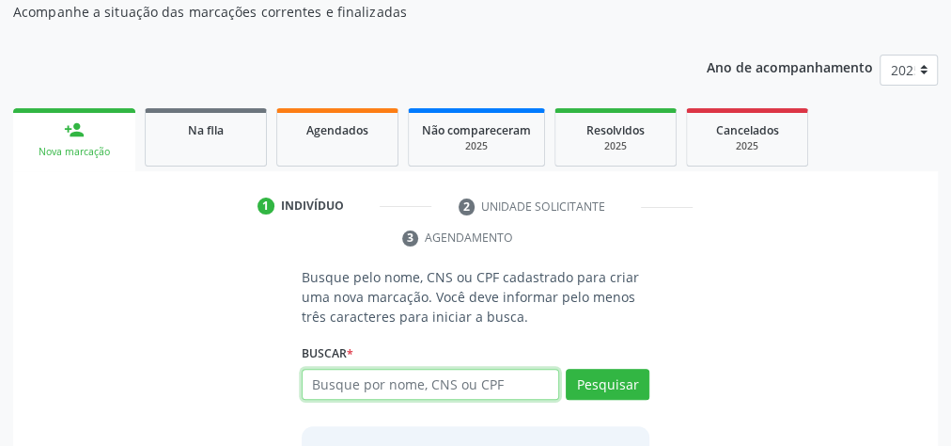
click at [421, 372] on input "text" at bounding box center [431, 385] width 258 height 32
type input "705809460625639"
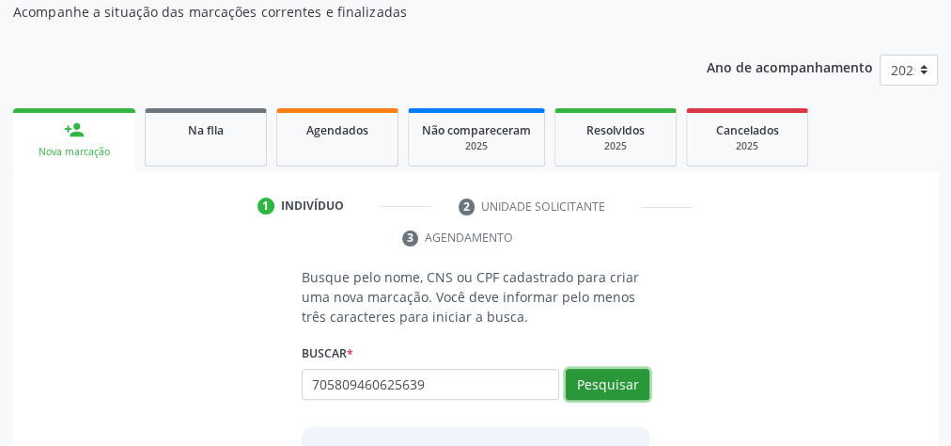
click at [601, 381] on button "Pesquisar" at bounding box center [608, 385] width 84 height 32
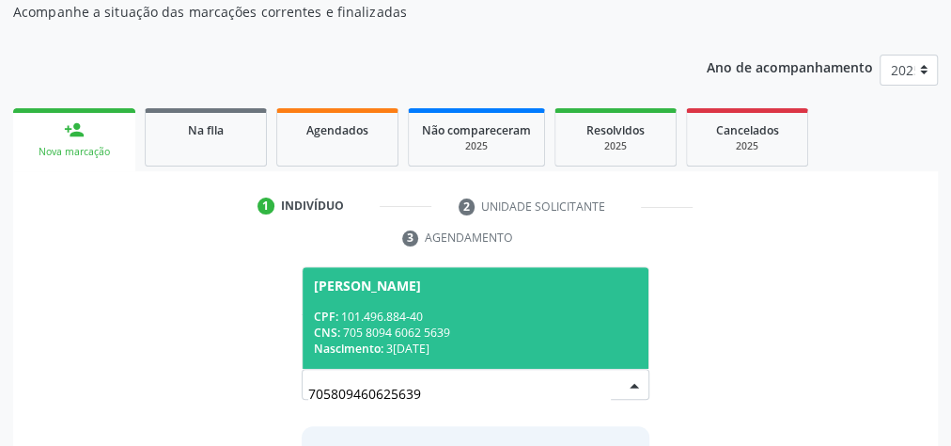
click at [555, 340] on div "Nascimento: 3[DATE]" at bounding box center [475, 348] width 323 height 16
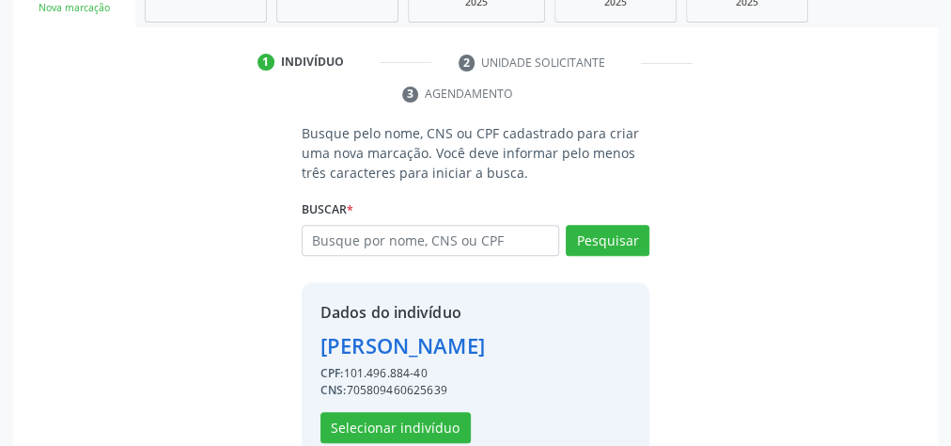
scroll to position [413, 0]
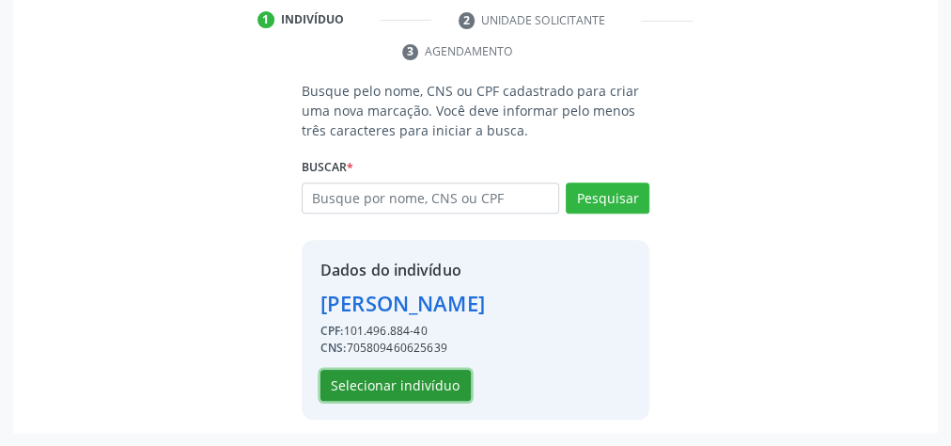
click at [422, 374] on button "Selecionar indivíduo" at bounding box center [396, 385] width 150 height 32
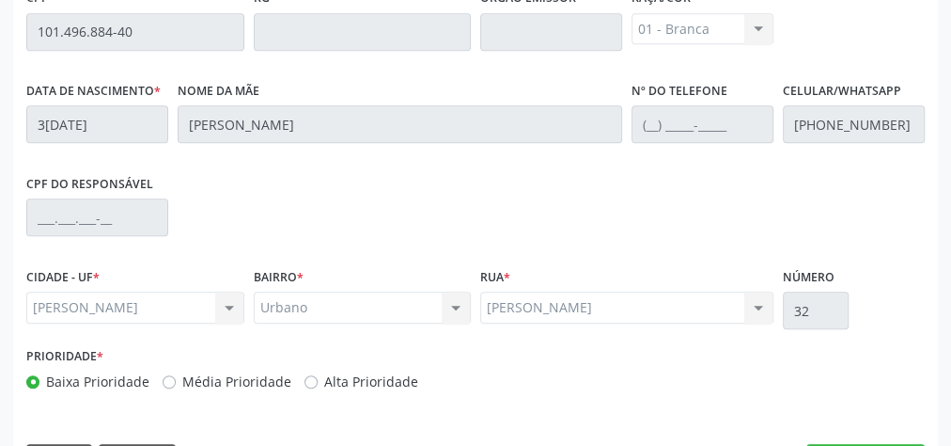
scroll to position [682, 0]
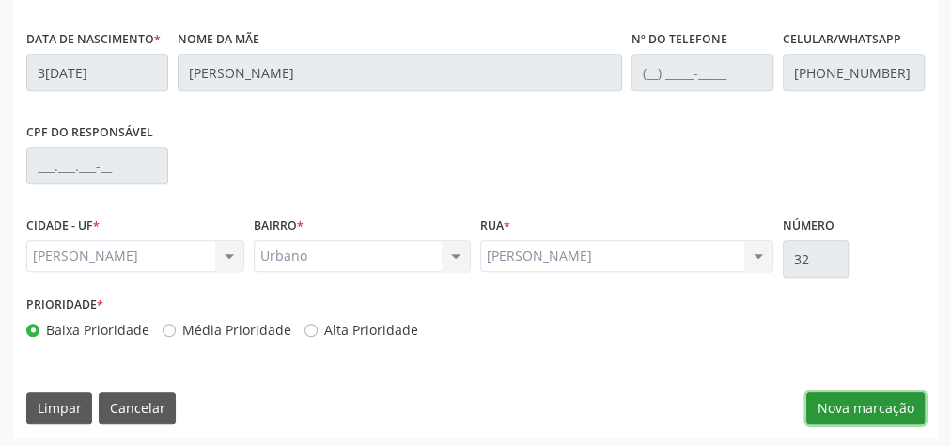
click at [857, 415] on button "Nova marcação" at bounding box center [866, 408] width 118 height 32
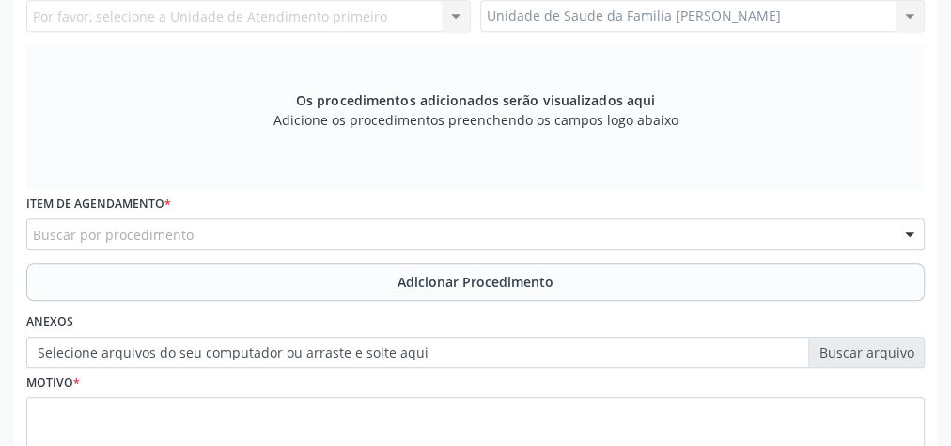
scroll to position [381, 0]
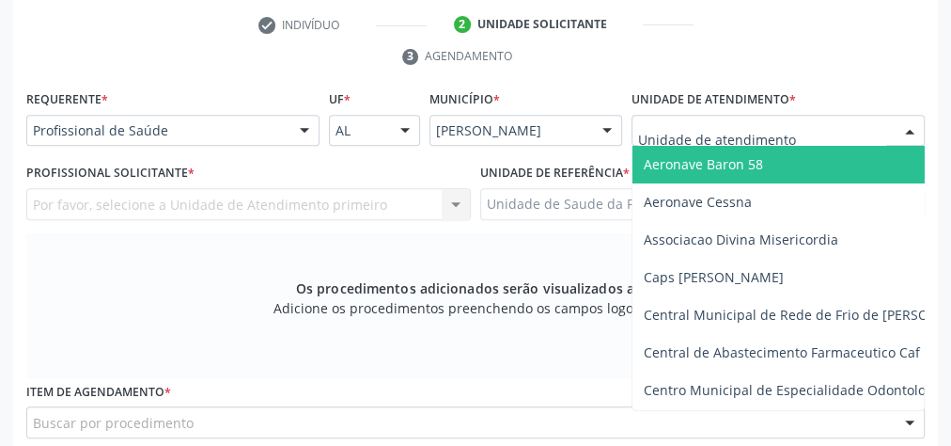
click at [852, 137] on div at bounding box center [778, 131] width 293 height 32
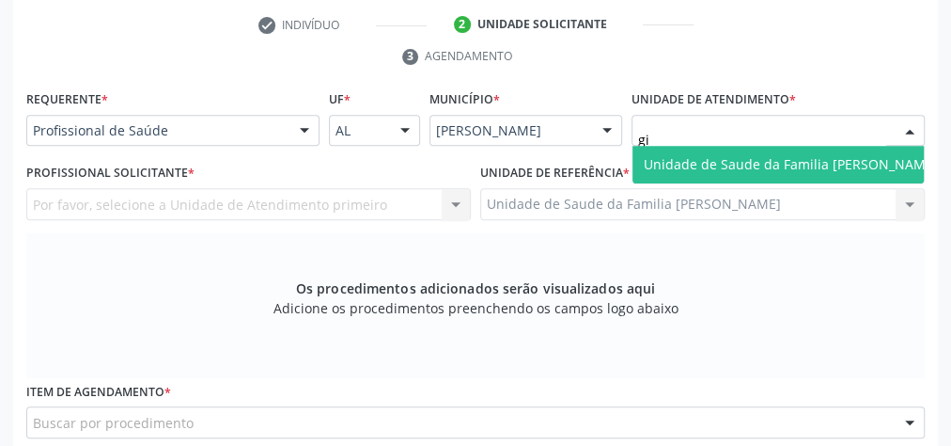
type input "gis"
click at [787, 160] on span "Unidade de Saude da Familia [PERSON_NAME]" at bounding box center [791, 164] width 294 height 18
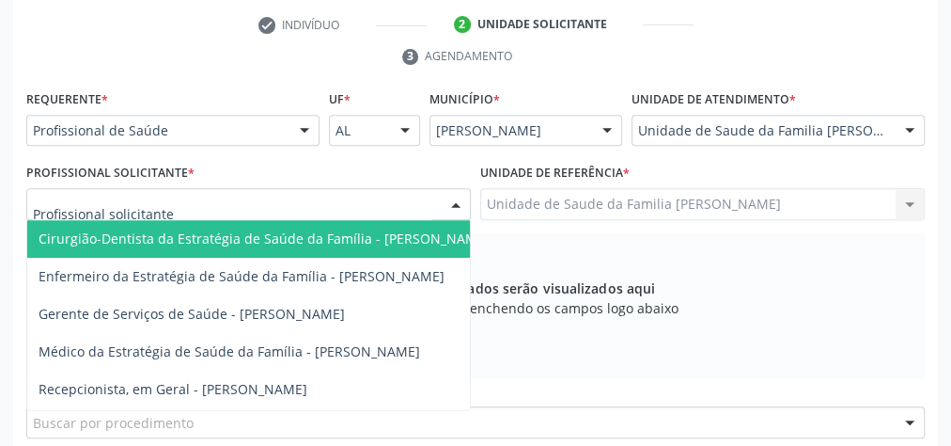
click at [462, 205] on div at bounding box center [456, 205] width 28 height 32
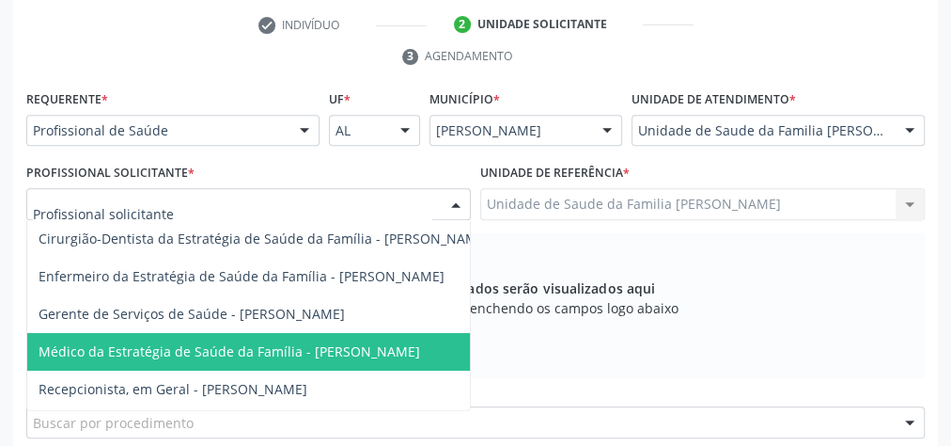
click at [412, 344] on span "Médico da Estratégia de Saúde da Família - [PERSON_NAME]" at bounding box center [230, 351] width 382 height 18
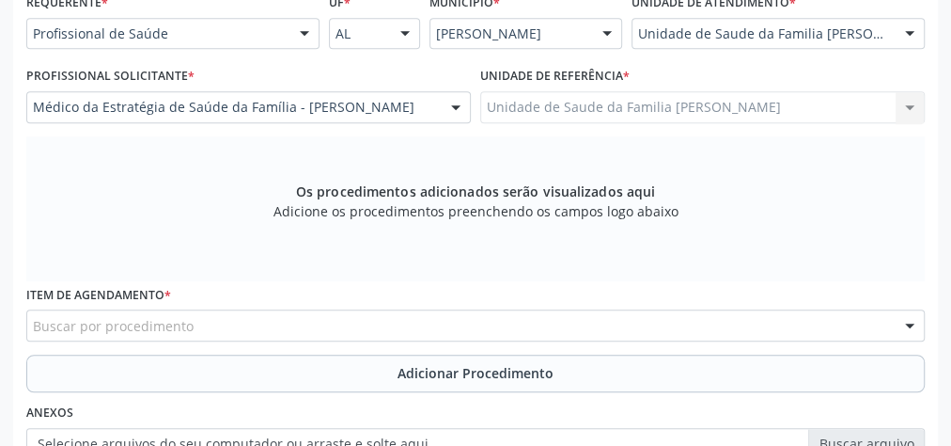
scroll to position [606, 0]
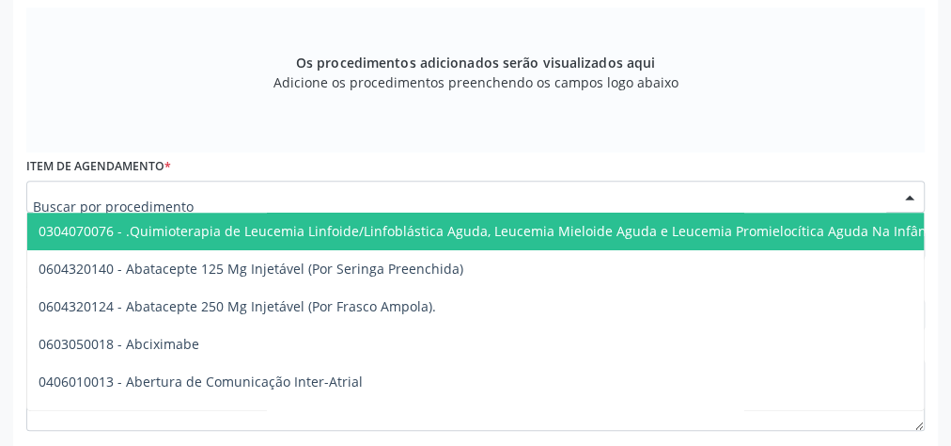
click at [427, 200] on div at bounding box center [475, 197] width 899 height 32
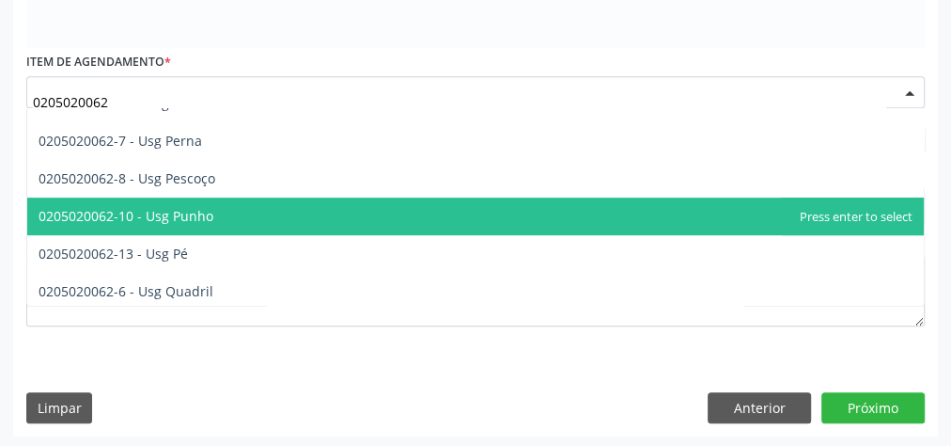
scroll to position [366, 0]
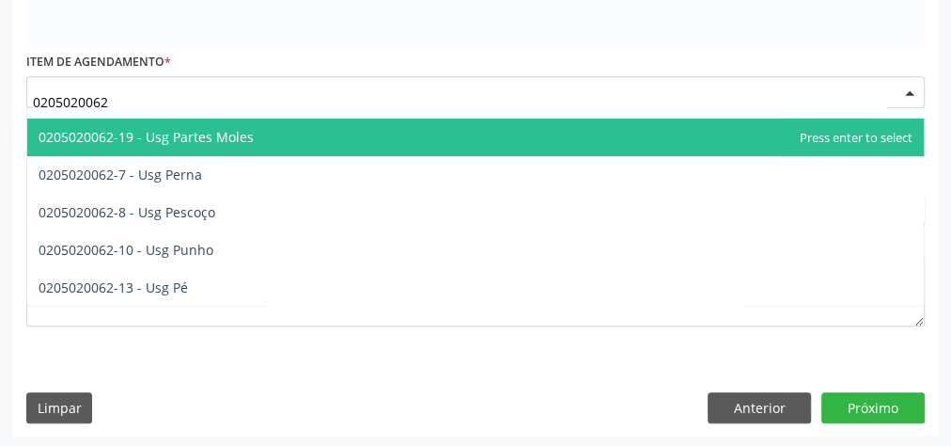
click at [132, 83] on input "0205020062" at bounding box center [460, 102] width 854 height 38
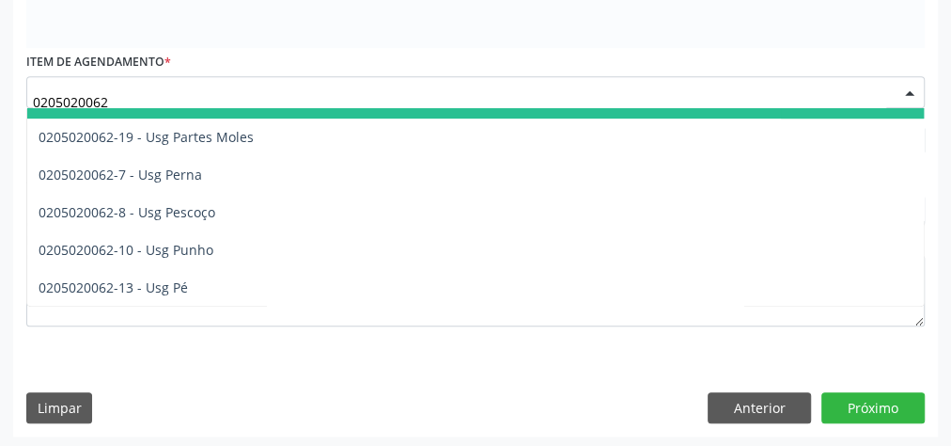
click at [172, 105] on span "0205020062-4 - Usg Ombro" at bounding box center [475, 100] width 897 height 38
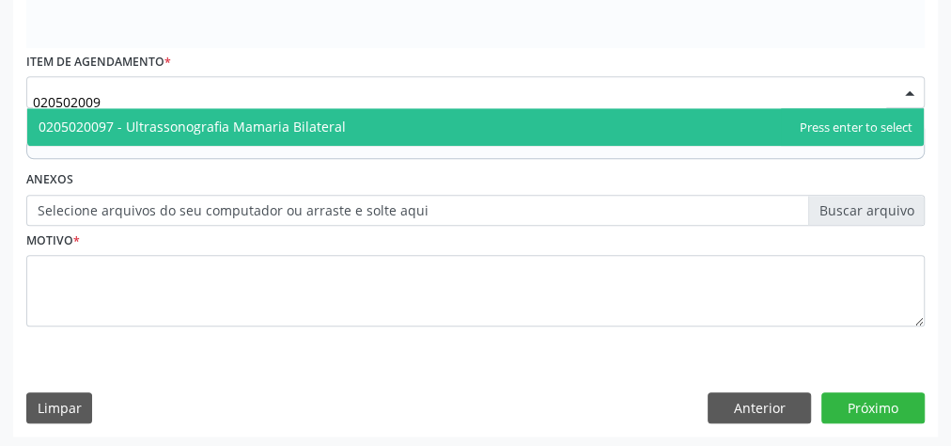
scroll to position [0, 0]
type input "0205020097"
click at [241, 123] on span "0205020097 - Ultrassonografia Mamaria Bilateral" at bounding box center [192, 127] width 307 height 18
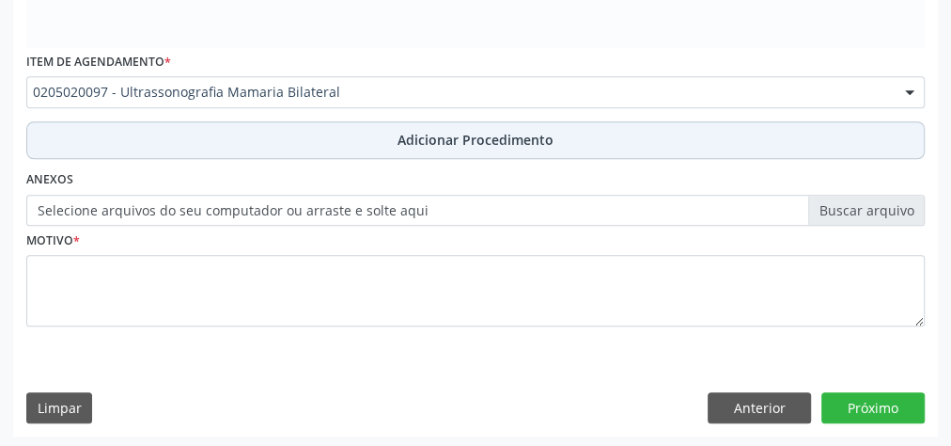
click at [433, 134] on span "Adicionar Procedimento" at bounding box center [476, 140] width 156 height 20
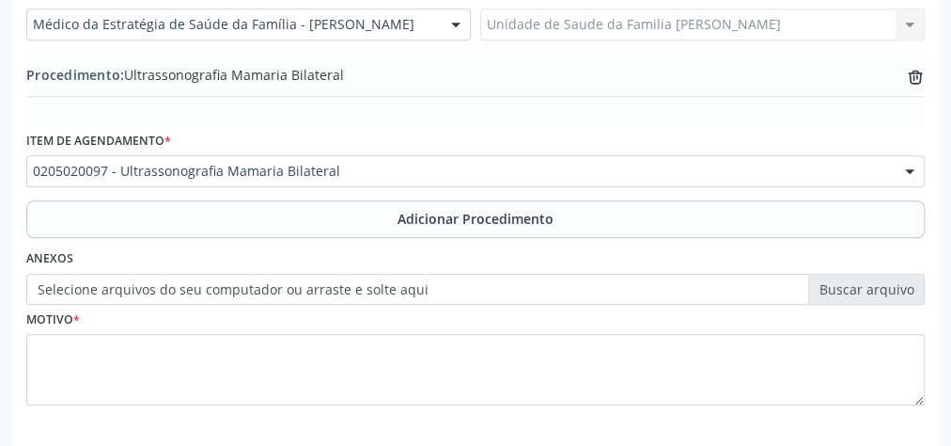
scroll to position [564, 0]
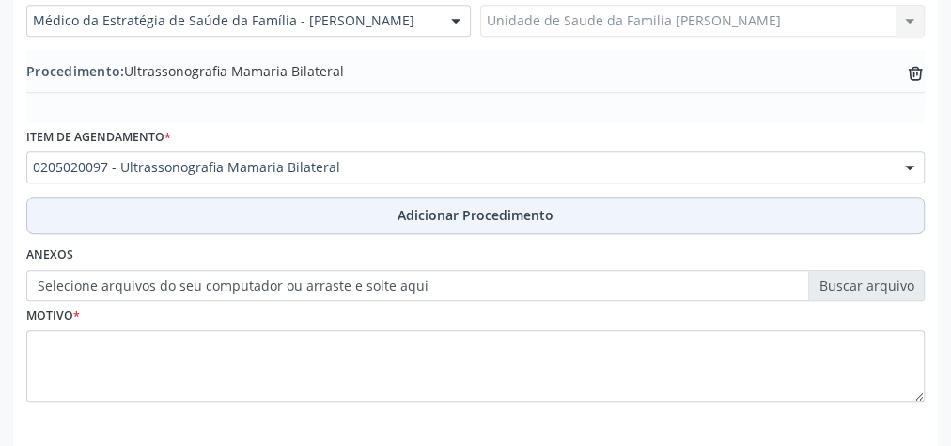
click at [448, 209] on span "Adicionar Procedimento" at bounding box center [476, 215] width 156 height 20
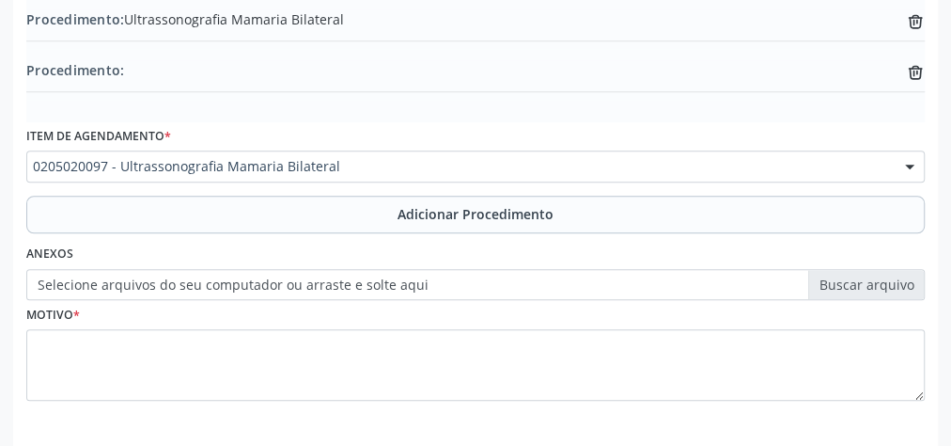
scroll to position [639, 0]
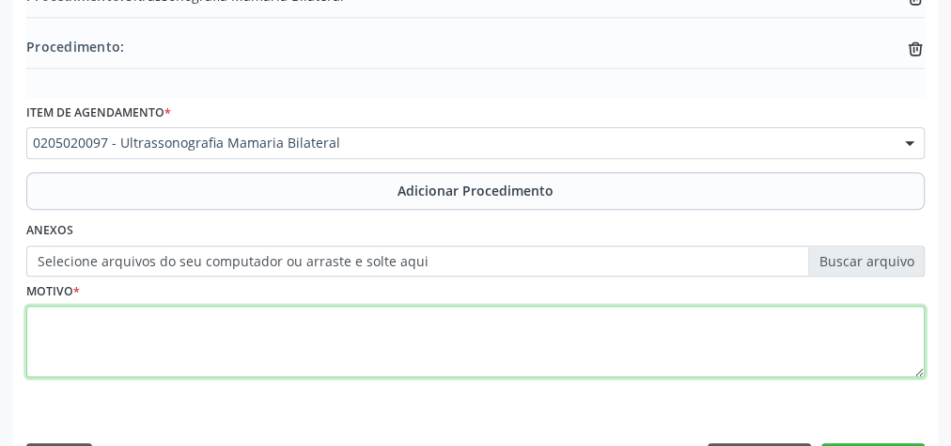
click at [306, 335] on textarea at bounding box center [475, 341] width 899 height 71
type textarea "complementar mamografia bi rads"
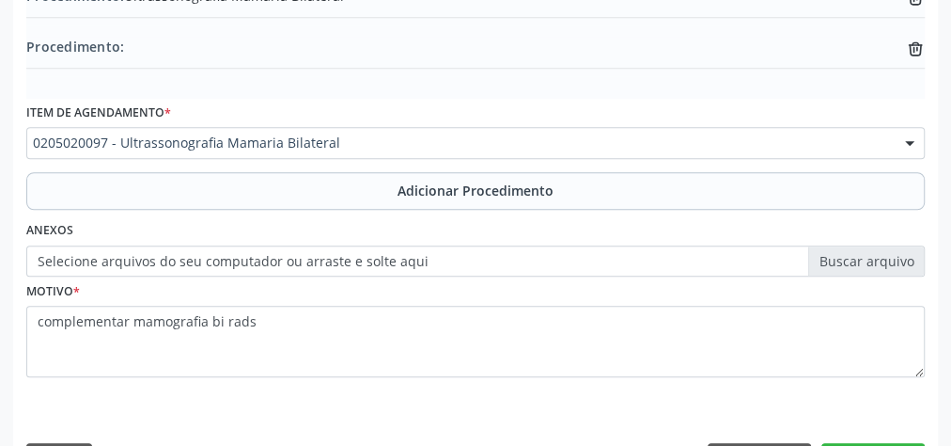
click at [863, 259] on label "Selecione arquivos do seu computador ou arraste e solte aqui" at bounding box center [475, 261] width 899 height 32
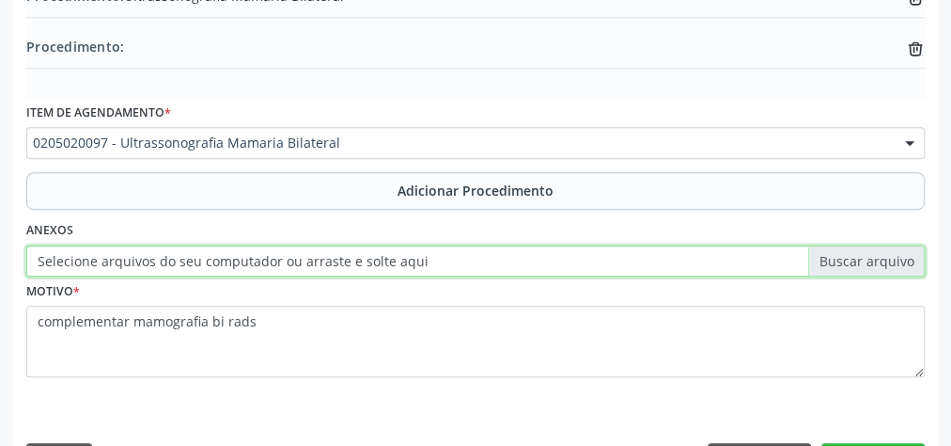
click at [863, 259] on input "Selecione arquivos do seu computador ou arraste e solte aqui" at bounding box center [475, 261] width 899 height 32
type input "C:\fakepath\mamaria.jpeg"
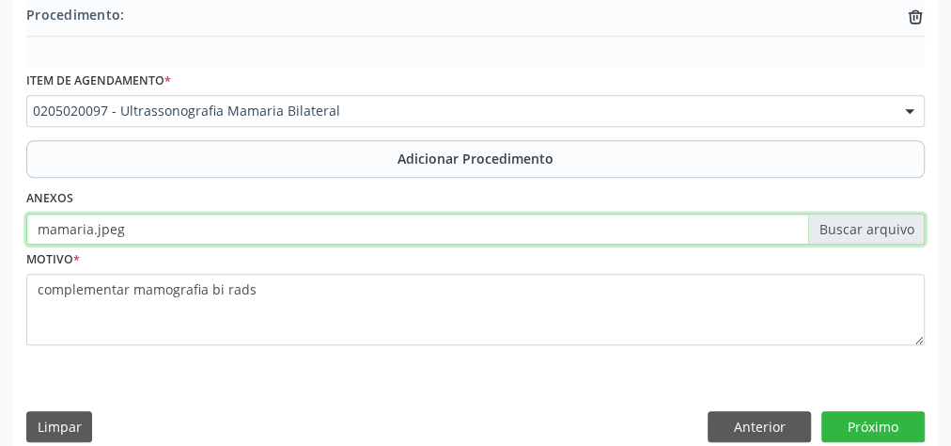
scroll to position [689, 0]
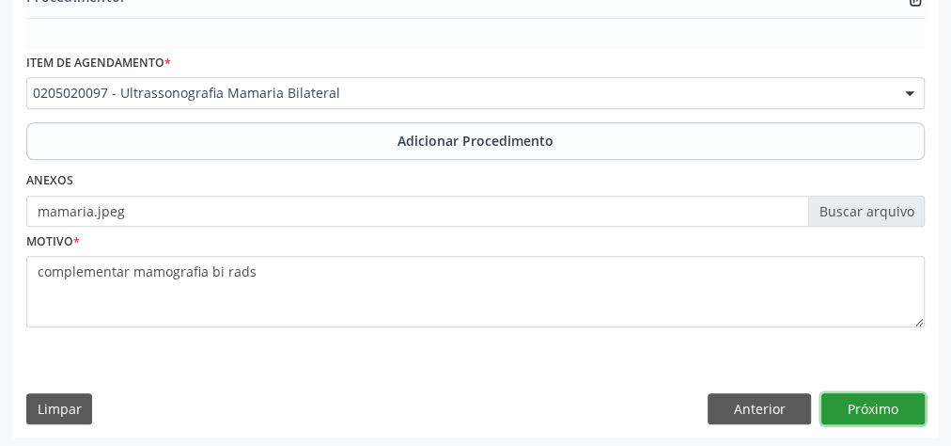
click at [863, 408] on button "Próximo" at bounding box center [873, 409] width 103 height 32
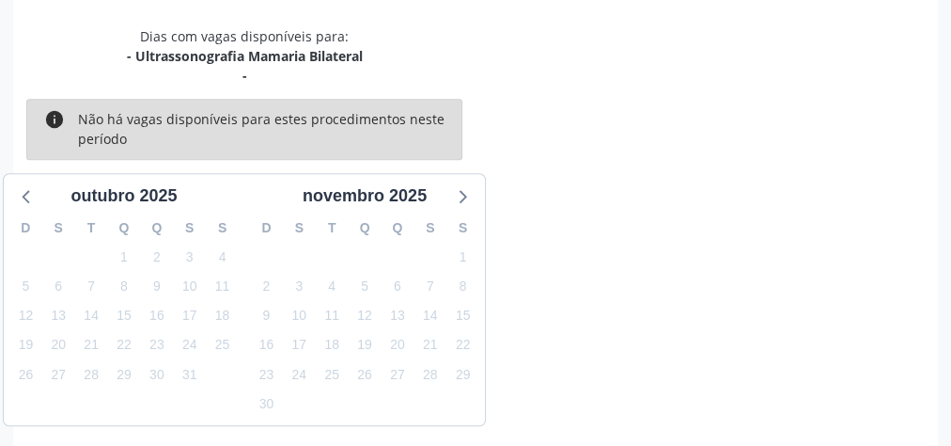
scroll to position [518, 0]
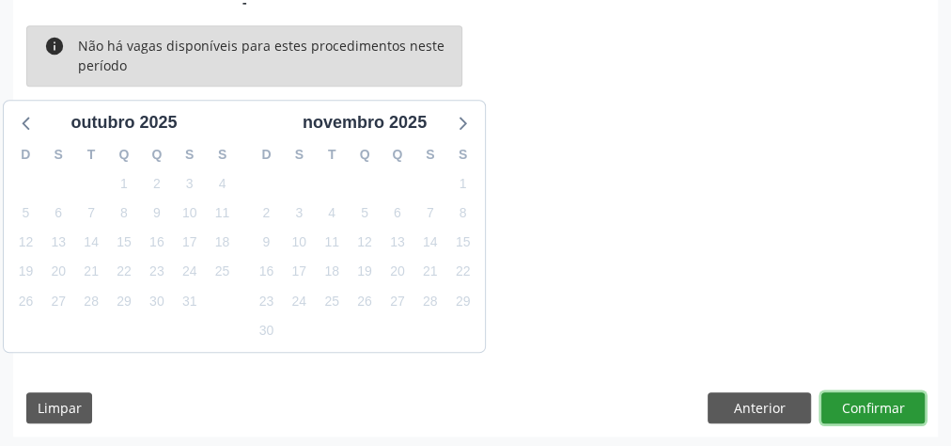
click at [863, 408] on button "Confirmar" at bounding box center [873, 408] width 103 height 32
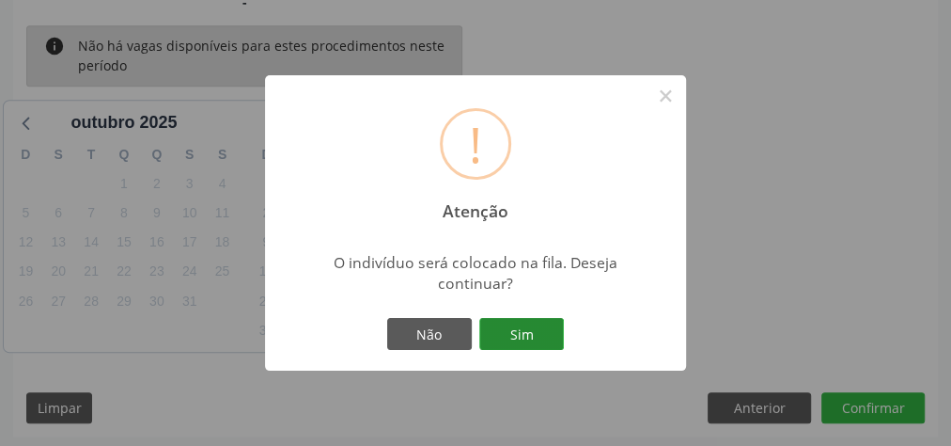
click at [547, 343] on button "Sim" at bounding box center [521, 334] width 85 height 32
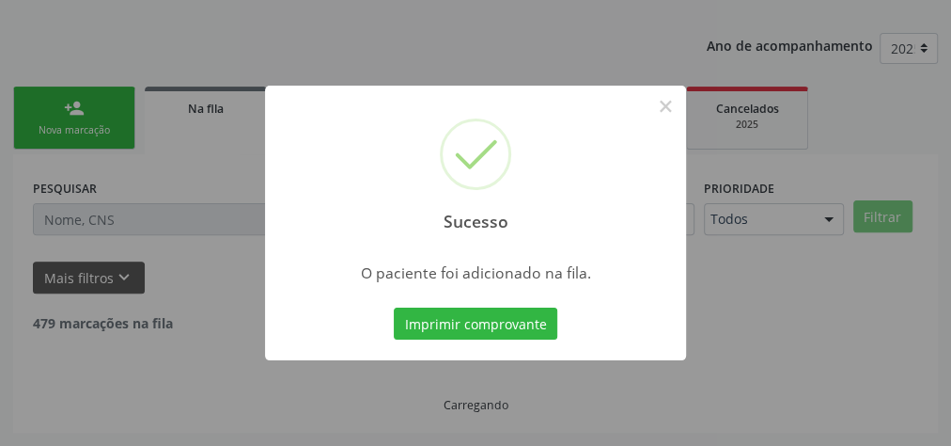
scroll to position [199, 0]
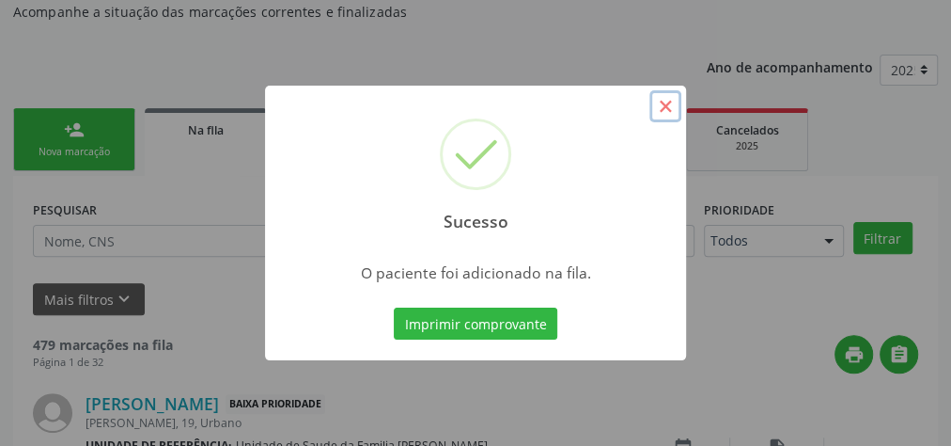
click at [669, 107] on button "×" at bounding box center [666, 106] width 32 height 32
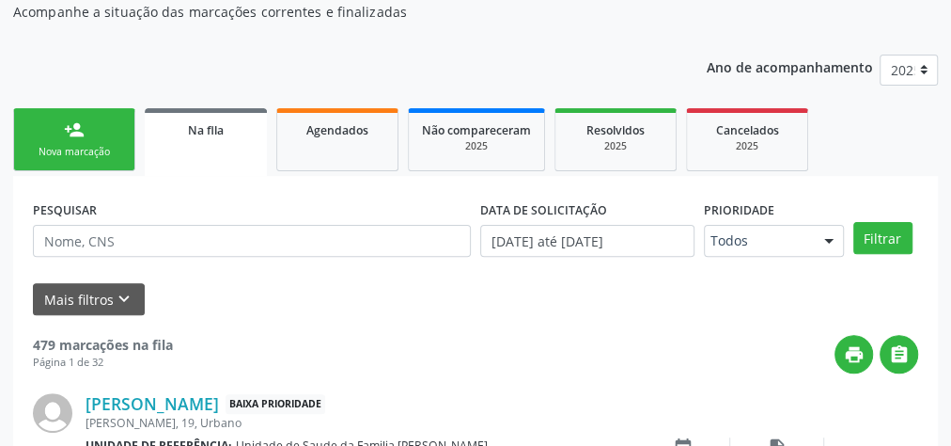
click at [86, 140] on link "person_add Nova marcação" at bounding box center [74, 139] width 122 height 63
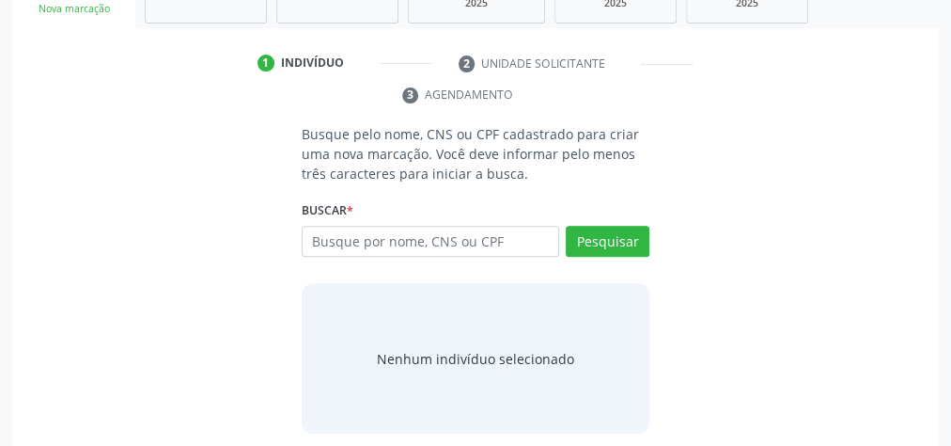
scroll to position [354, 0]
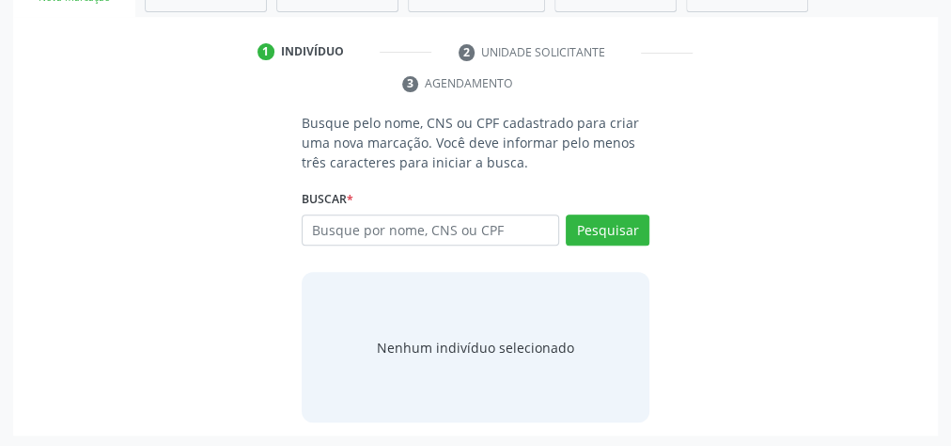
click at [86, 140] on div "Busque pelo nome, CNS ou CPF cadastrado para criar uma nova marcação. Você deve…" at bounding box center [475, 267] width 899 height 309
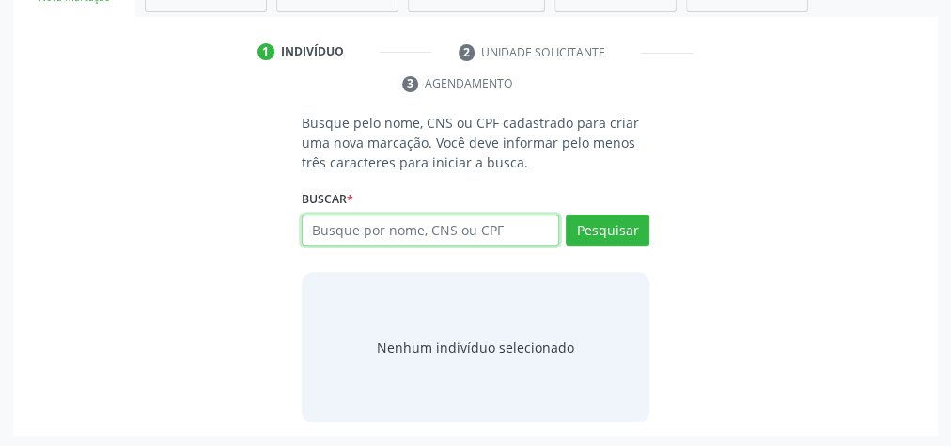
click at [444, 230] on input "text" at bounding box center [431, 230] width 258 height 32
type input "70580960625639"
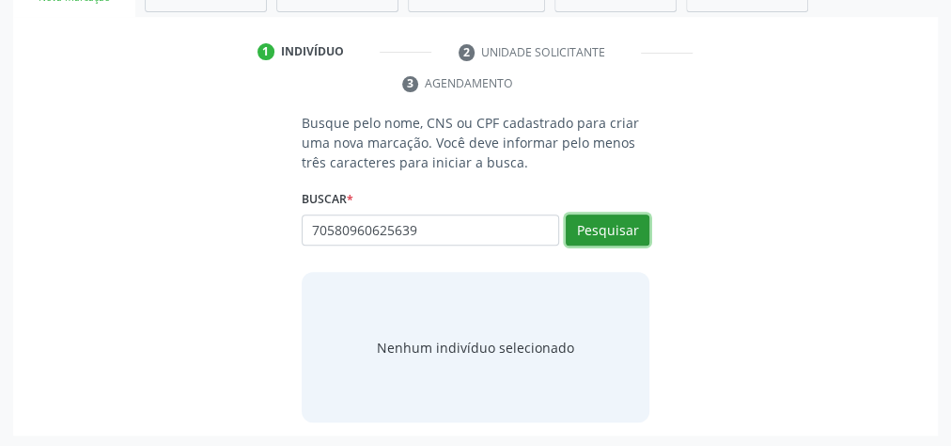
click at [618, 230] on button "Pesquisar" at bounding box center [608, 230] width 84 height 32
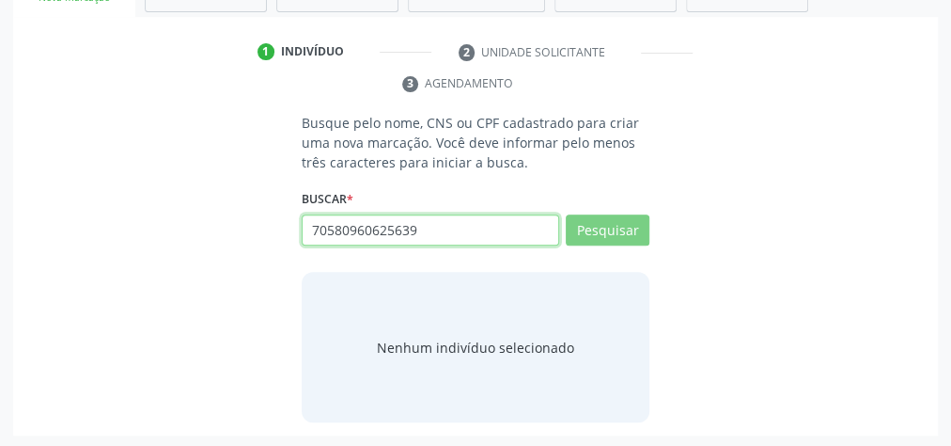
click at [514, 239] on input "70580960625639" at bounding box center [431, 230] width 258 height 32
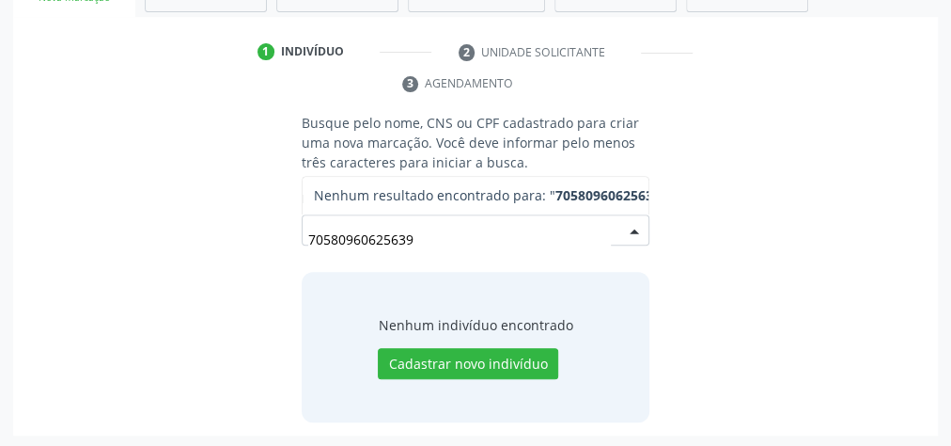
scroll to position [128, 0]
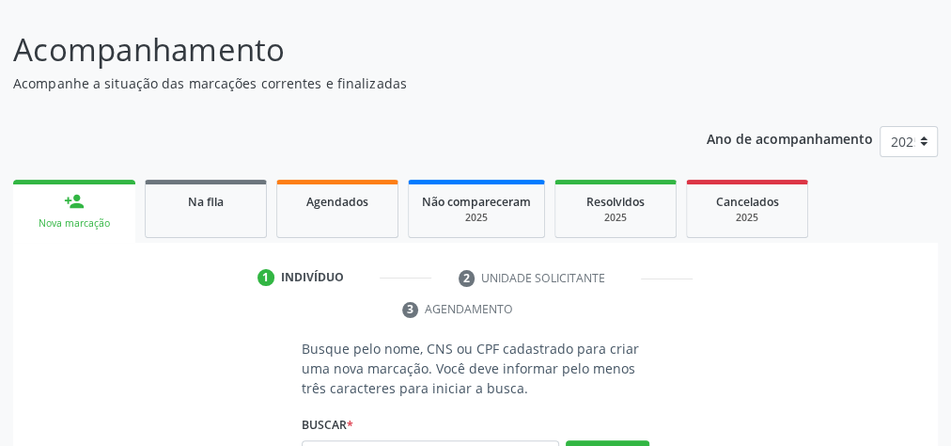
click at [101, 225] on div "Nova marcação" at bounding box center [74, 223] width 96 height 14
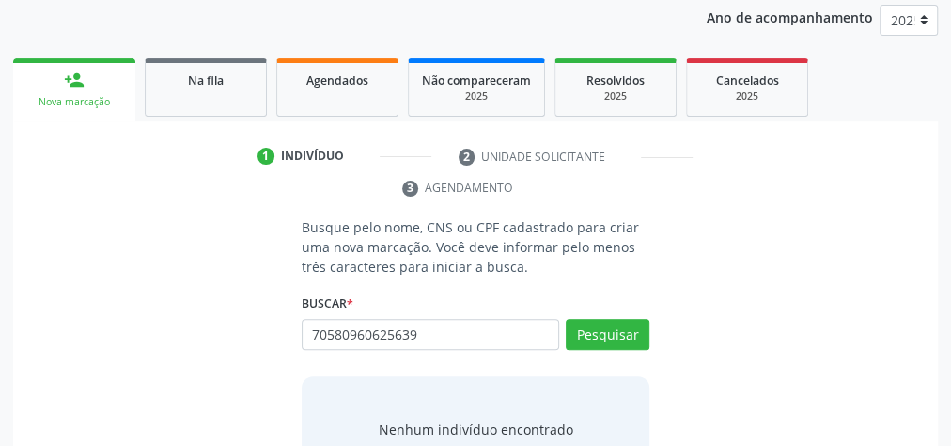
scroll to position [354, 0]
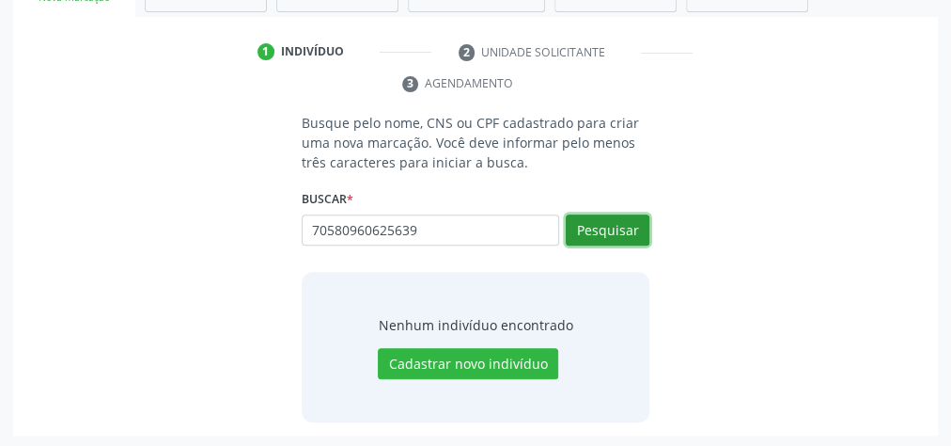
click at [603, 232] on button "Pesquisar" at bounding box center [608, 230] width 84 height 32
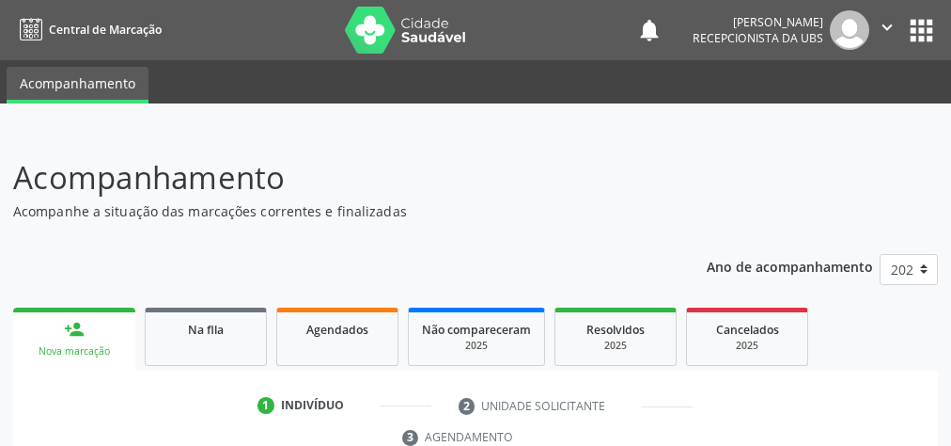
scroll to position [354, 0]
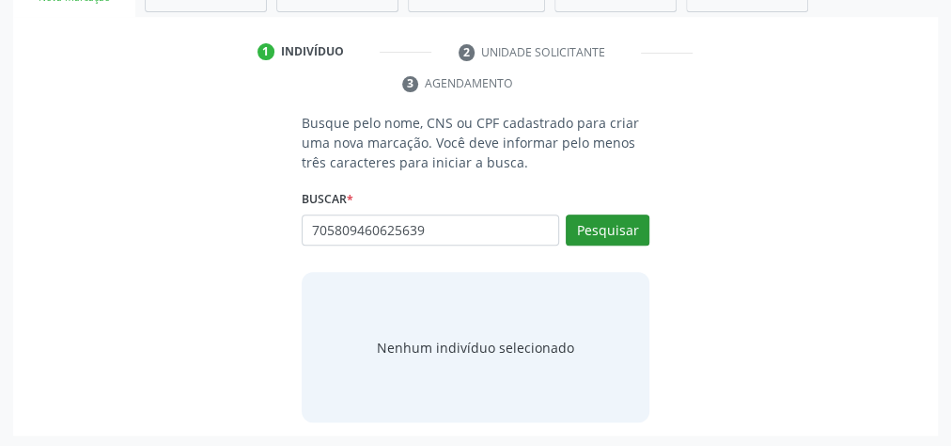
type input "705809460625639"
click at [621, 231] on button "Pesquisar" at bounding box center [608, 230] width 84 height 32
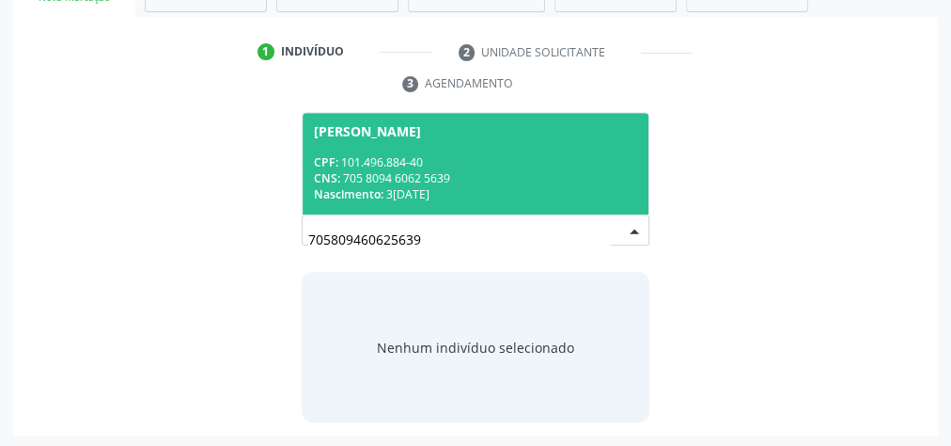
click at [525, 189] on div "Nascimento: 3[DATE]" at bounding box center [475, 194] width 323 height 16
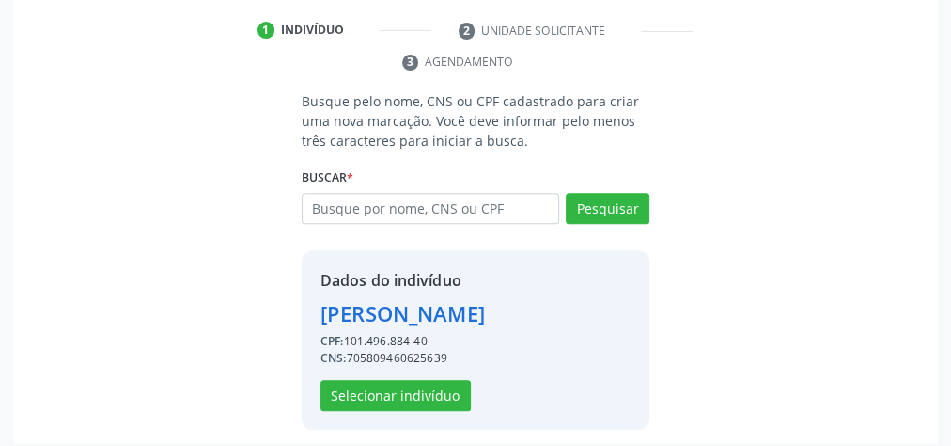
scroll to position [413, 0]
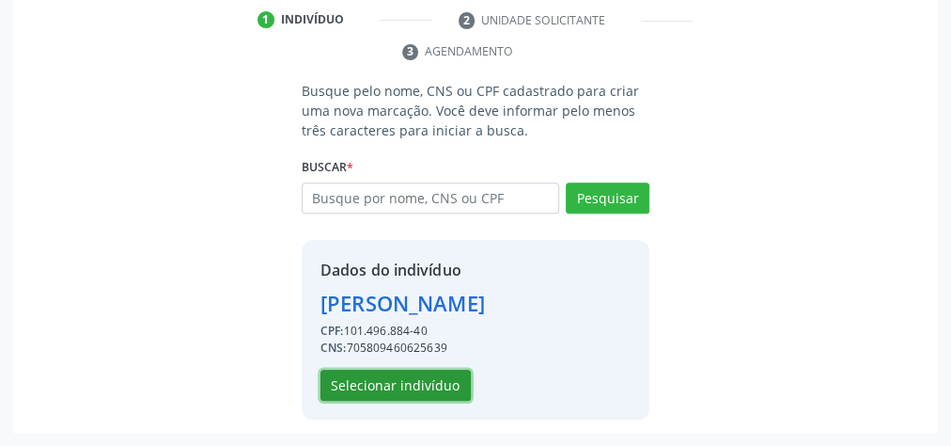
click at [431, 382] on button "Selecionar indivíduo" at bounding box center [396, 385] width 150 height 32
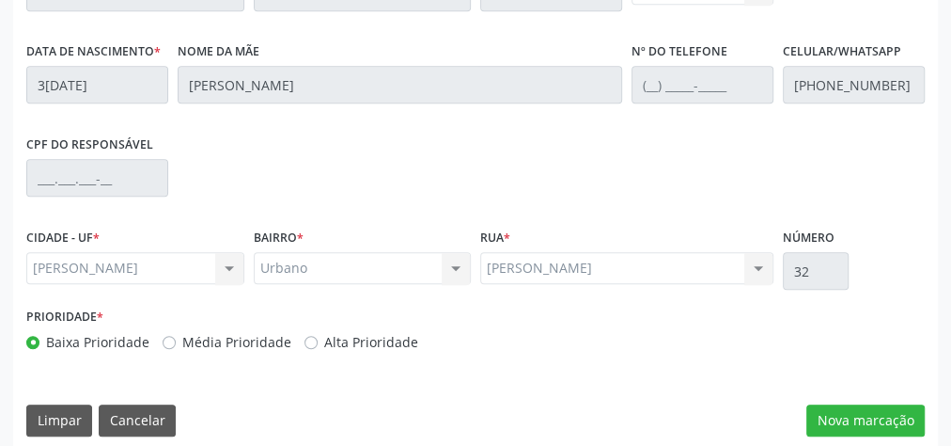
scroll to position [682, 0]
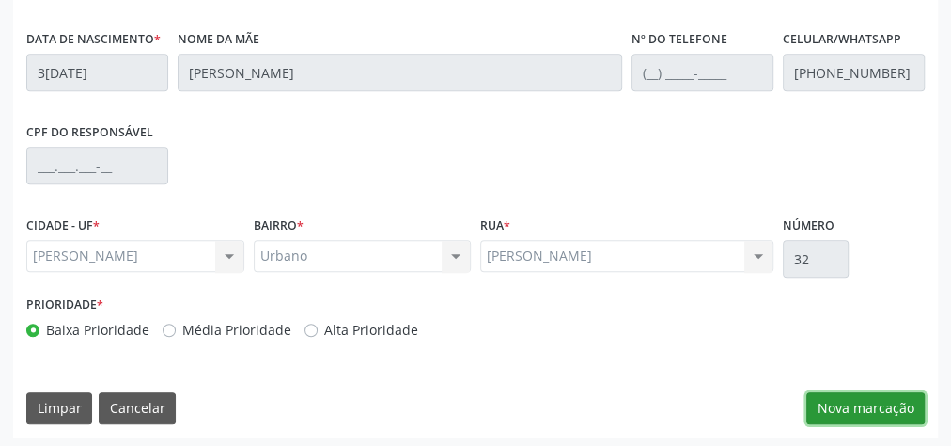
click at [866, 401] on button "Nova marcação" at bounding box center [866, 408] width 118 height 32
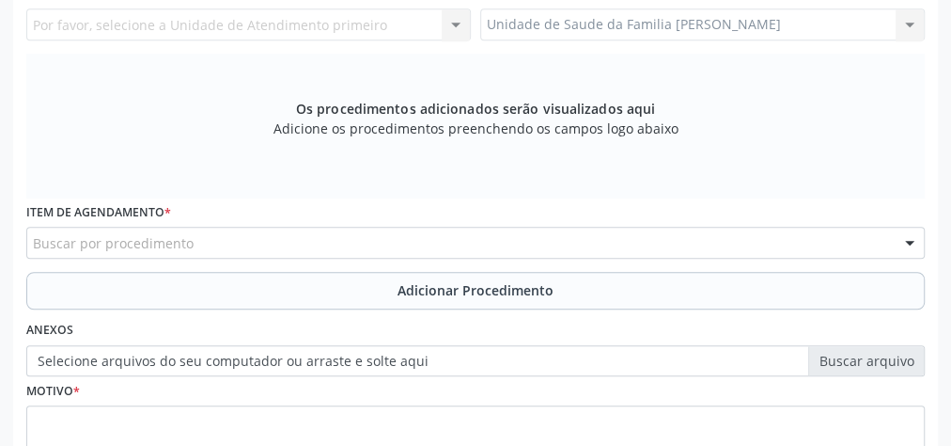
scroll to position [381, 0]
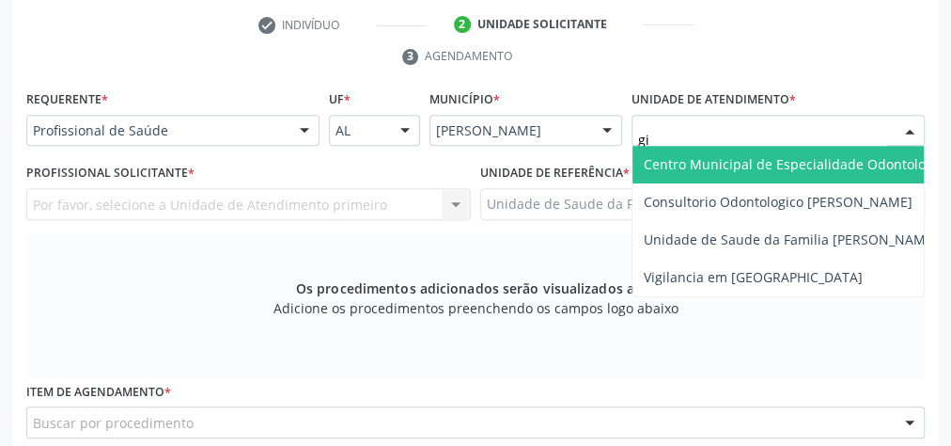
type input "gis"
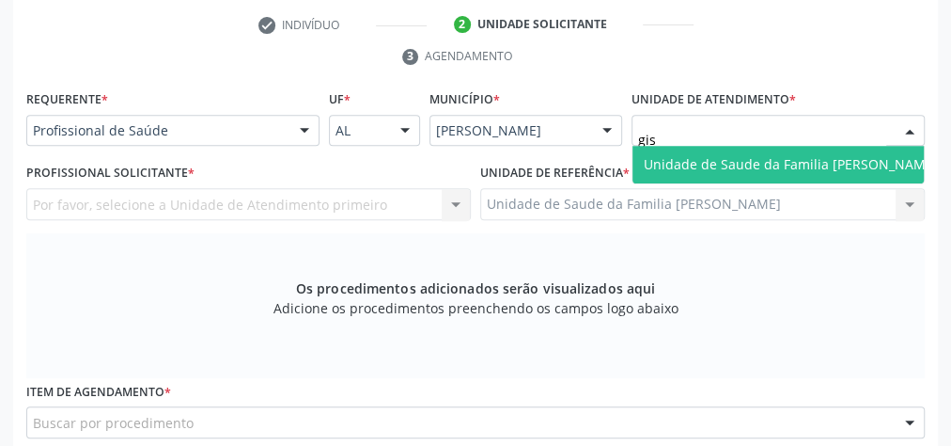
click at [737, 157] on span "Unidade de Saude da Familia [PERSON_NAME]" at bounding box center [791, 164] width 294 height 18
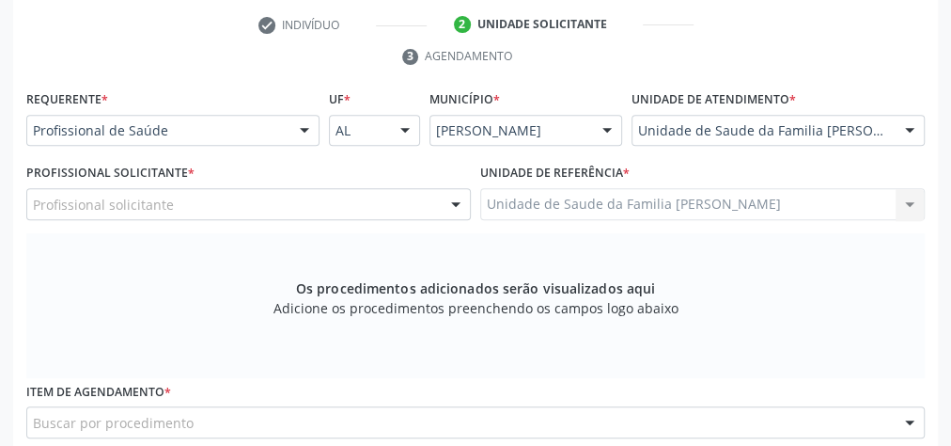
click at [464, 207] on div at bounding box center [456, 205] width 28 height 32
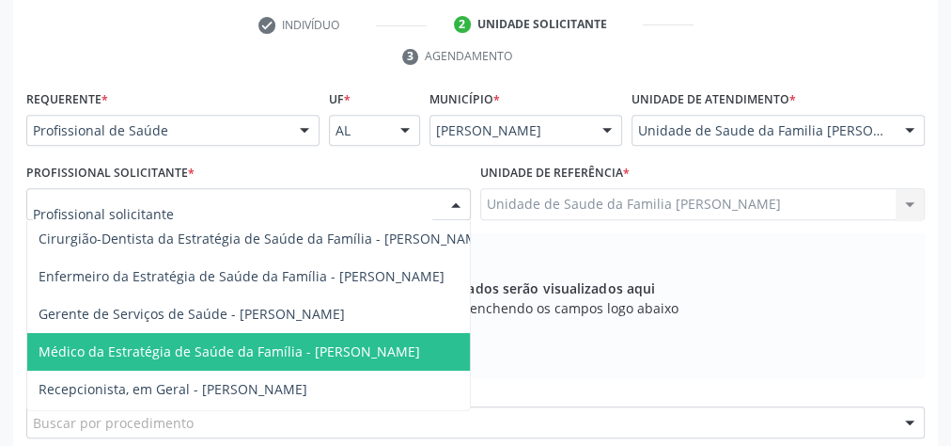
click at [409, 346] on span "Médico da Estratégia de Saúde da Família - [PERSON_NAME]" at bounding box center [230, 351] width 382 height 18
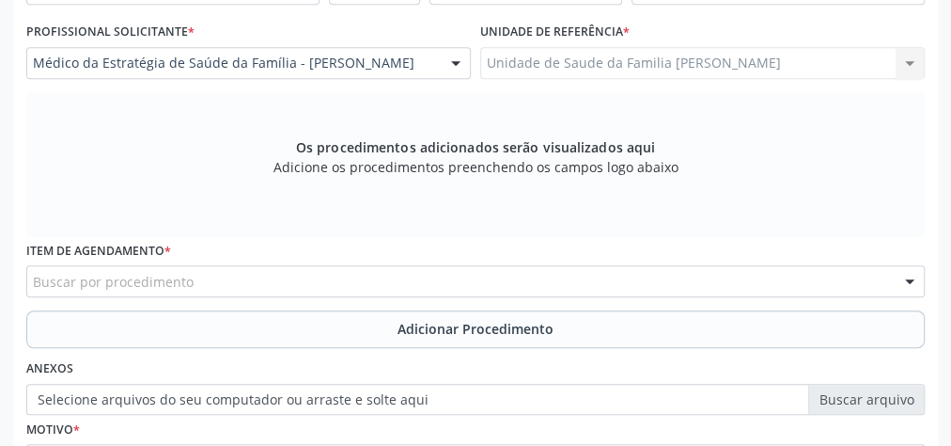
scroll to position [682, 0]
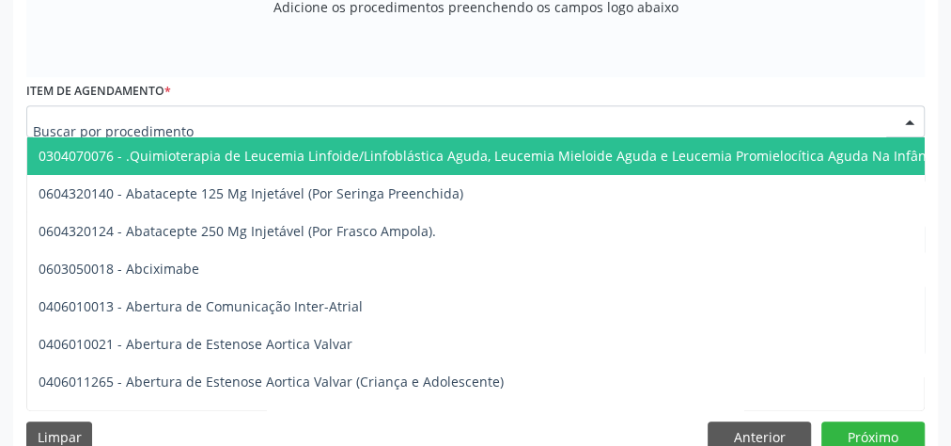
click at [341, 125] on div at bounding box center [475, 121] width 899 height 32
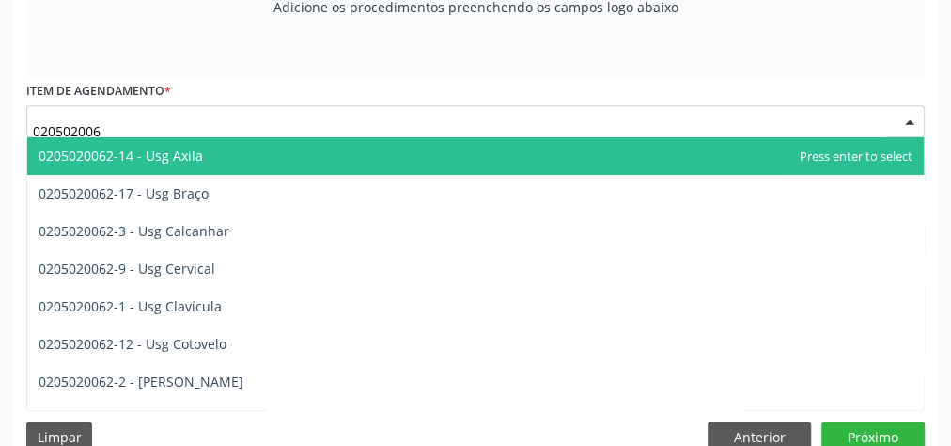
type input "0205020062"
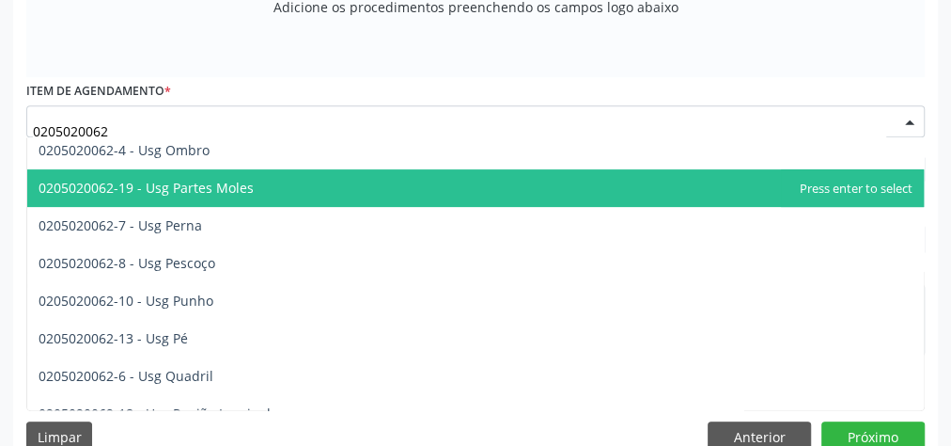
scroll to position [376, 0]
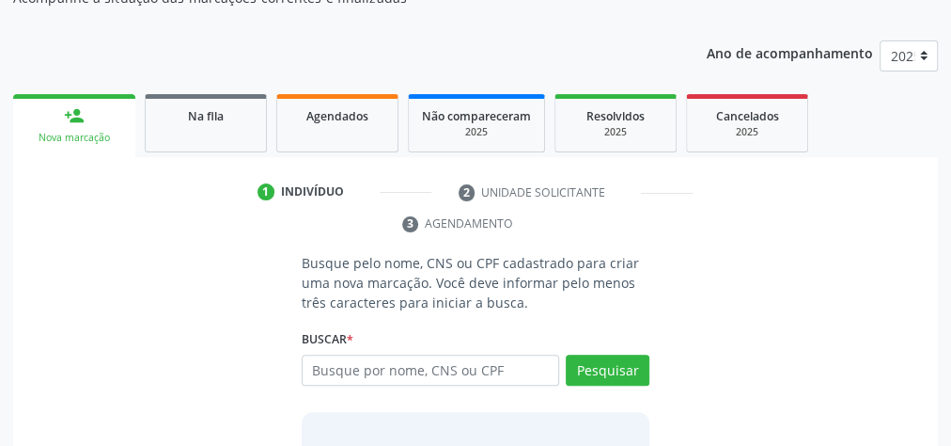
scroll to position [128, 0]
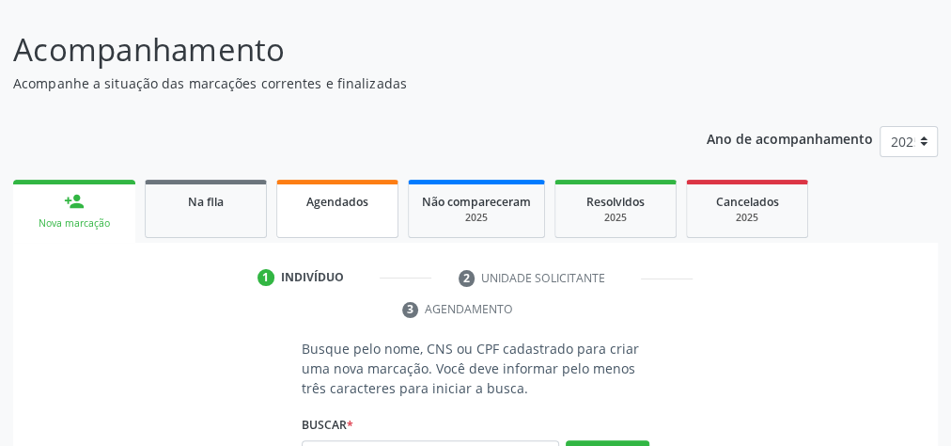
click at [311, 213] on link "Agendados" at bounding box center [337, 209] width 122 height 58
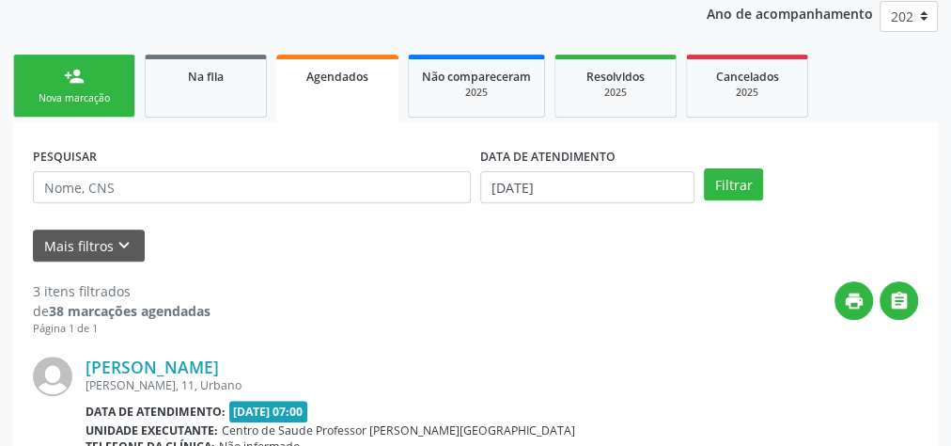
scroll to position [354, 0]
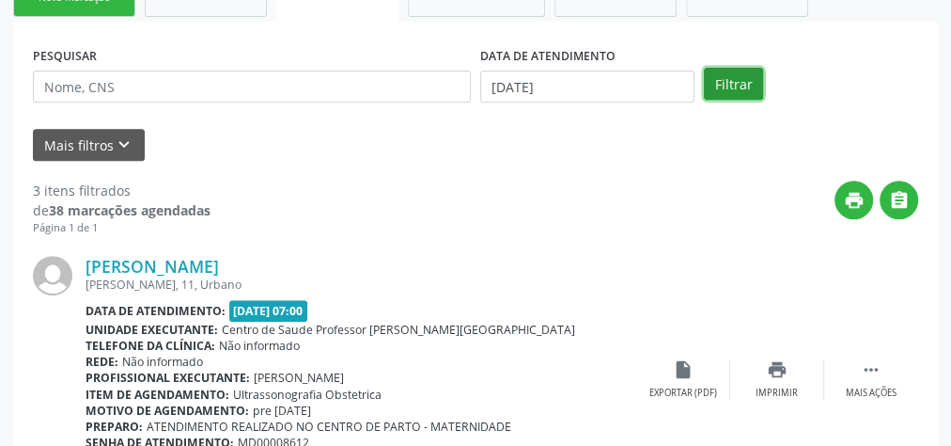
click at [734, 85] on button "Filtrar" at bounding box center [733, 84] width 59 height 32
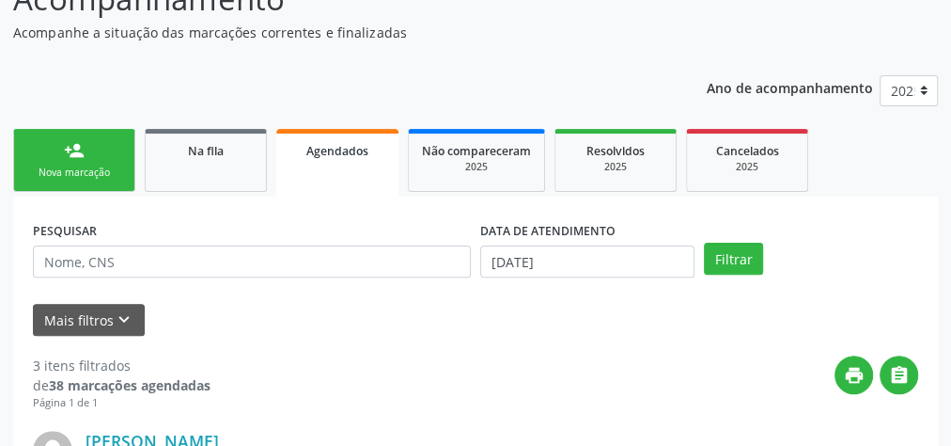
scroll to position [131, 0]
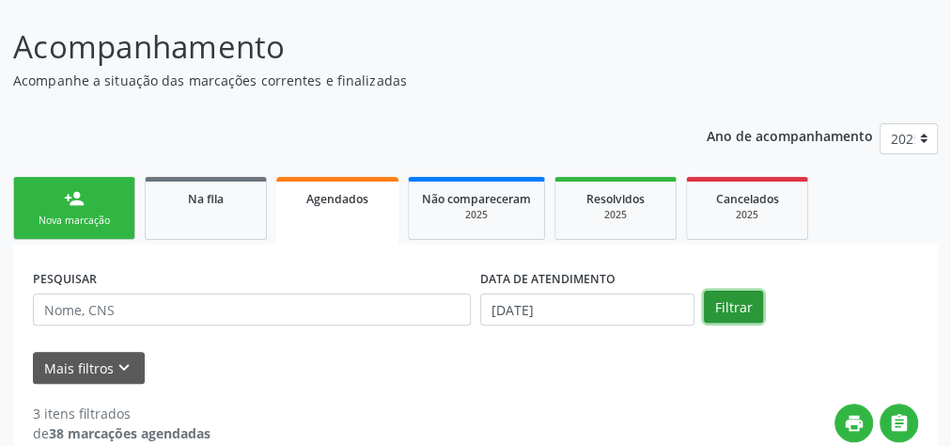
click at [728, 298] on button "Filtrar" at bounding box center [733, 307] width 59 height 32
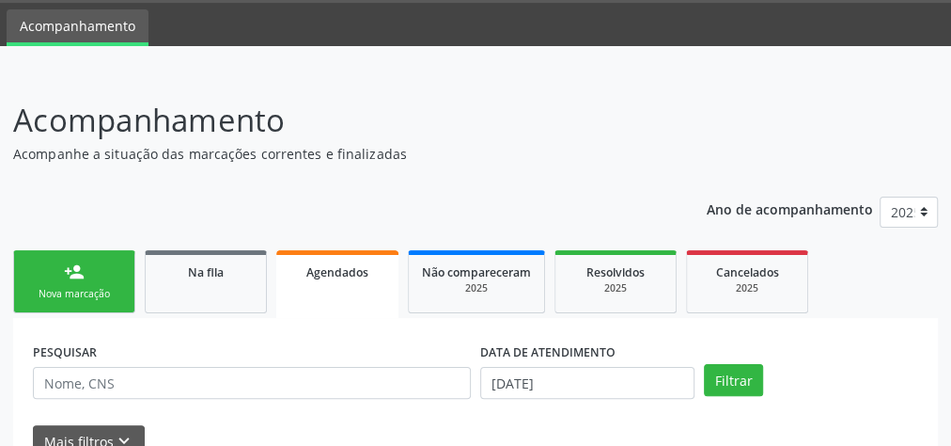
scroll to position [55, 0]
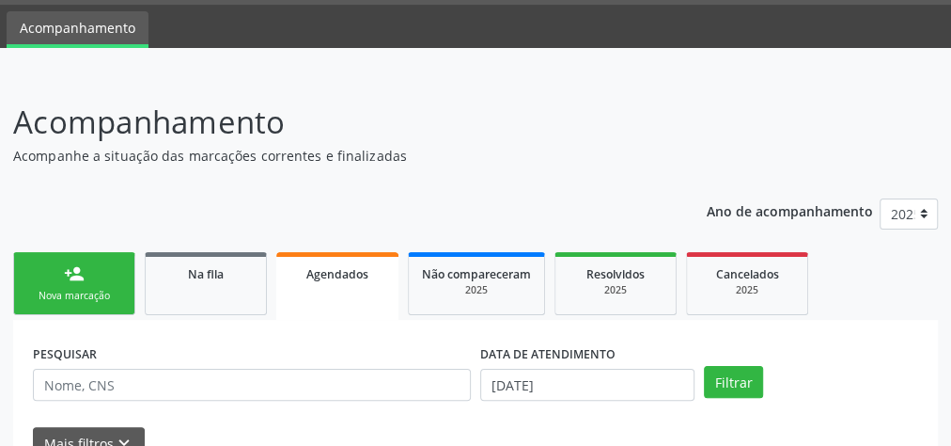
click at [121, 291] on link "person_add Nova marcação" at bounding box center [74, 283] width 122 height 63
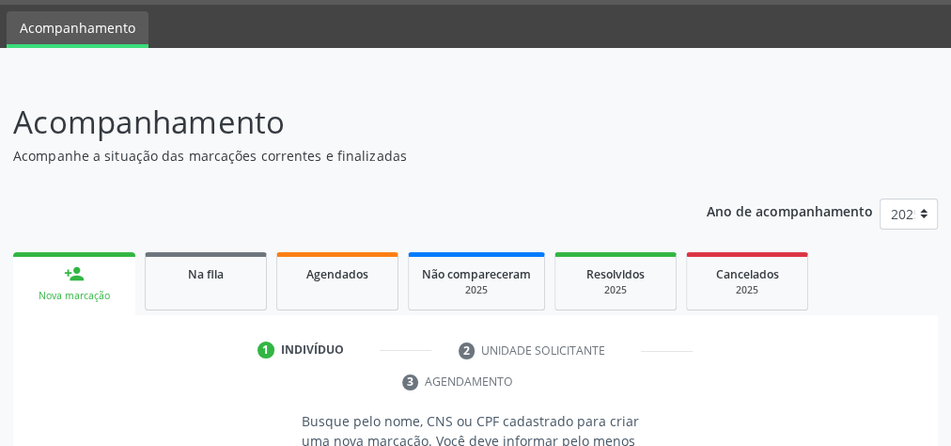
click at [0, 445] on div "Acompanhamento Acompanhe a situação das marcações correntes e finalizadas Relat…" at bounding box center [475, 410] width 951 height 672
click at [5, 442] on div "Acompanhamento Acompanhe a situação das marcações correntes e finalizadas Relat…" at bounding box center [475, 410] width 951 height 672
